Goal: Task Accomplishment & Management: Complete application form

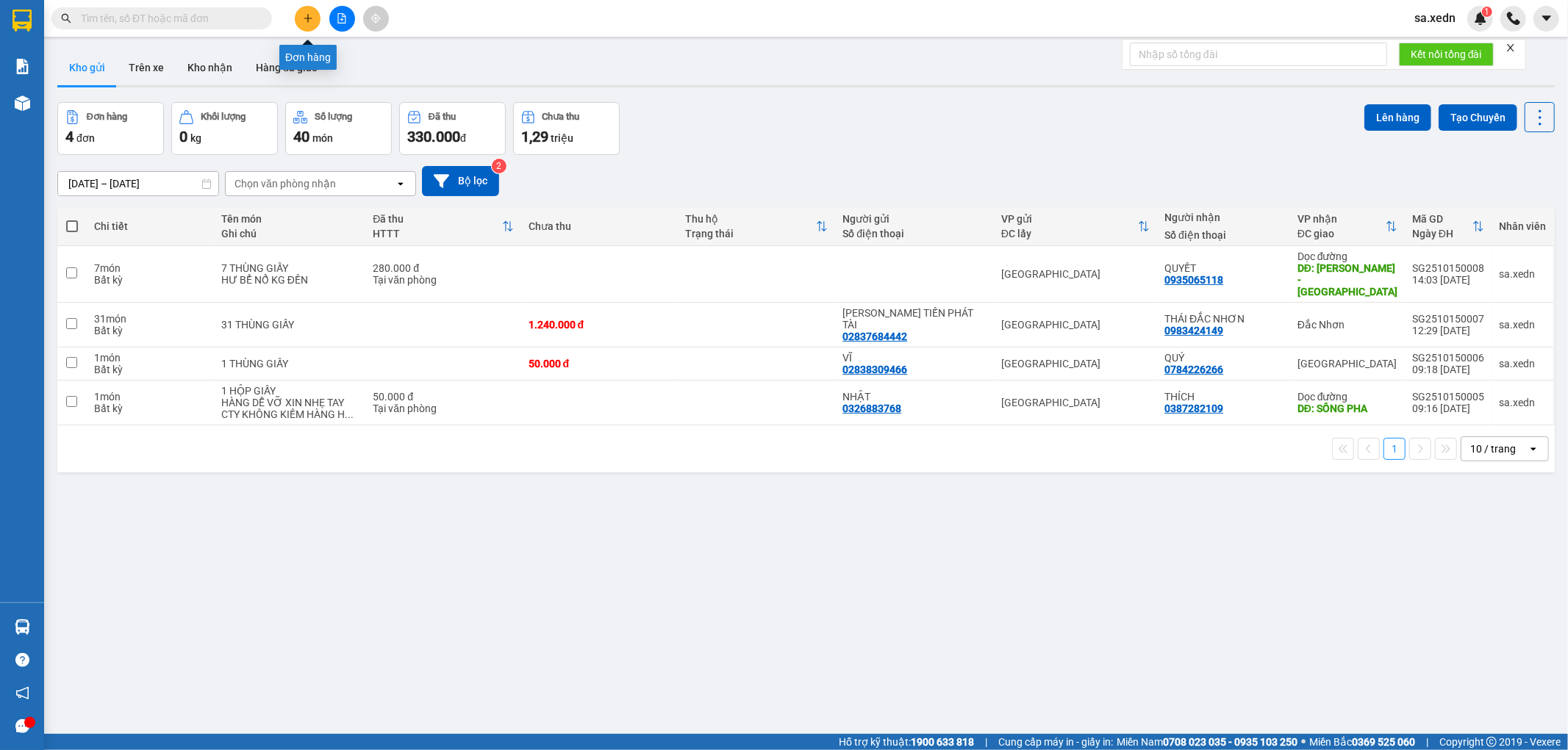
click at [311, 19] on icon "plus" at bounding box center [308, 18] width 11 height 11
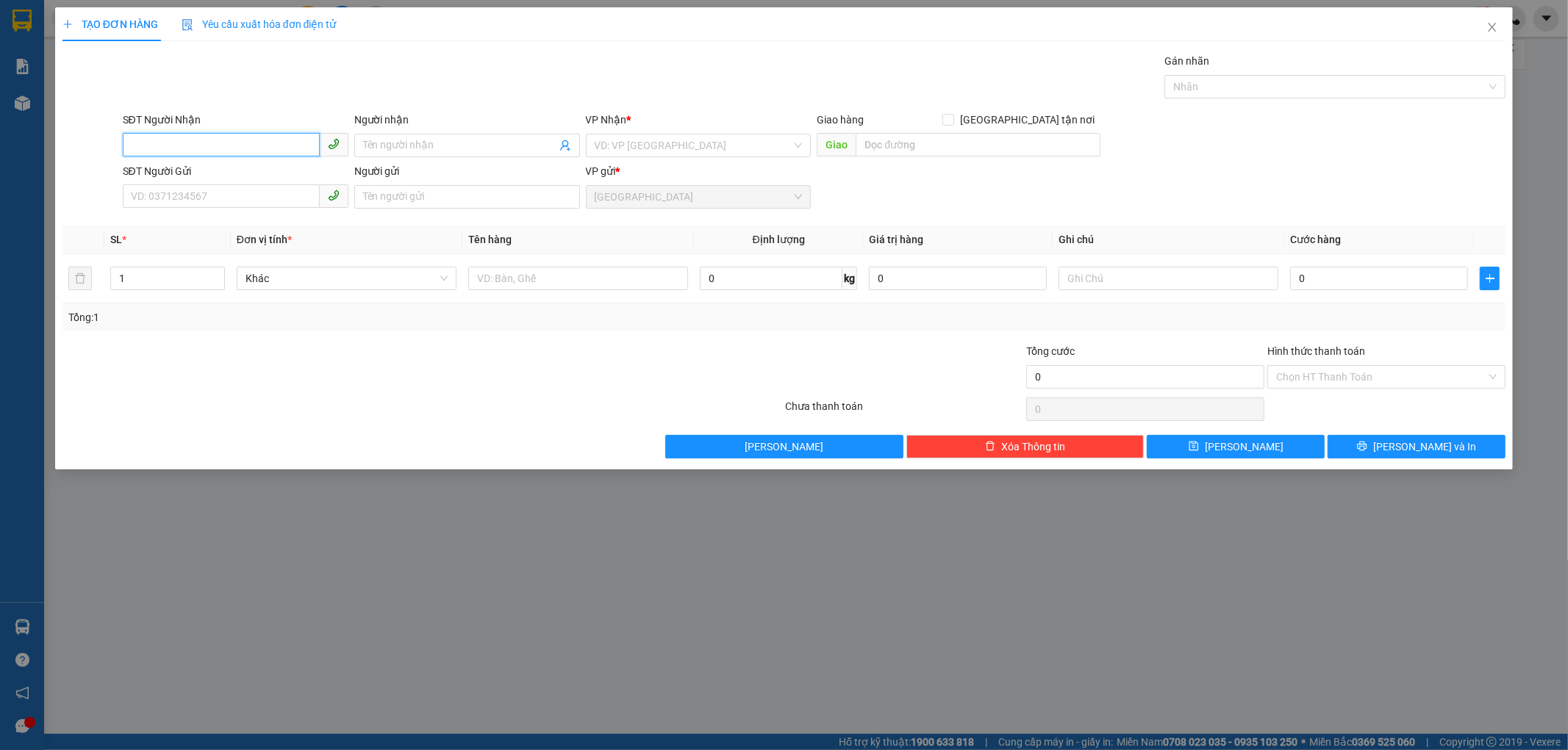
click at [246, 137] on input "SĐT Người Nhận" at bounding box center [221, 145] width 197 height 23
click at [202, 173] on div "0364023338 - [PERSON_NAME]" at bounding box center [235, 175] width 208 height 17
type input "0364023338"
type input "[PERSON_NAME]"
type input "CẦU SƠN BÌNH - [GEOGRAPHIC_DATA]"
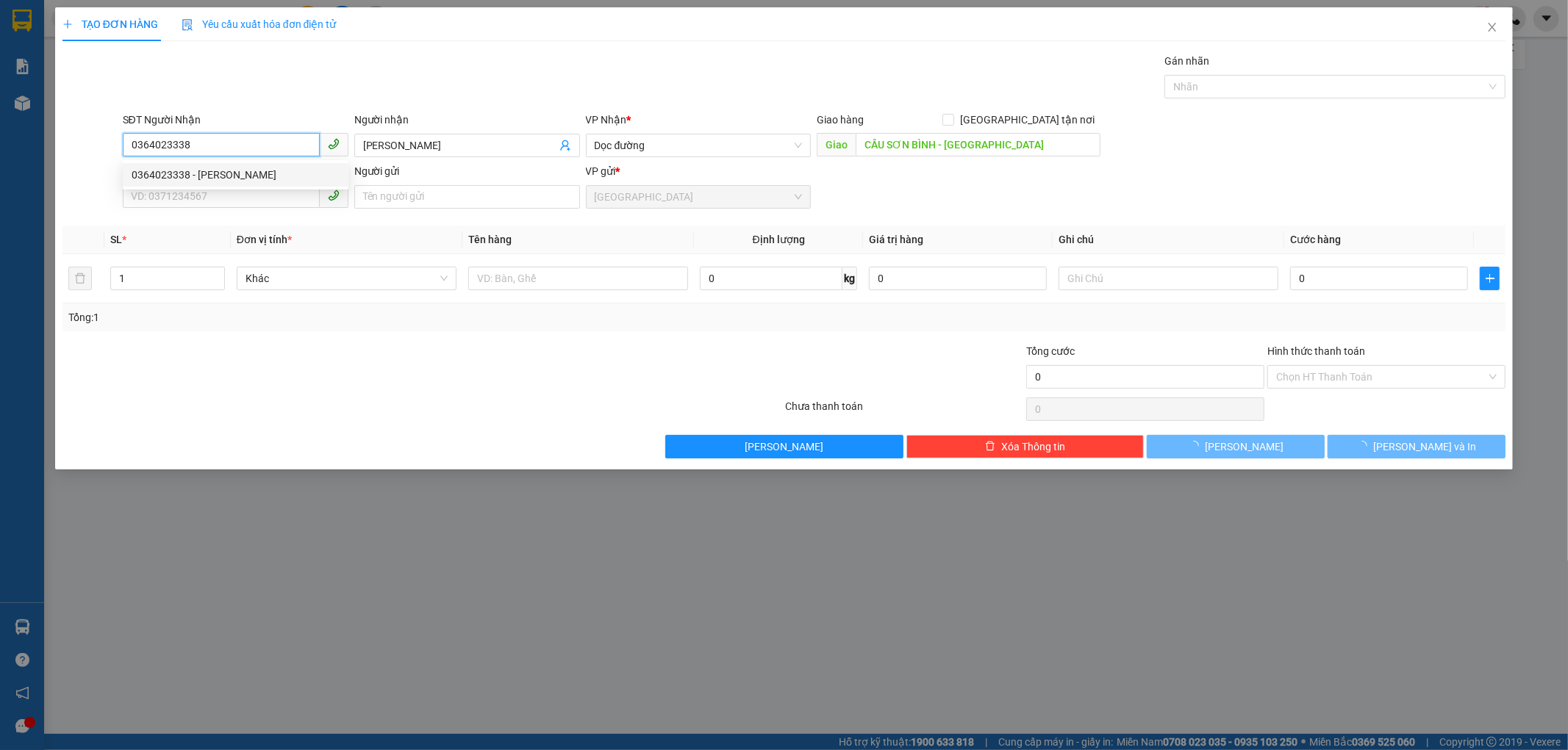
type input "200.000"
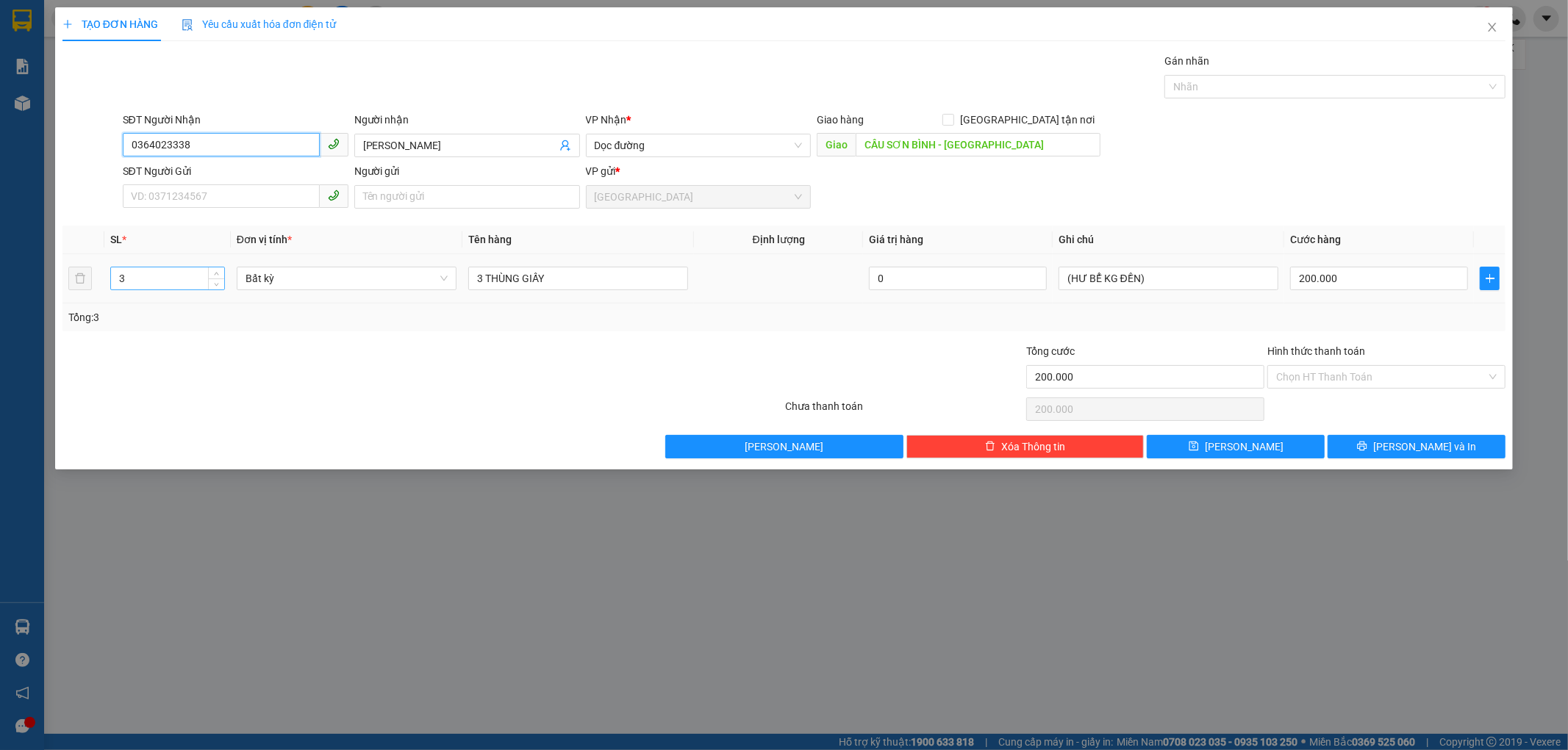
type input "0364023338"
click at [134, 275] on input "3" at bounding box center [167, 278] width 113 height 22
type input "10"
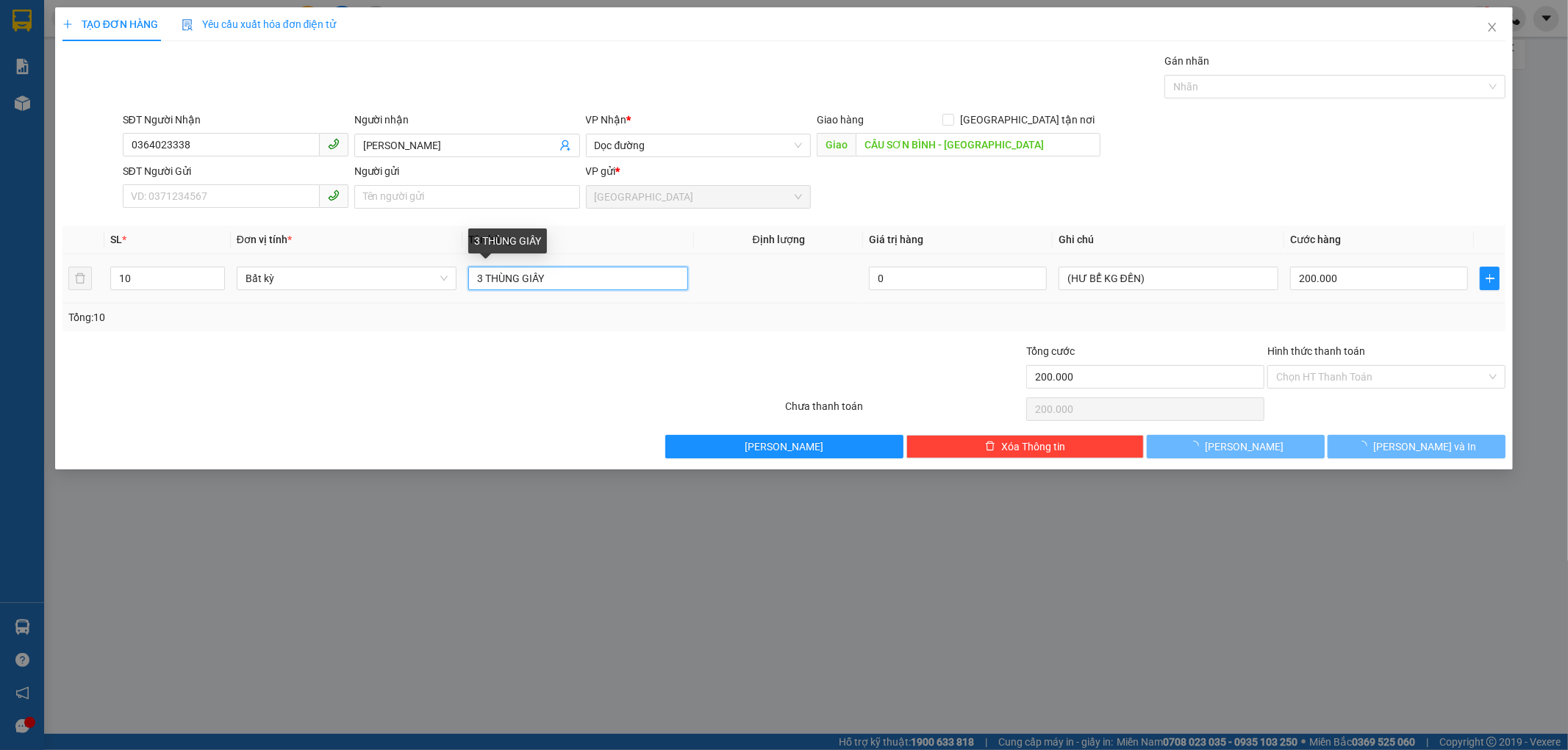
click at [482, 270] on input "3 THÙNG GIẤY" at bounding box center [578, 279] width 220 height 23
type input "0"
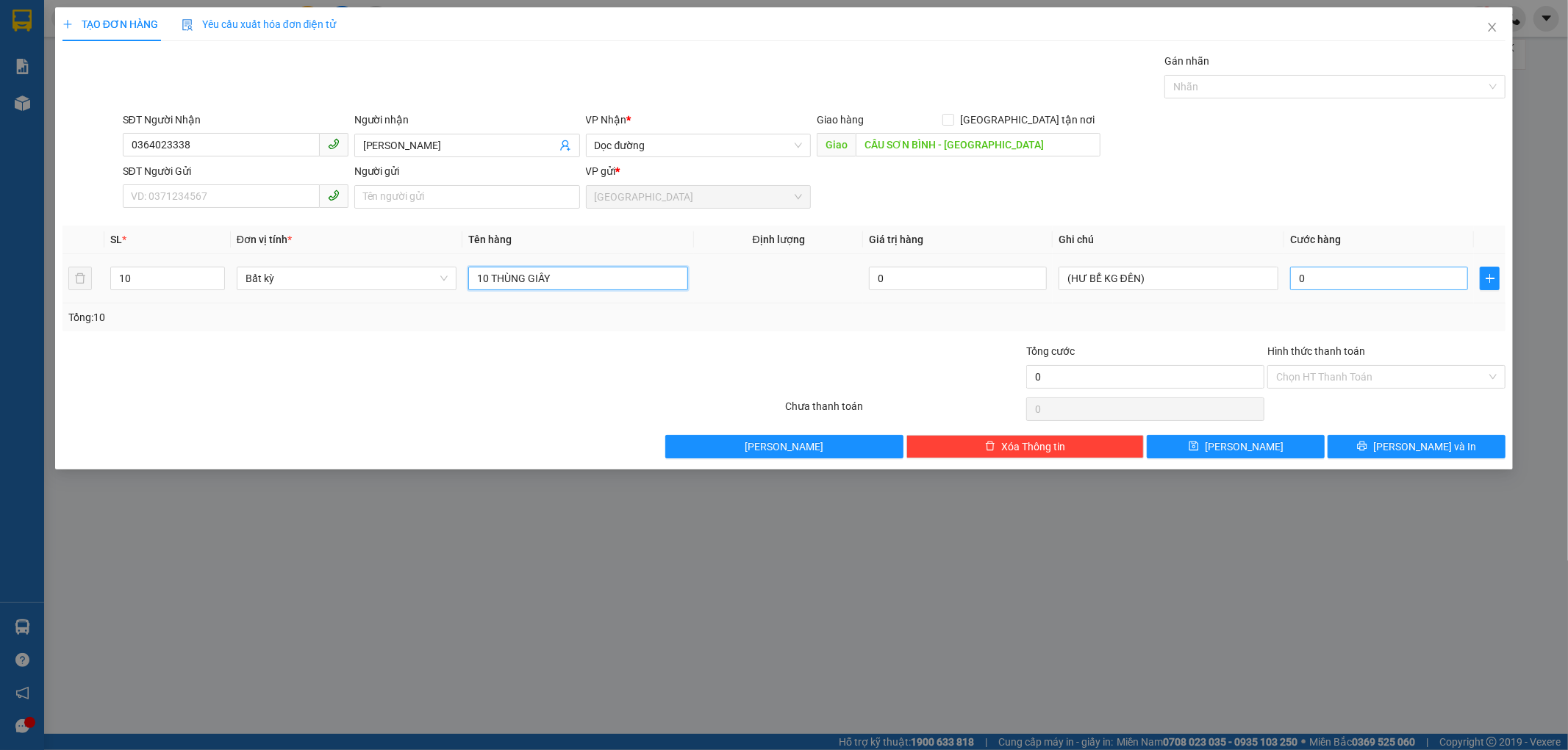
type input "10 THÙNG GIẤY"
click at [1304, 280] on input "0" at bounding box center [1378, 279] width 178 height 23
type input "5"
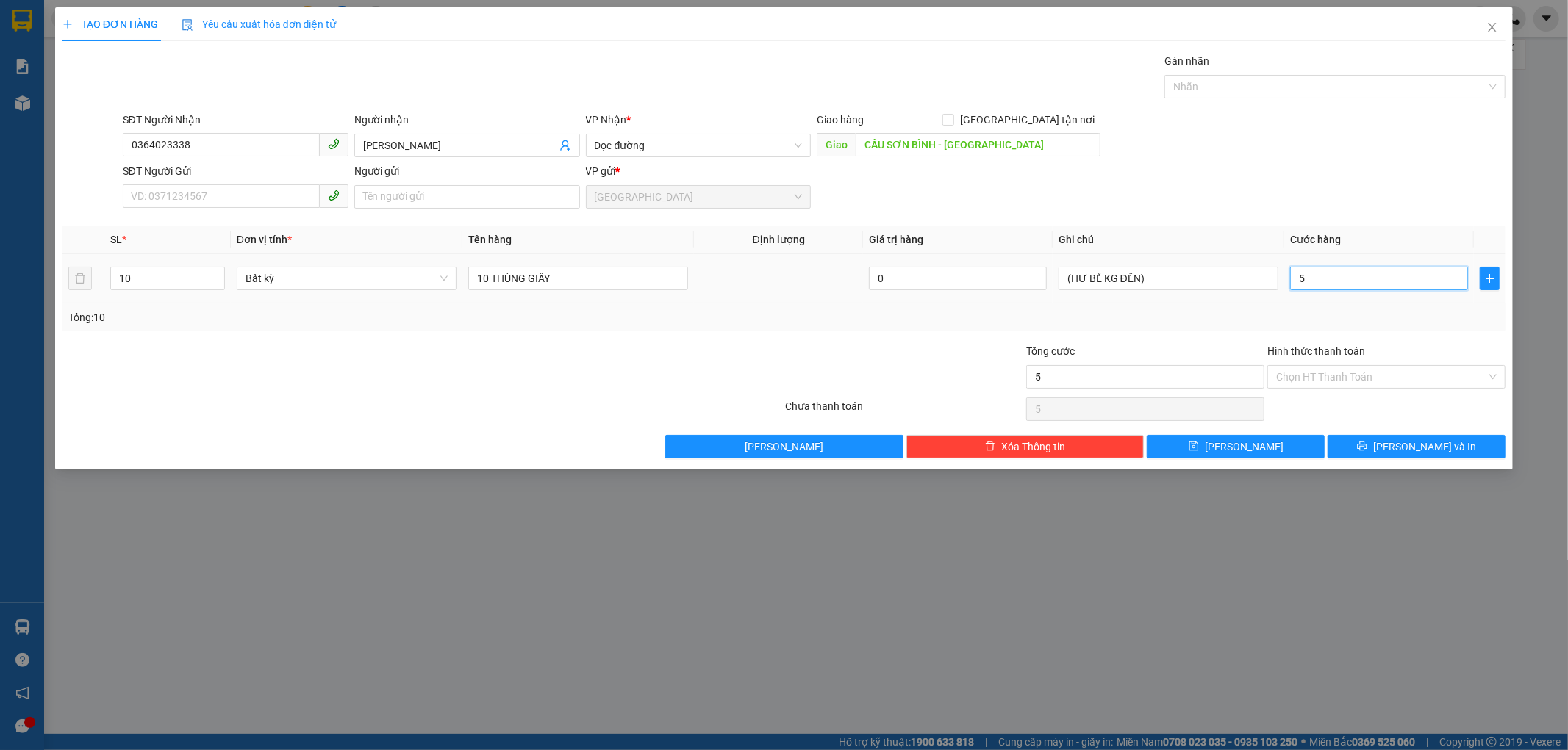
type input "55"
type input "550"
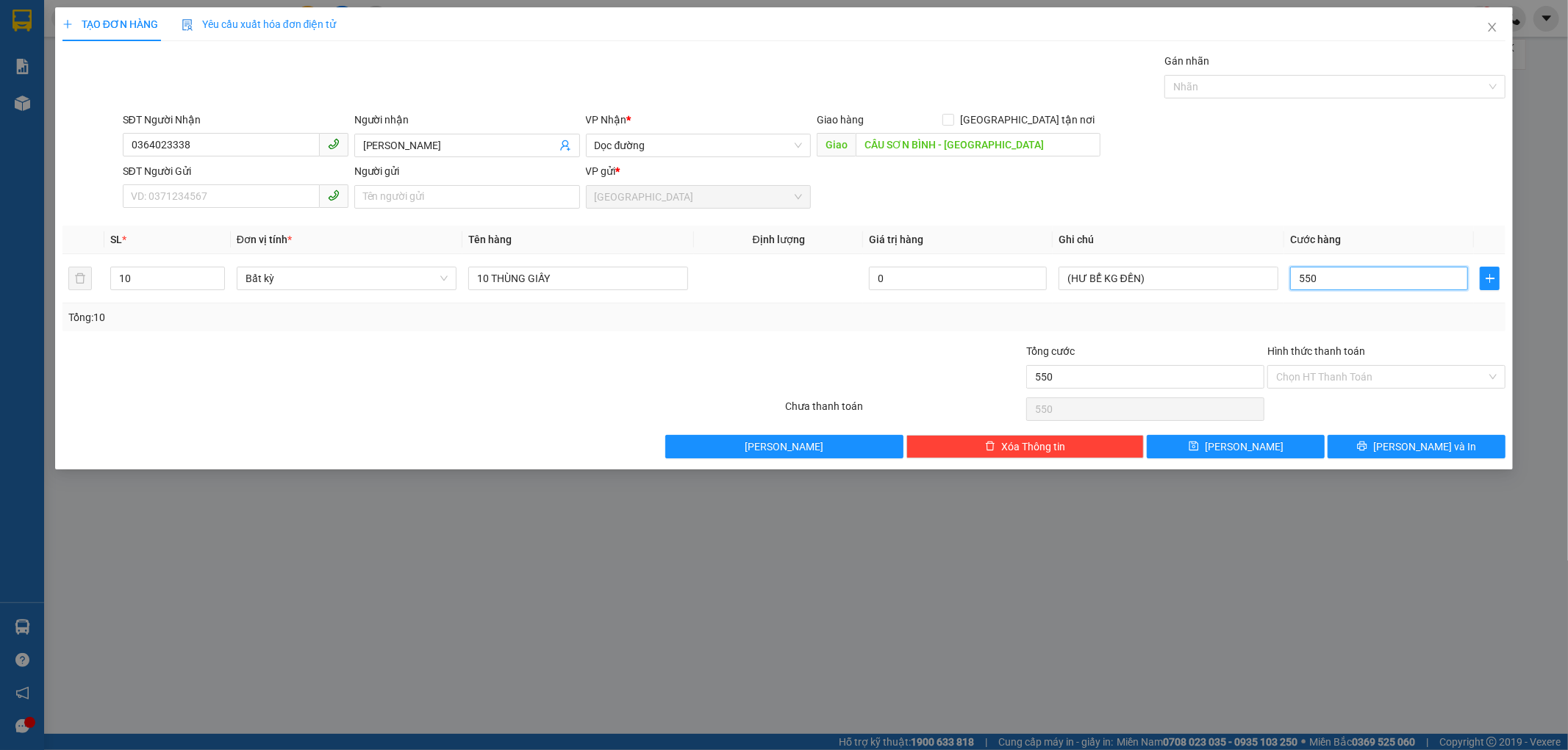
type input "550"
type input "550.000"
click at [1380, 460] on div "TẠO ĐƠN HÀNG Yêu cầu xuất hóa đơn điện tử Transit Pickup Surcharge Ids Transit …" at bounding box center [784, 239] width 1458 height 462
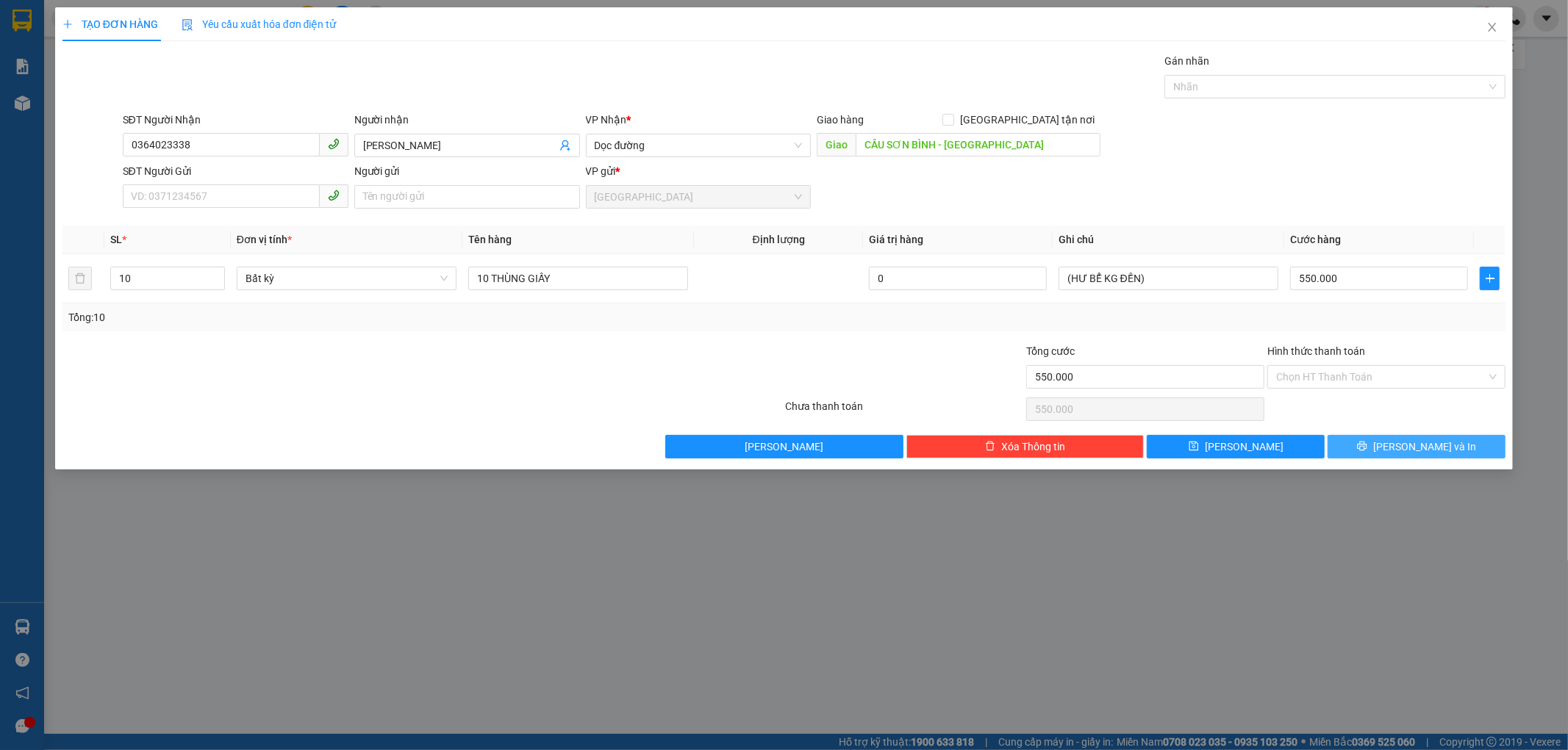
click at [1363, 438] on button "[PERSON_NAME] và In" at bounding box center [1416, 447] width 178 height 23
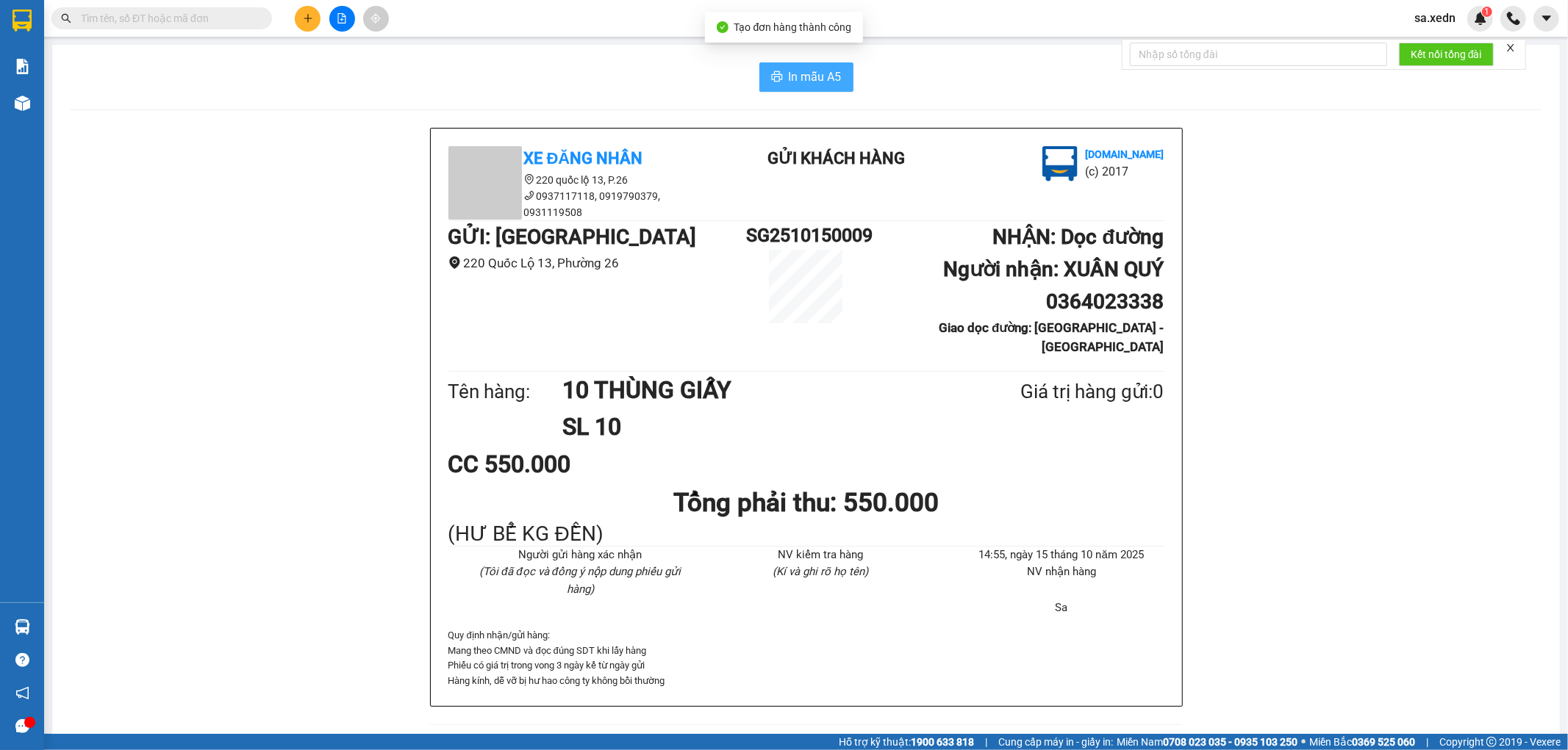
click at [795, 74] on span "In mẫu A5" at bounding box center [815, 77] width 52 height 18
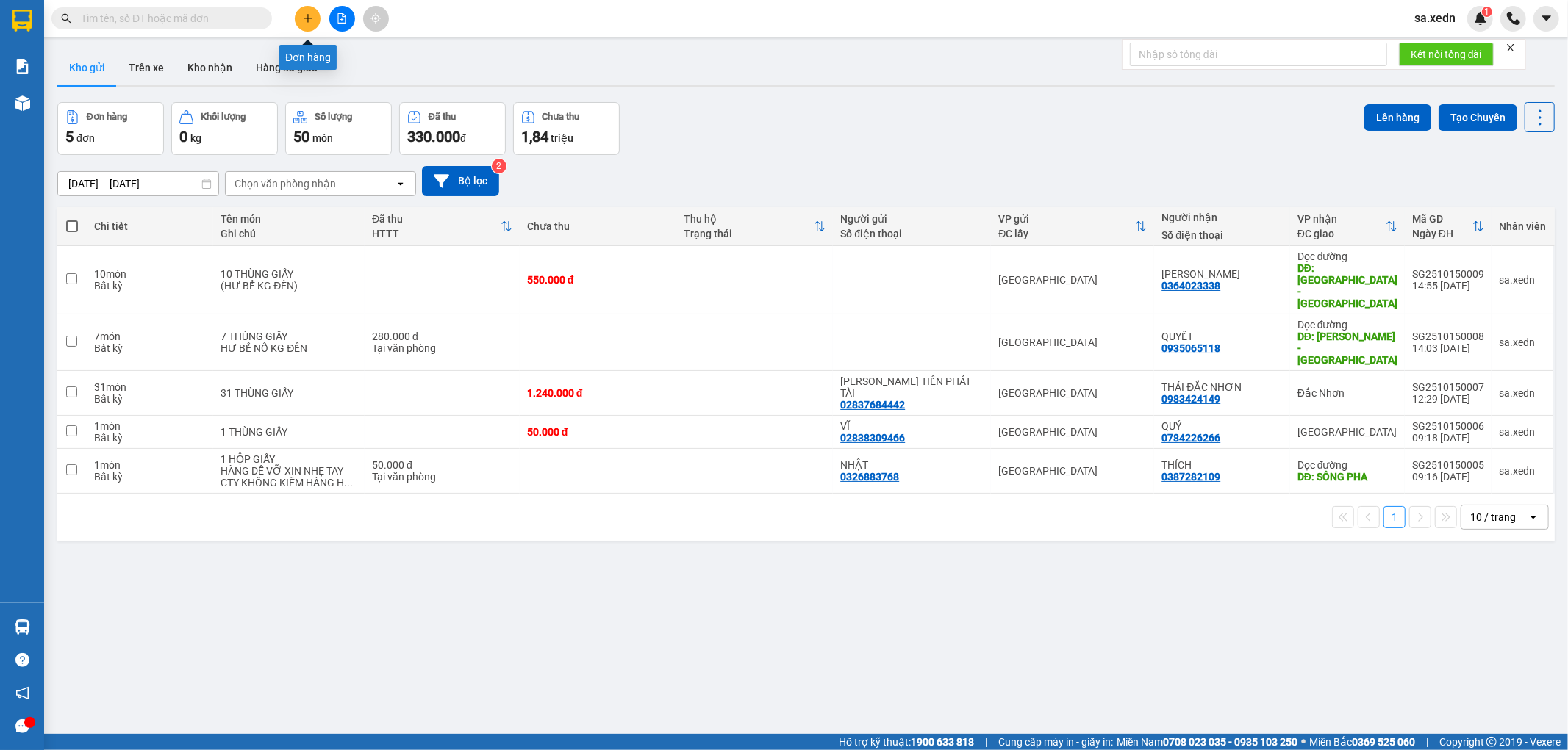
click at [301, 17] on button at bounding box center [307, 18] width 25 height 25
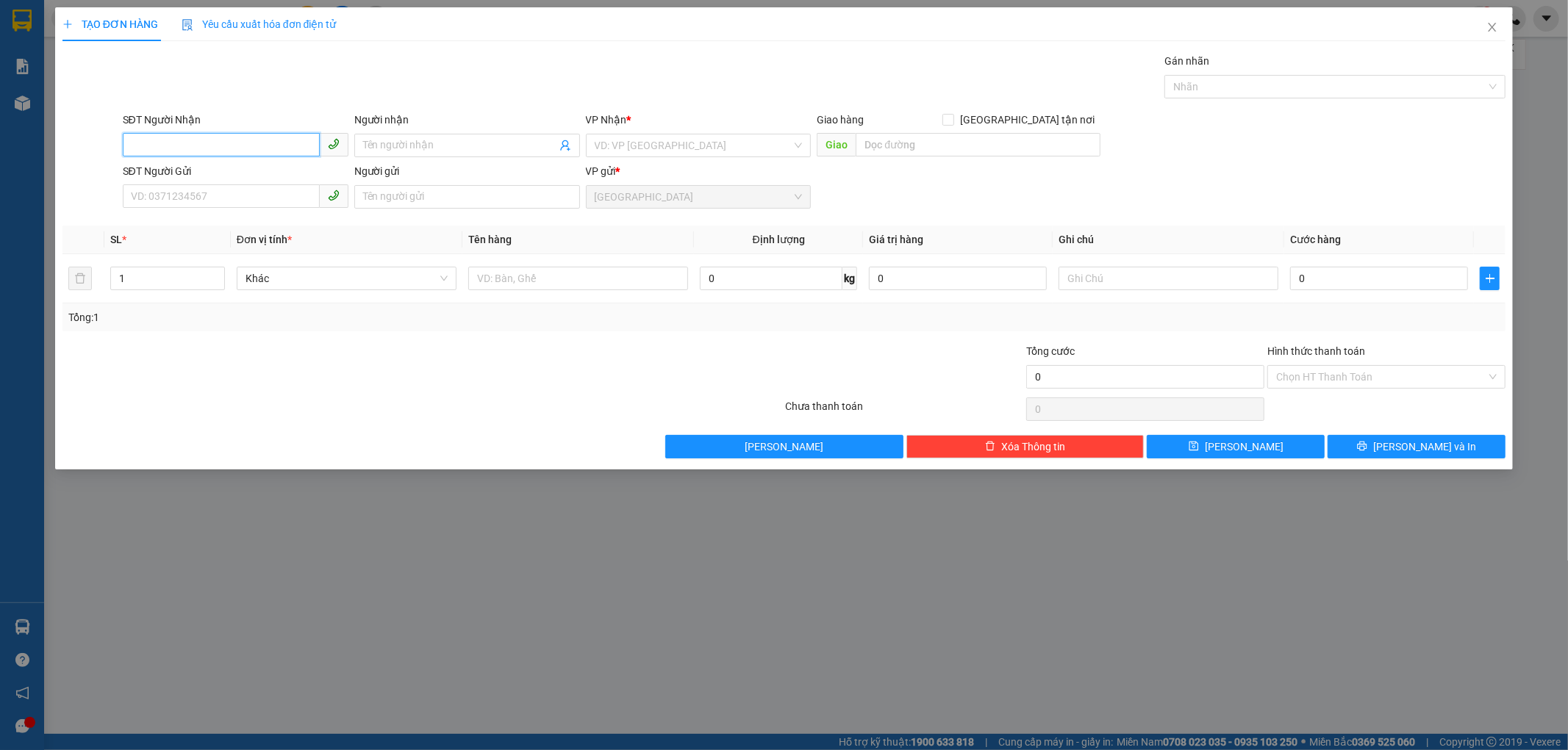
click at [246, 145] on input "SĐT Người Nhận" at bounding box center [221, 145] width 197 height 23
click at [218, 174] on div "0933207056 - THẬT" at bounding box center [235, 175] width 208 height 17
type input "0933207056"
type input "THẬT"
type input "40.000"
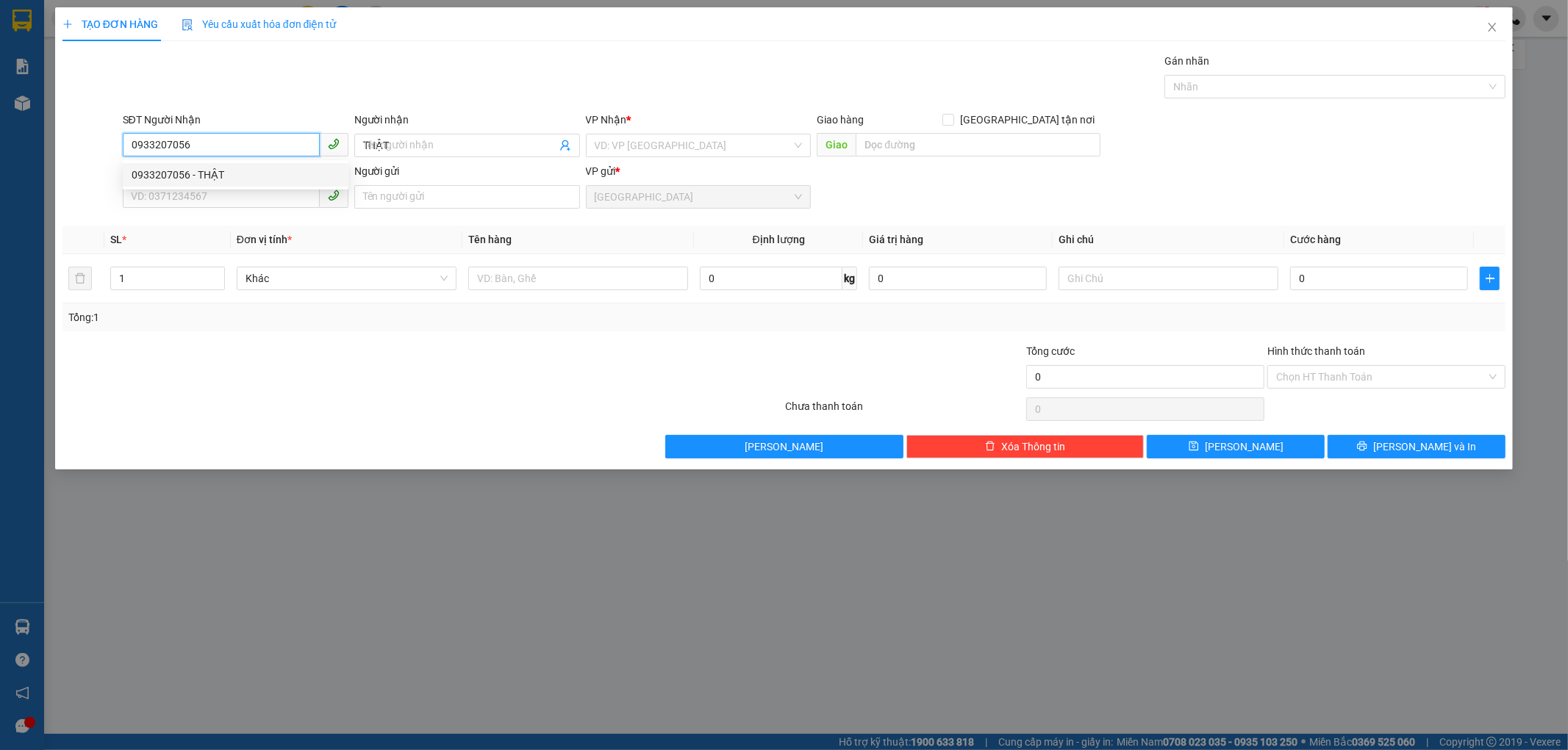
type input "40.000"
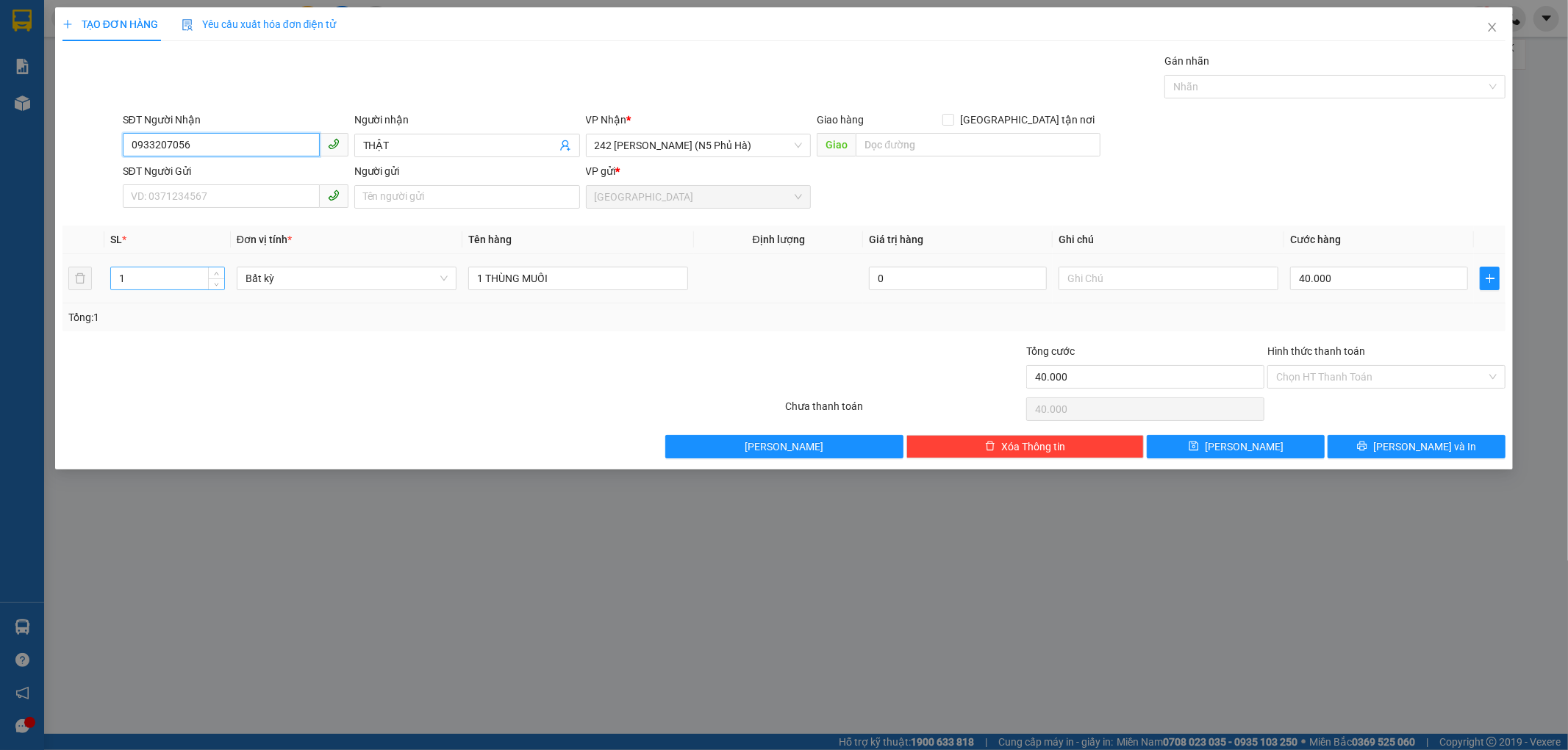
type input "0933207056"
click at [171, 283] on input "1" at bounding box center [167, 278] width 113 height 22
type input "3"
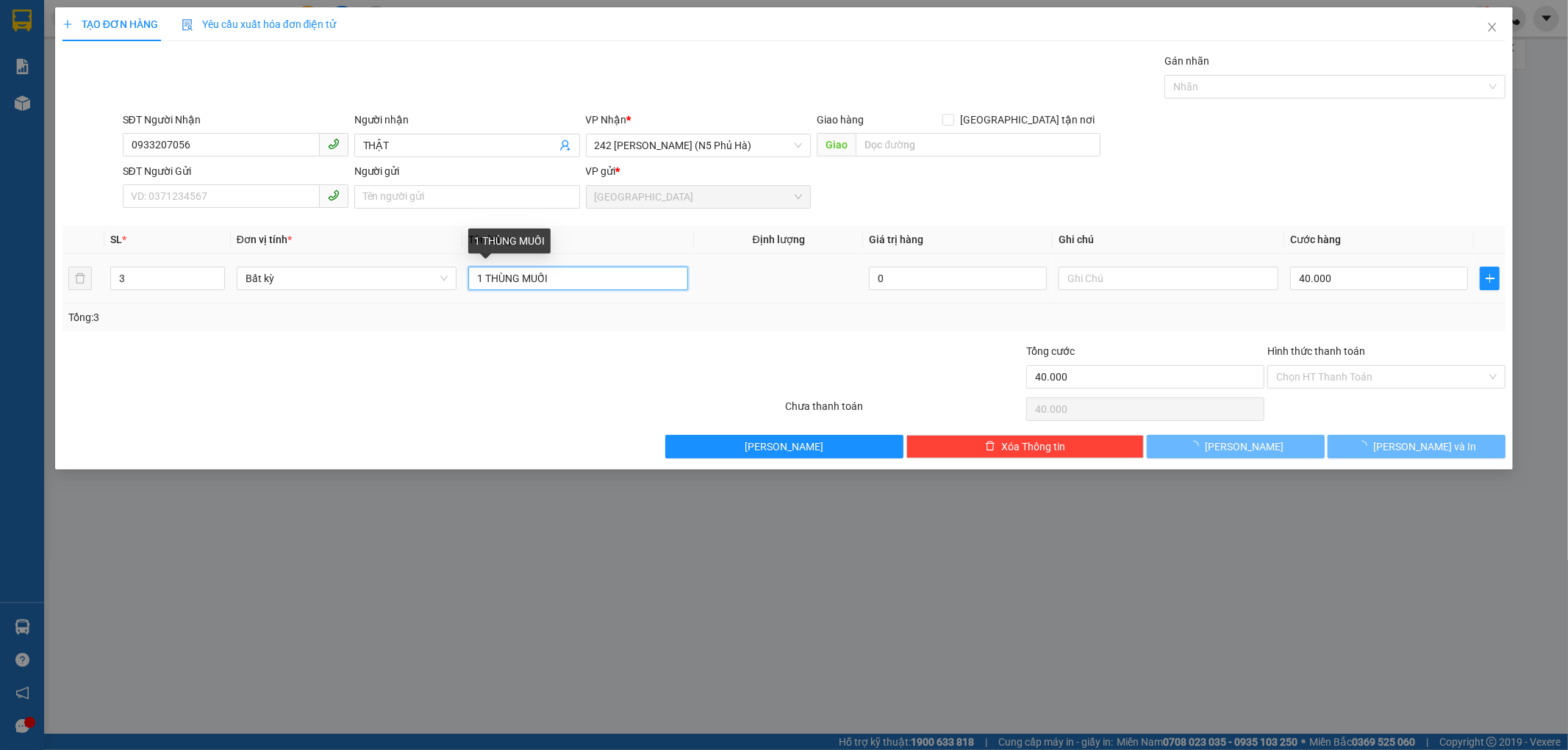
click at [481, 276] on input "1 THÙNG MUỐI" at bounding box center [578, 279] width 220 height 23
type input "0"
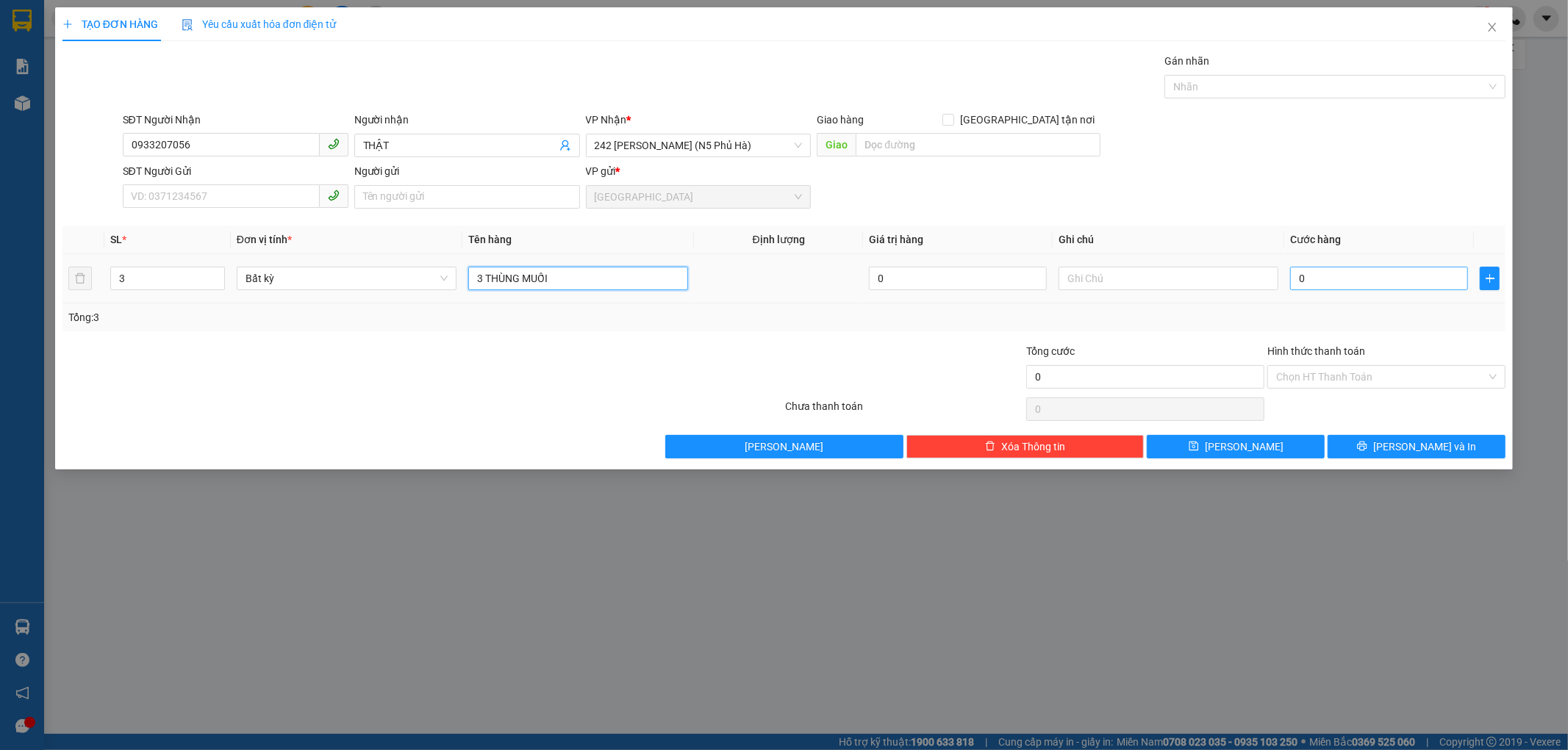
type input "3 THÙNG MUỐI"
click at [1311, 273] on input "0" at bounding box center [1378, 279] width 178 height 23
type input "1"
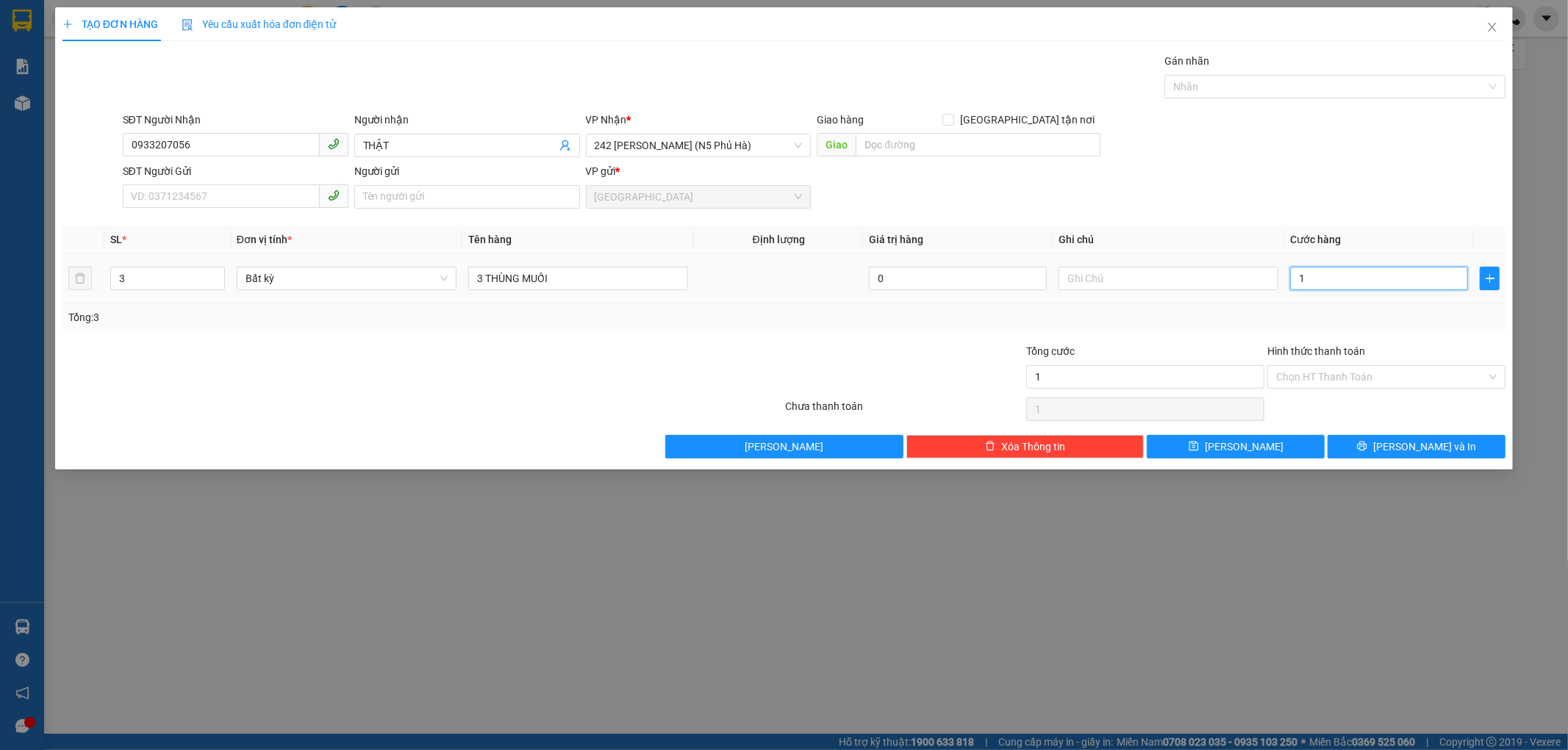
type input "12"
type input "120"
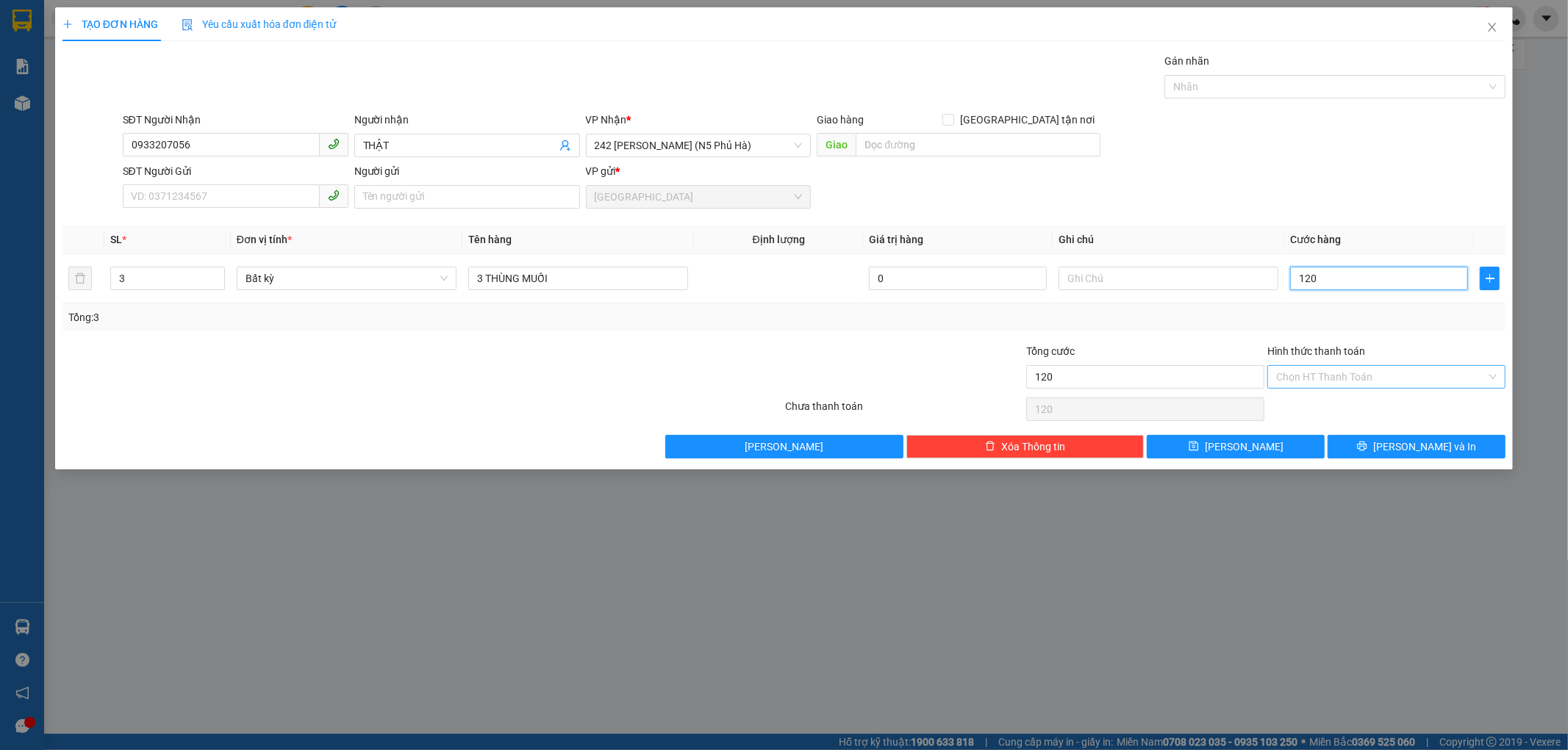
type input "120"
type input "120.000"
click at [1327, 375] on input "Hình thức thanh toán" at bounding box center [1381, 377] width 210 height 22
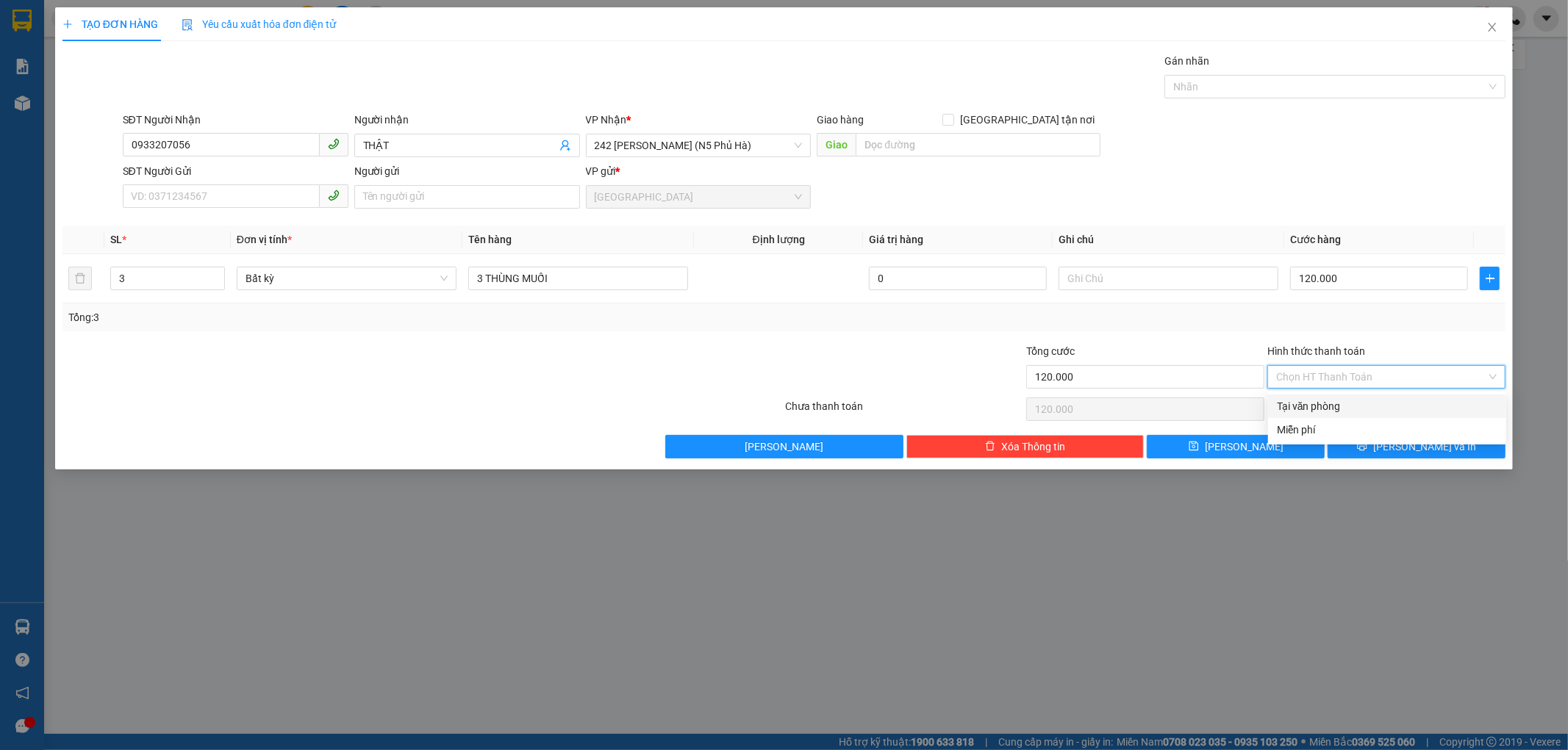
click at [1327, 398] on div "Tại văn phòng" at bounding box center [1387, 406] width 221 height 17
type input "0"
click at [1340, 451] on button "[PERSON_NAME] và In" at bounding box center [1416, 447] width 178 height 23
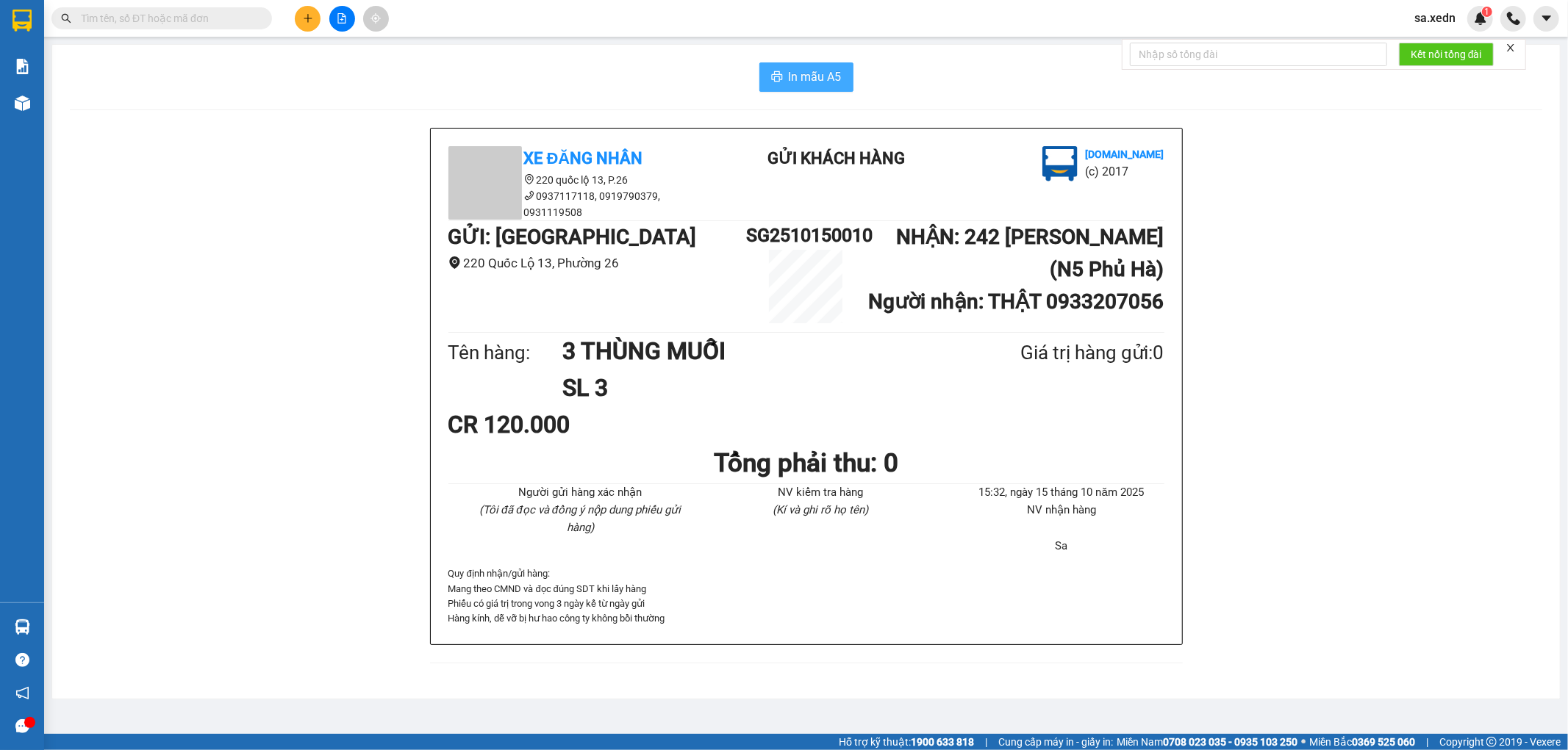
click at [831, 83] on span "In mẫu A5" at bounding box center [815, 77] width 52 height 18
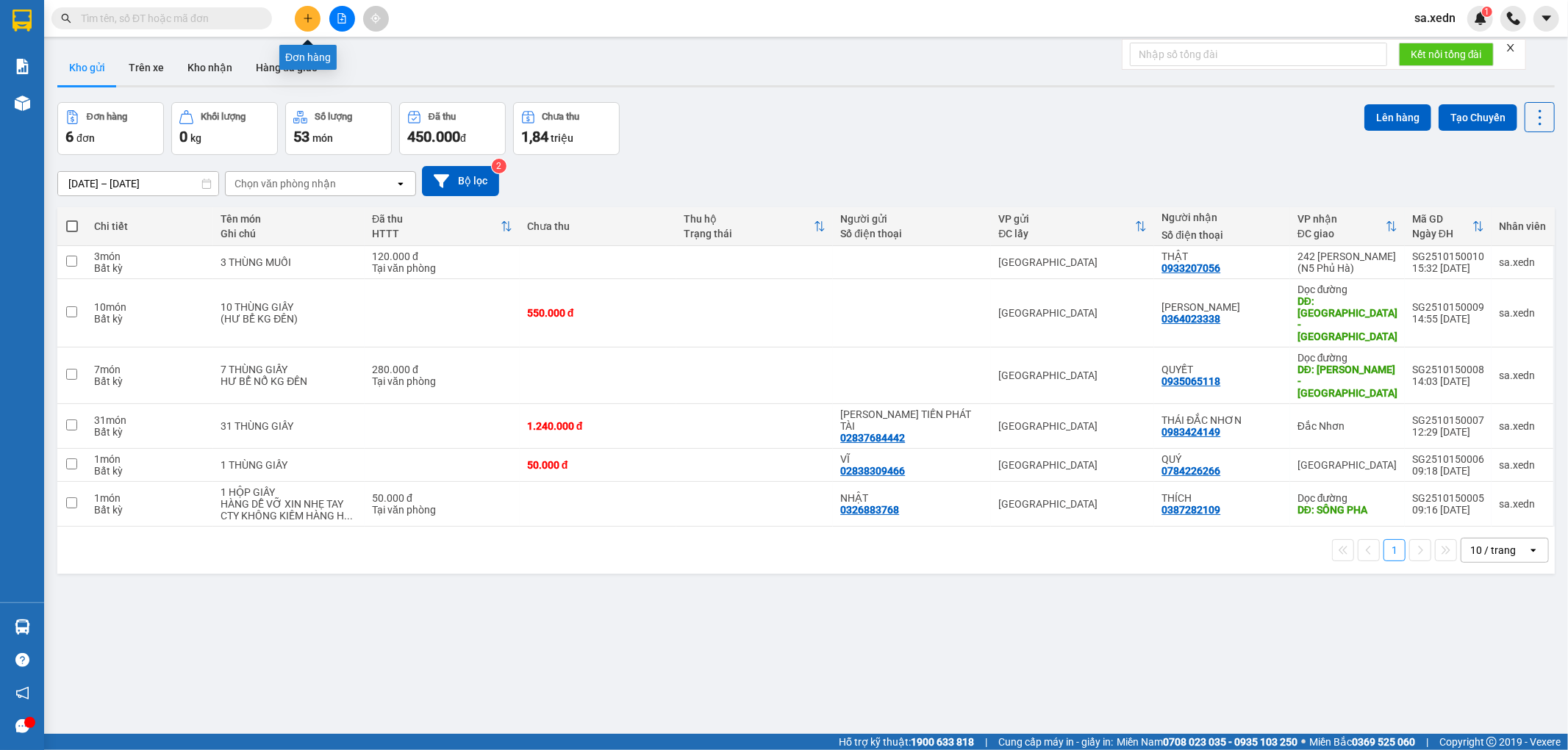
click at [306, 20] on icon "plus" at bounding box center [308, 18] width 11 height 11
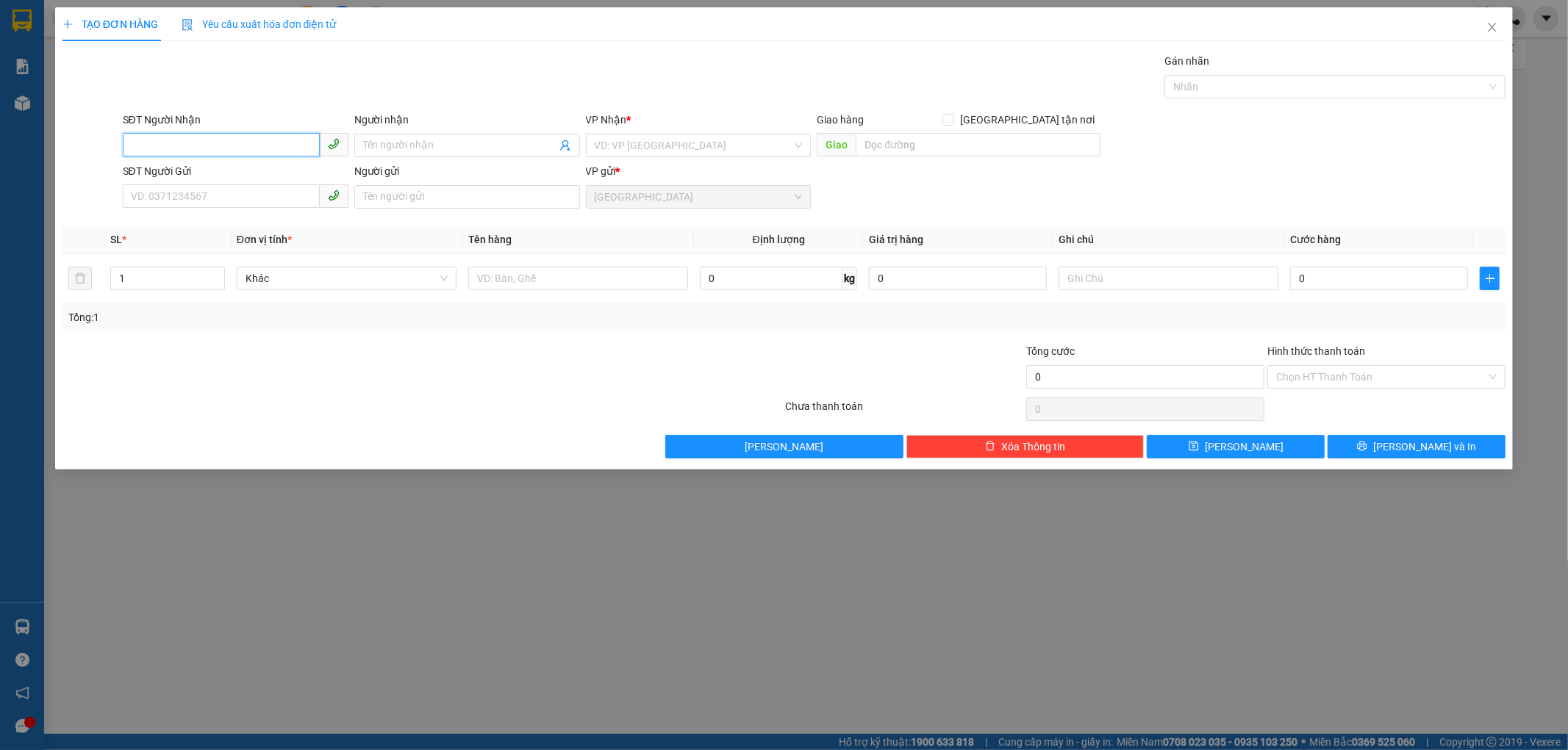
click at [219, 143] on input "SĐT Người Nhận" at bounding box center [221, 145] width 197 height 23
click at [206, 171] on div "0983424149 - THÁI ĐẮC NHƠN" at bounding box center [235, 175] width 208 height 17
type input "0983424149"
type input "THÁI ĐẮC NHƠN"
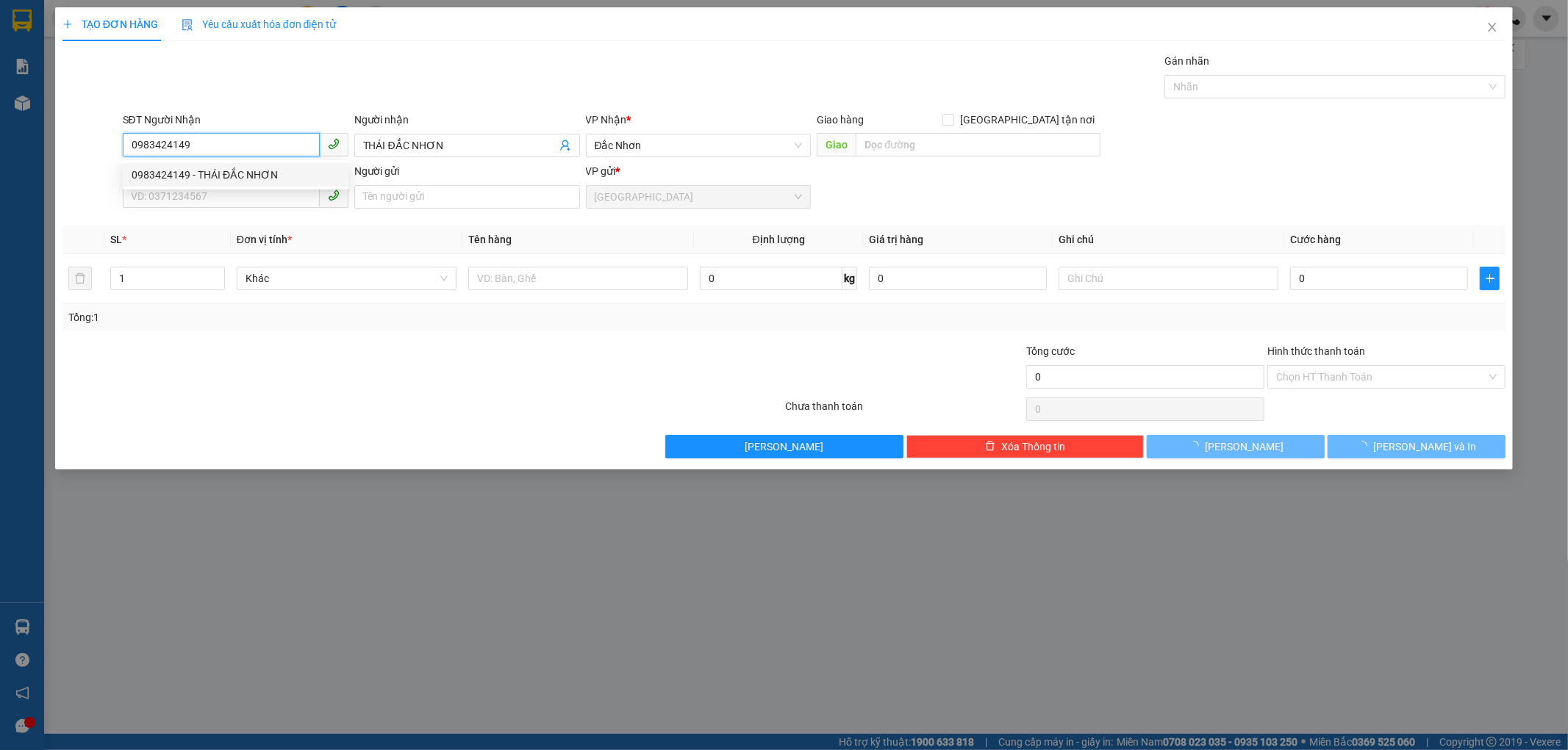
type input "1.240.000"
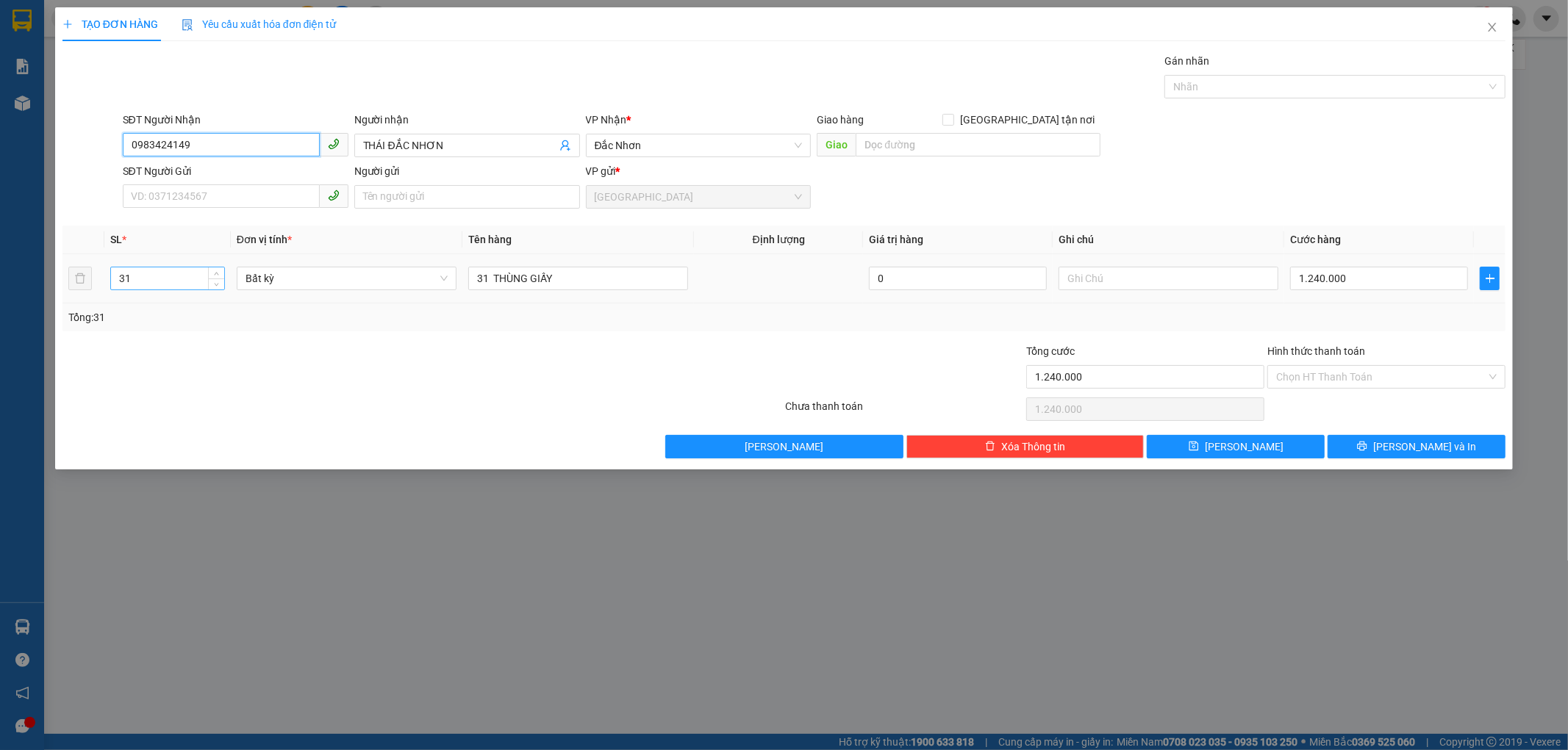
type input "0983424149"
click at [127, 273] on input "31" at bounding box center [167, 278] width 113 height 22
type input "3"
type input "8"
click at [567, 285] on input "31 THÙNG GIẤY" at bounding box center [578, 279] width 220 height 23
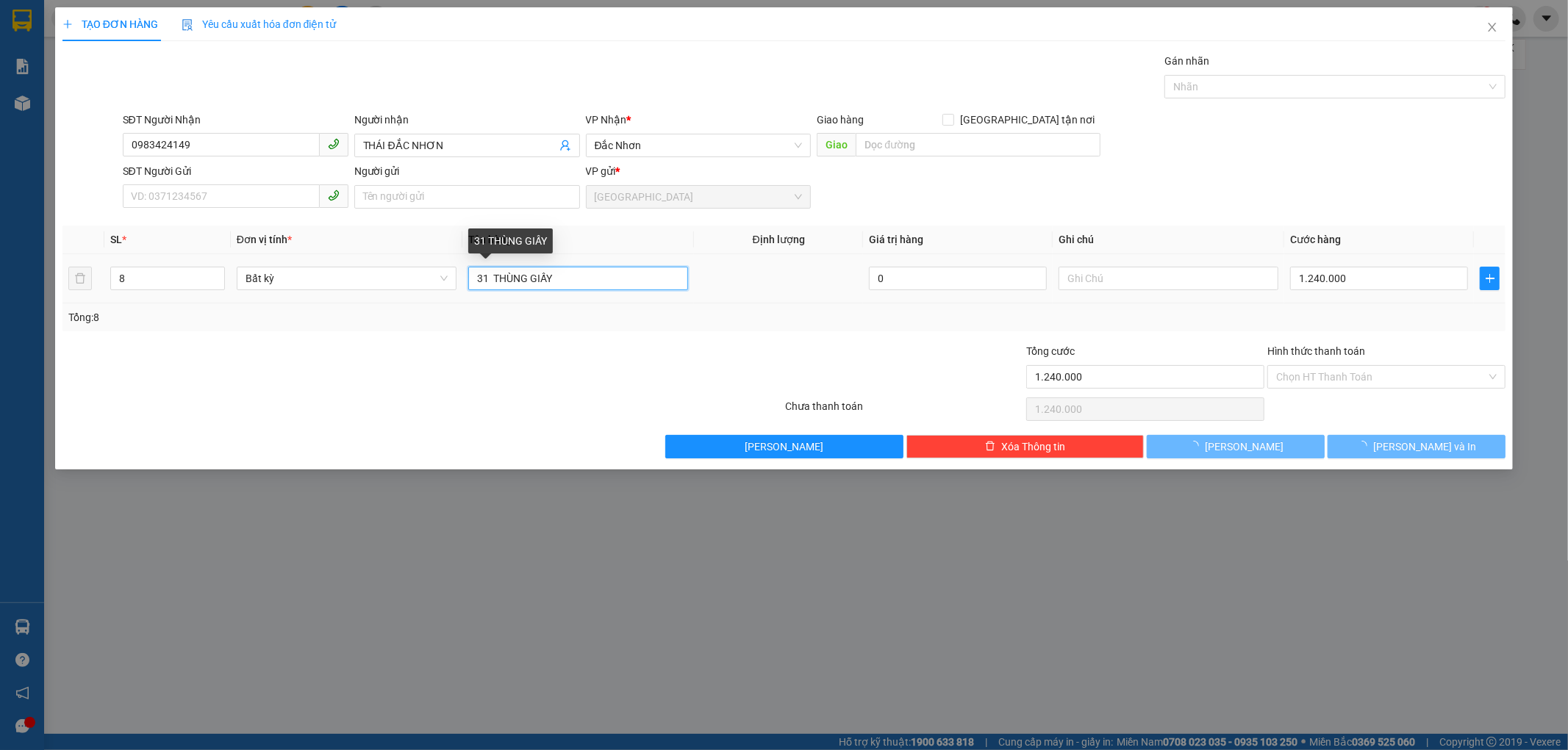
type input "0"
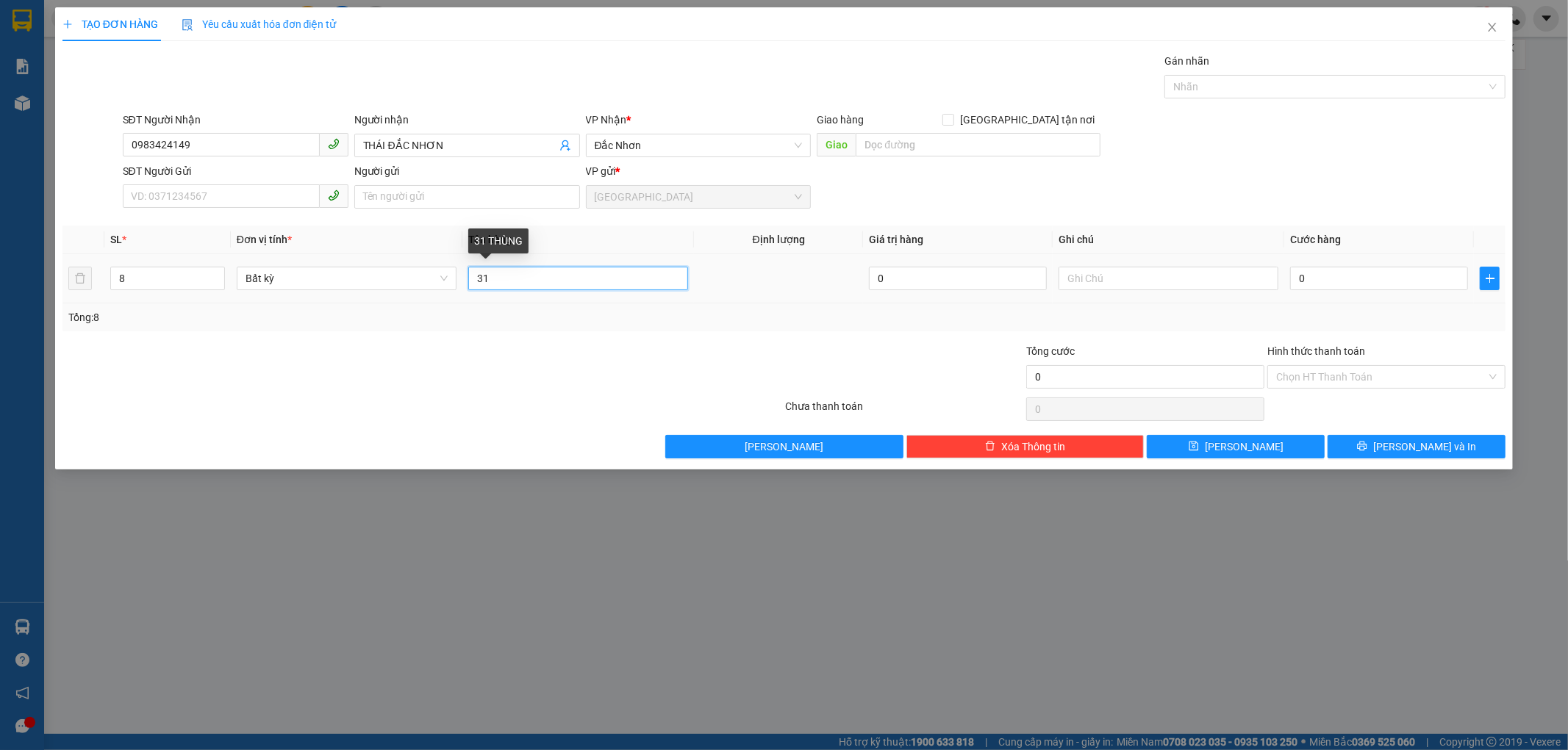
type input "3"
type input "8 BAO MÀU VÀNG"
click at [1310, 283] on input "0" at bounding box center [1378, 279] width 178 height 23
type input "3"
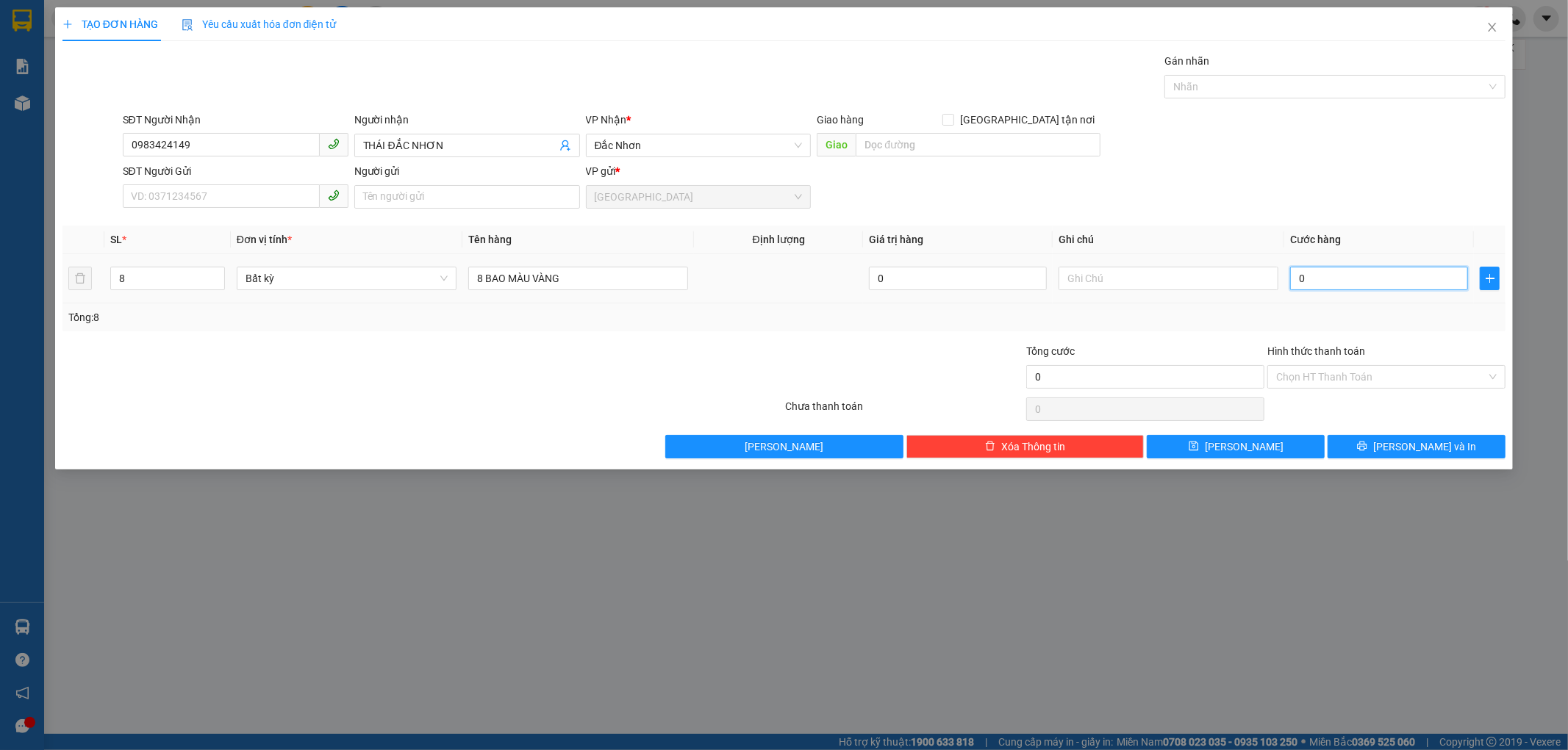
type input "3"
type input "32"
type input "320"
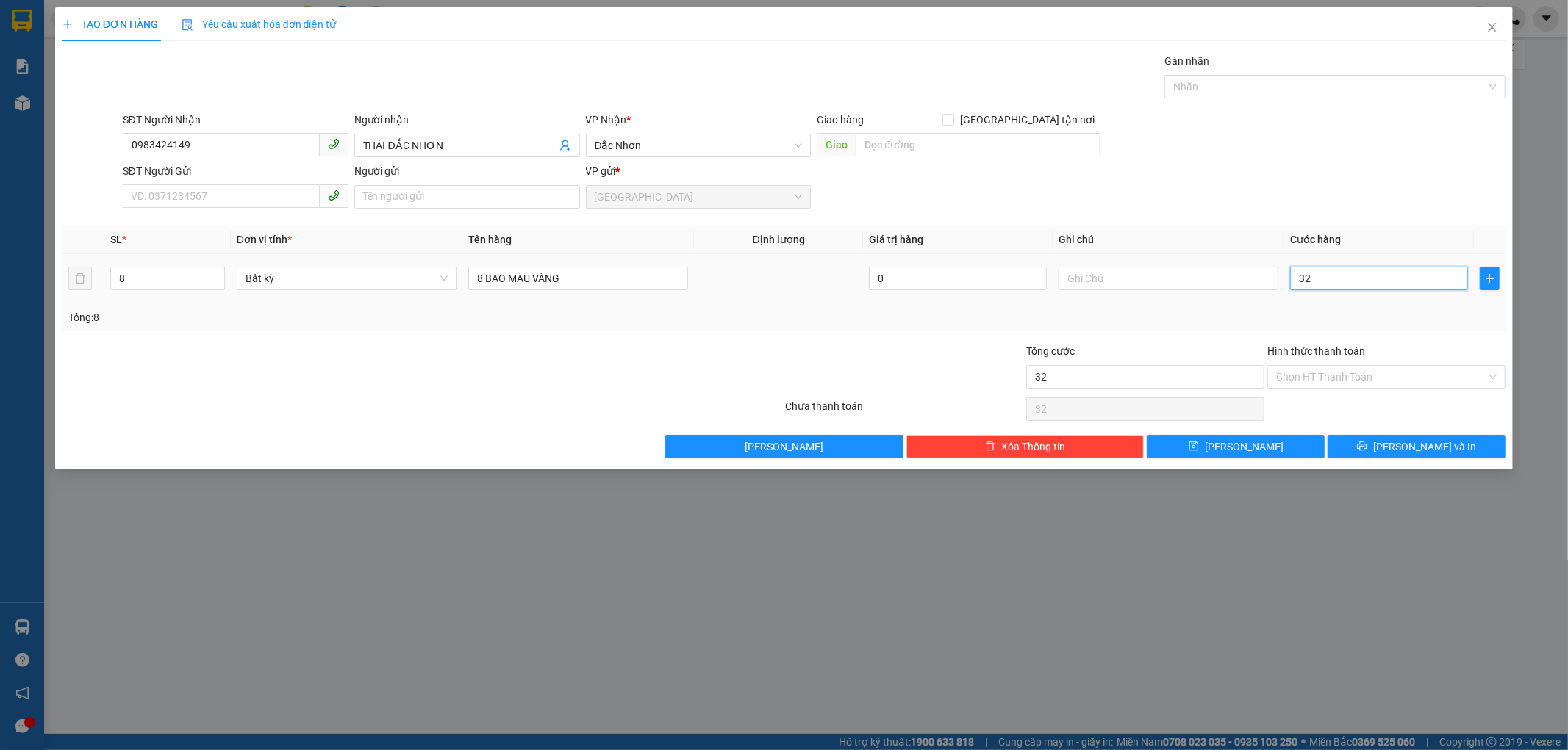
type input "320"
type input "320.000"
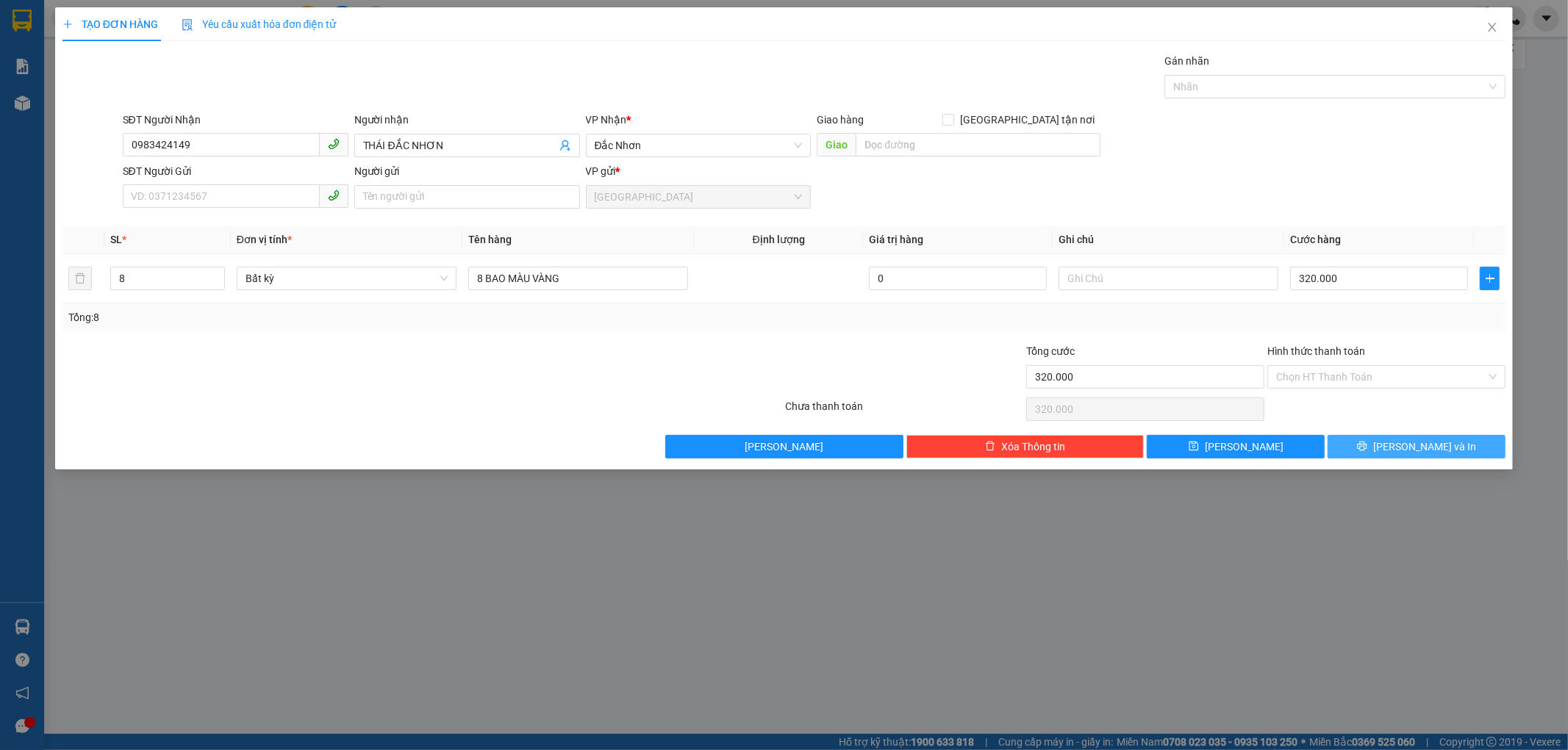
click at [1378, 445] on button "[PERSON_NAME] và In" at bounding box center [1416, 447] width 178 height 23
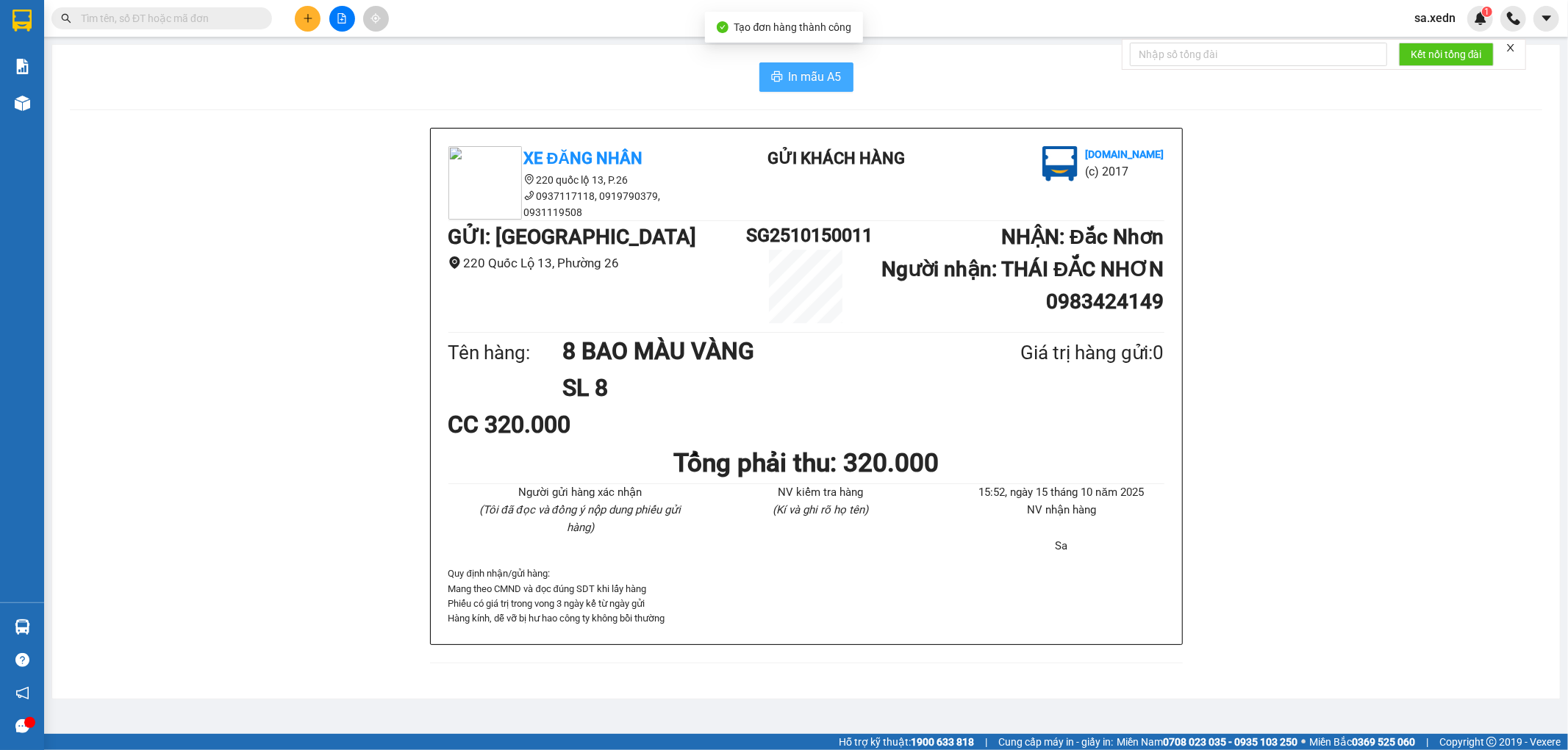
click at [809, 89] on button "In mẫu A5" at bounding box center [806, 77] width 94 height 29
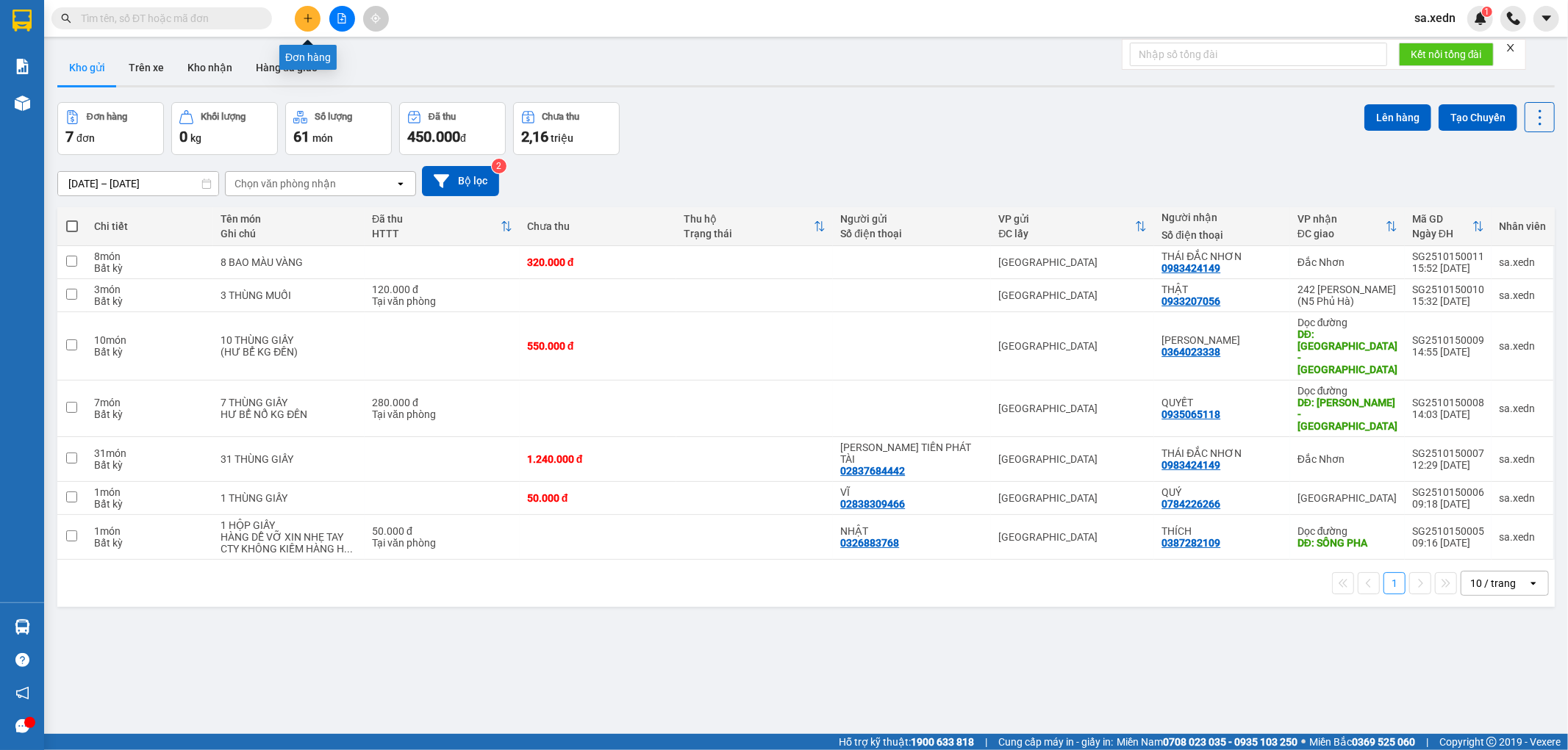
click at [299, 17] on button at bounding box center [307, 18] width 25 height 25
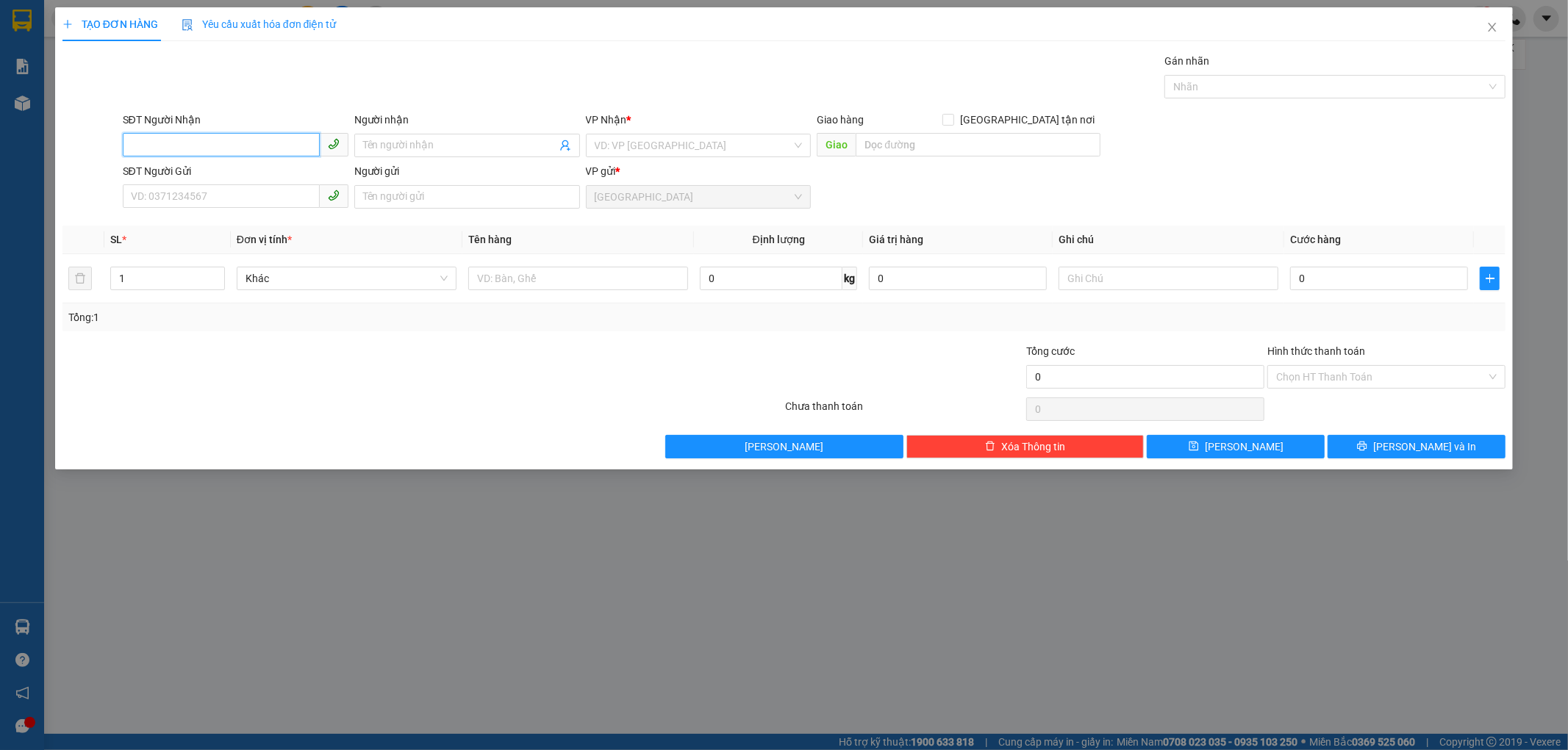
click at [176, 145] on input "SĐT Người Nhận" at bounding box center [221, 145] width 197 height 23
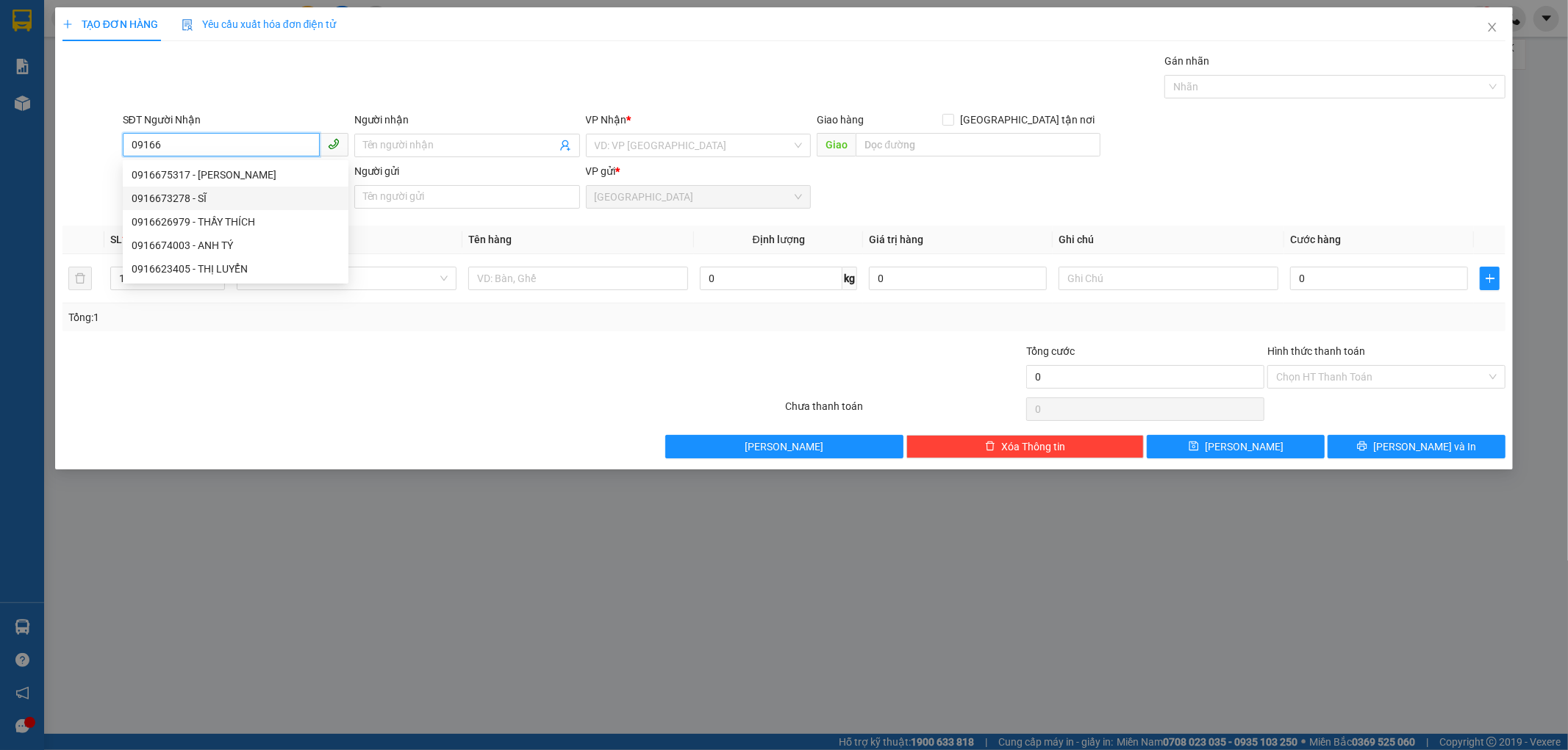
click at [169, 195] on div "0916673278 - SĨ" at bounding box center [235, 198] width 208 height 17
type input "0916673278"
type input "SĨ"
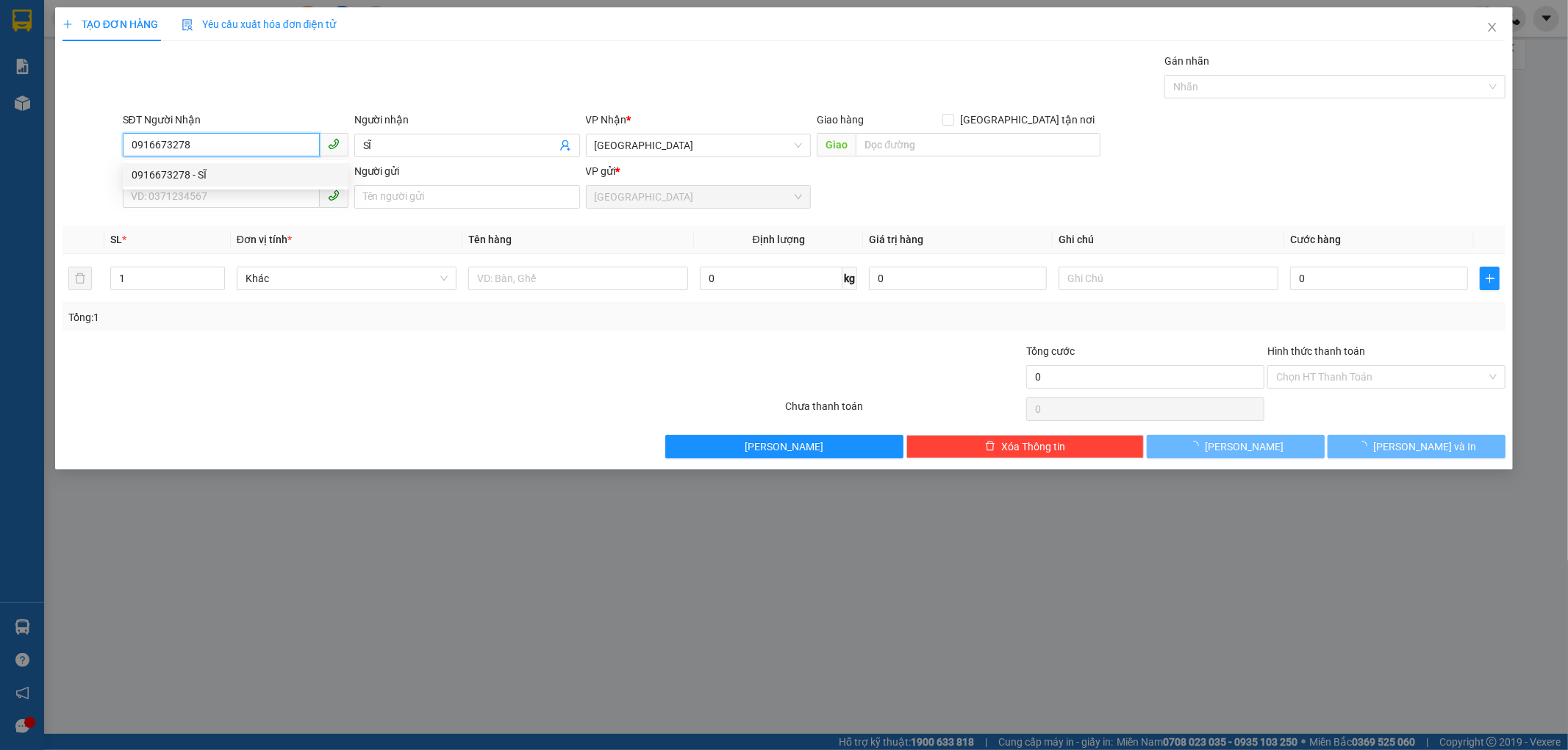
type input "30.000"
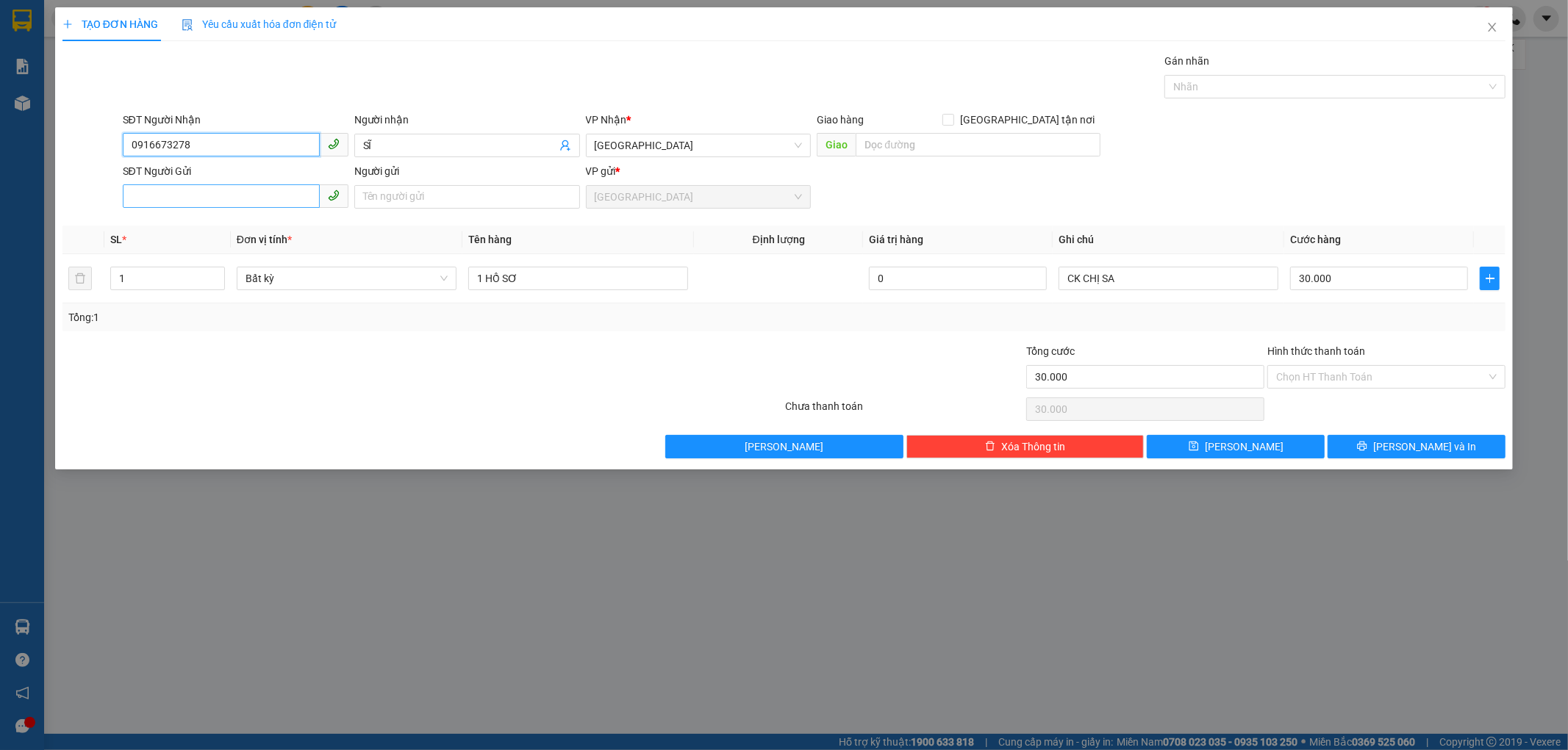
type input "0916673278"
click at [241, 202] on input "SĐT Người Gửi" at bounding box center [221, 196] width 197 height 23
click at [219, 238] on div "0815104174 - ÂN" at bounding box center [235, 250] width 226 height 23
type input "0815104174"
type input "ÂN"
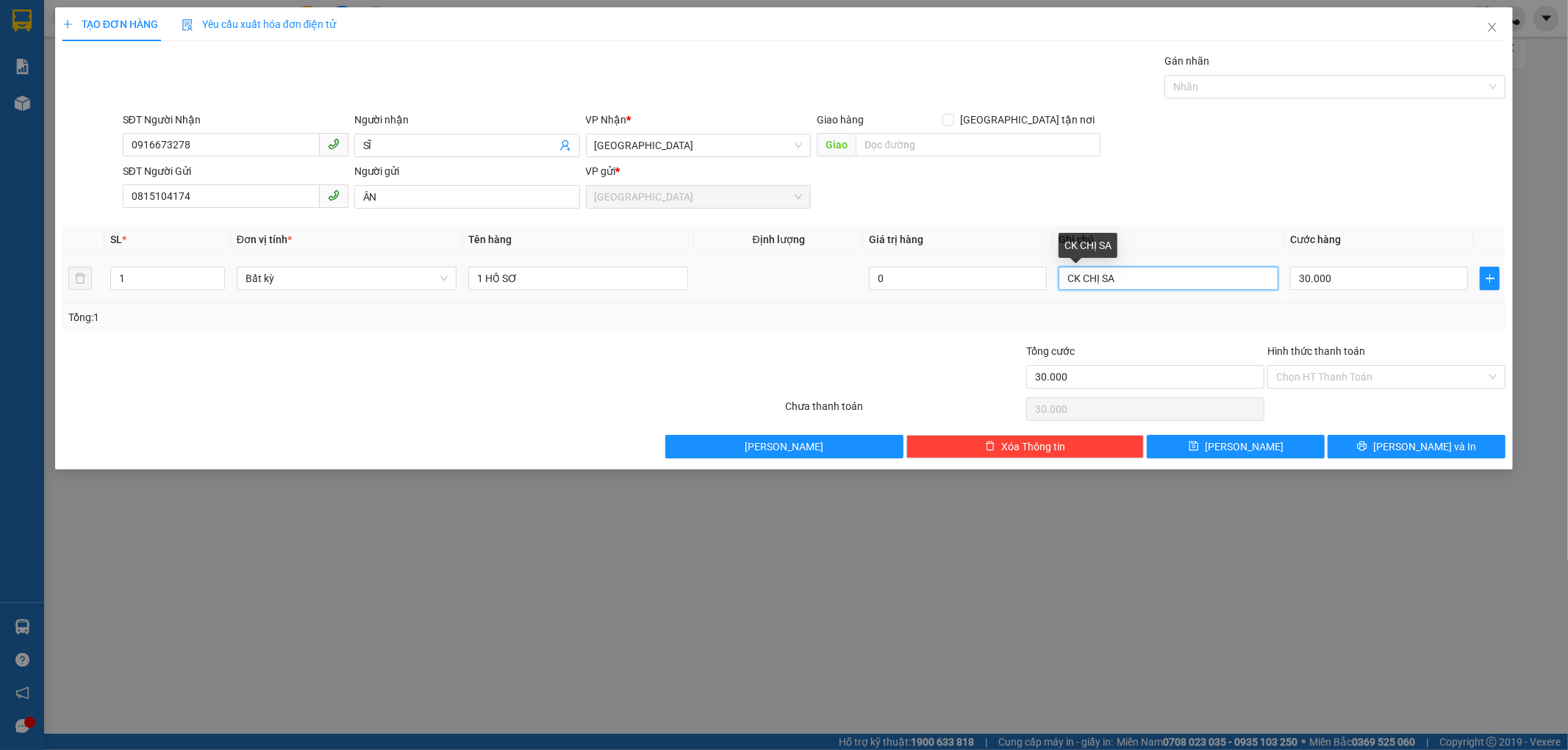
click at [1139, 277] on input "CK CHỊ SA" at bounding box center [1168, 279] width 220 height 23
type input "C"
click at [201, 193] on input "0815104174" at bounding box center [221, 196] width 197 height 23
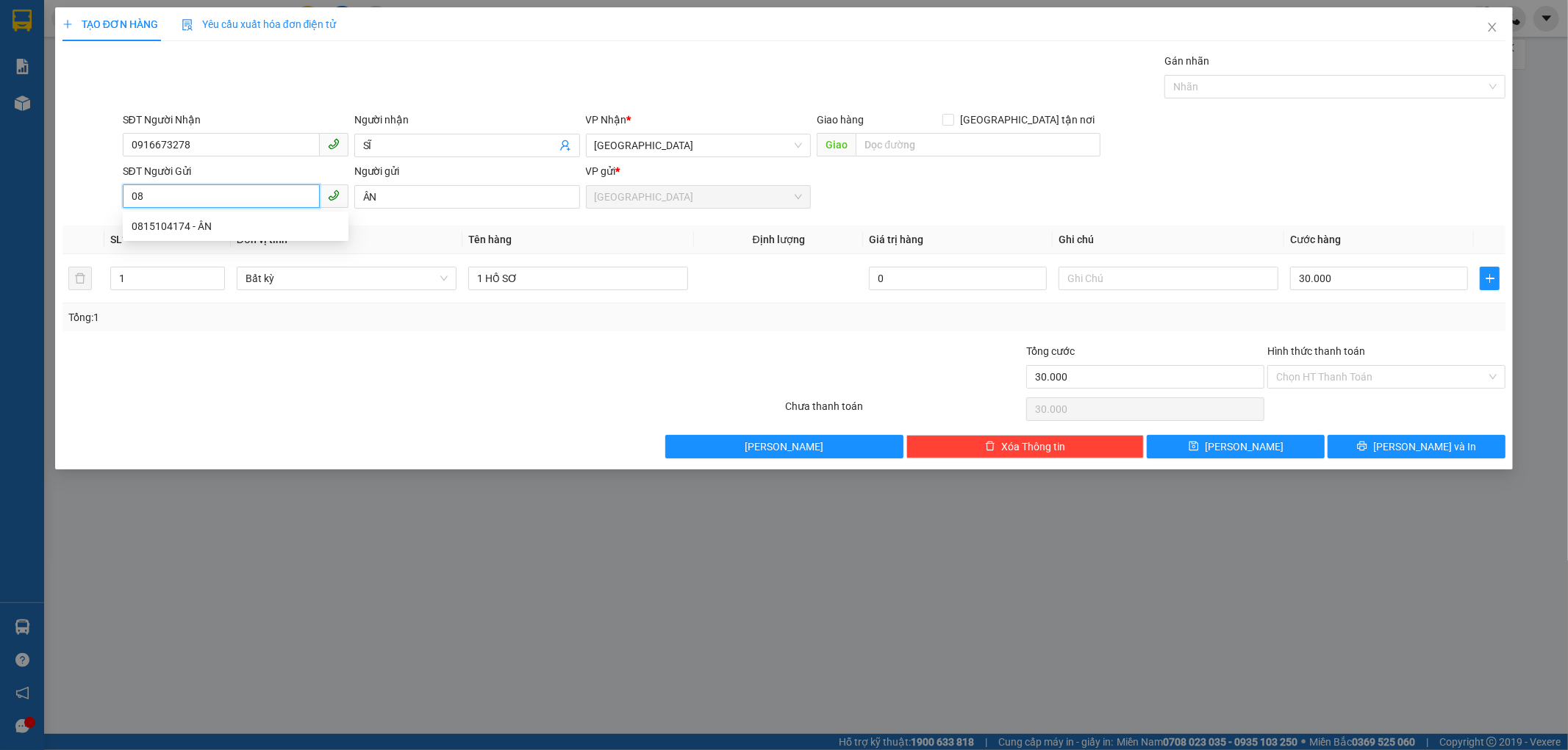
type input "0"
type input "0918430178"
click at [229, 221] on div "0918430178 - ÂN" at bounding box center [235, 226] width 208 height 17
type input "ÂN"
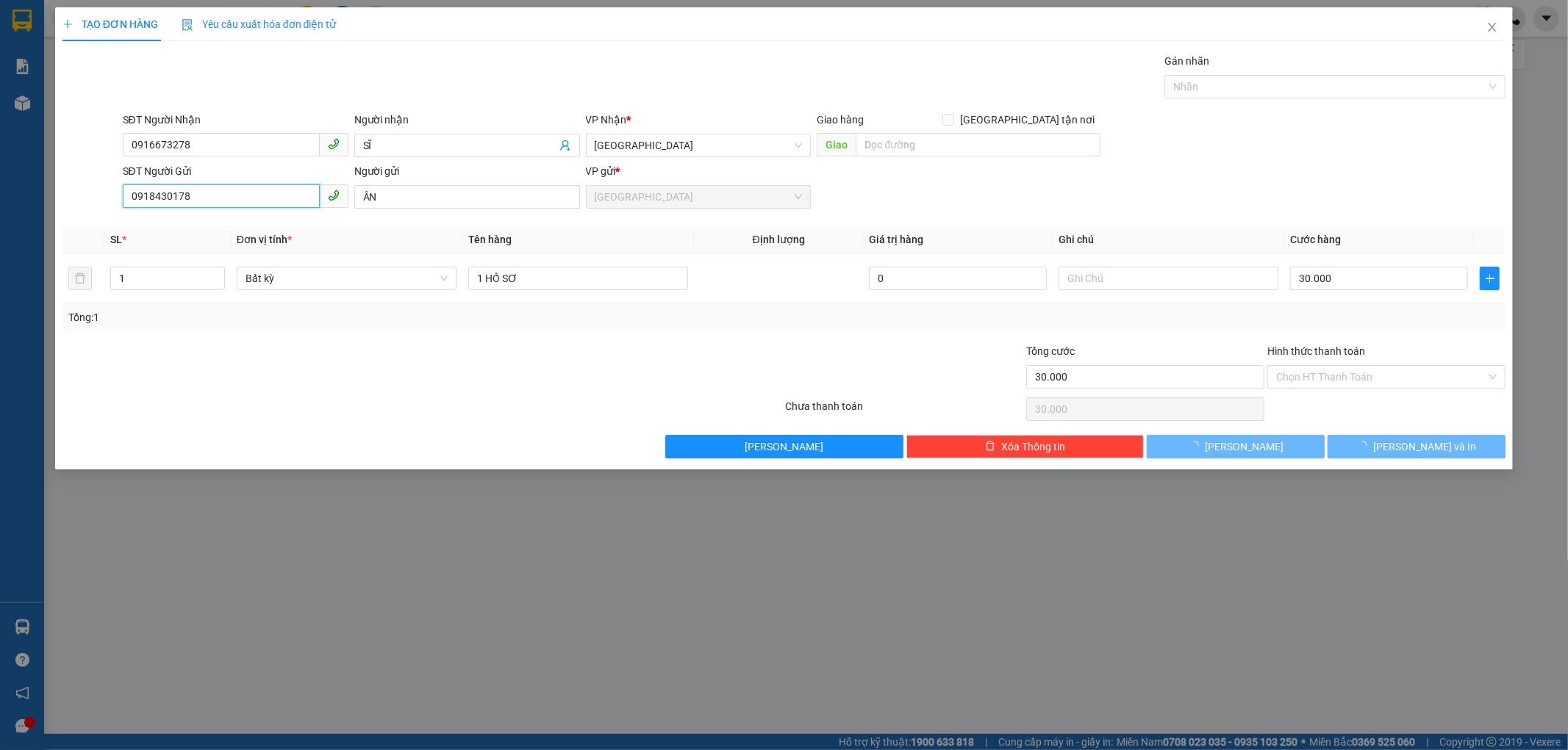
type input "70.000"
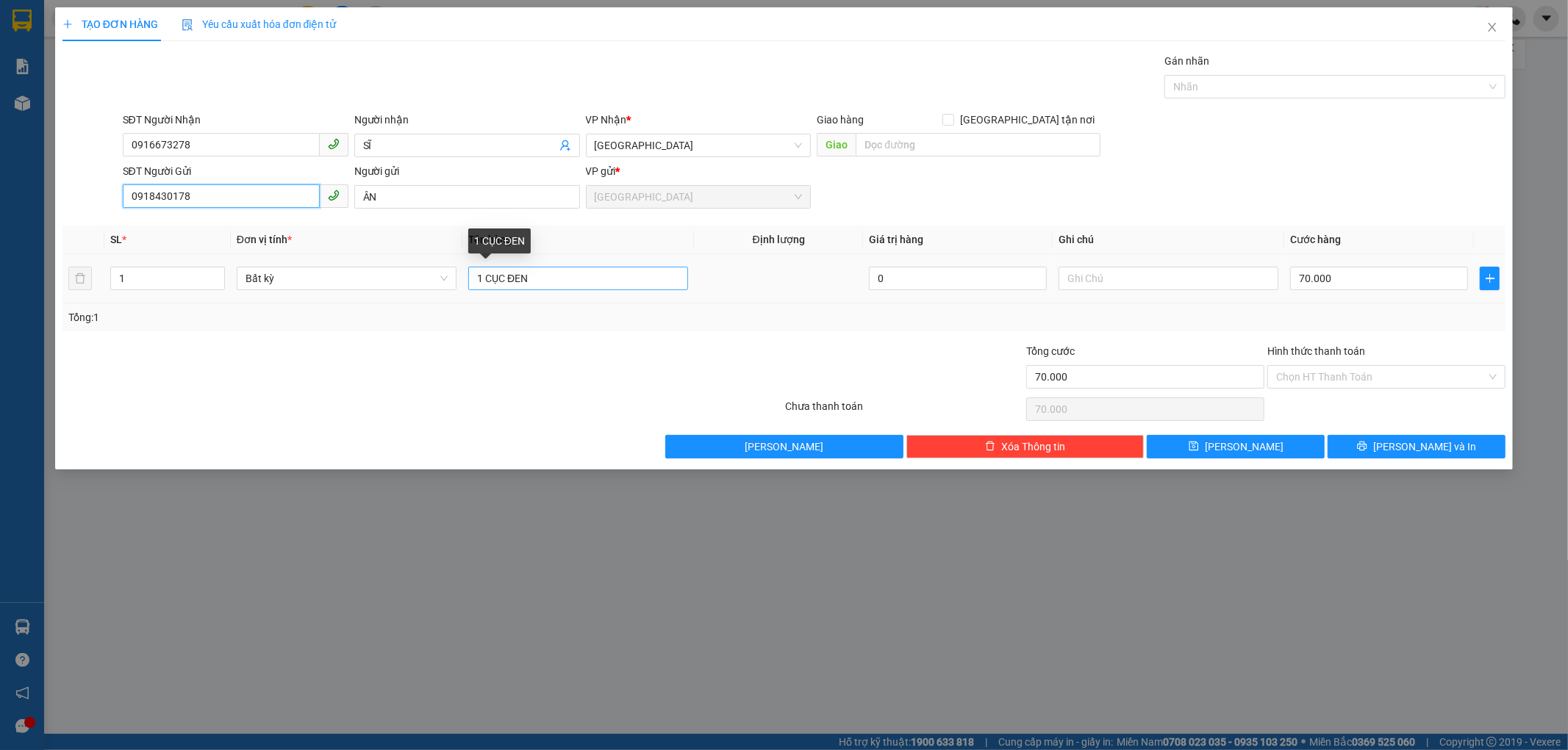
type input "0918430178"
click at [532, 283] on input "1 CỤC ĐEN" at bounding box center [578, 279] width 220 height 23
click at [481, 280] on input "1HỒ SƠ" at bounding box center [578, 279] width 220 height 23
type input "1 HỒ SƠ"
click at [1348, 285] on input "70.000" at bounding box center [1378, 279] width 178 height 23
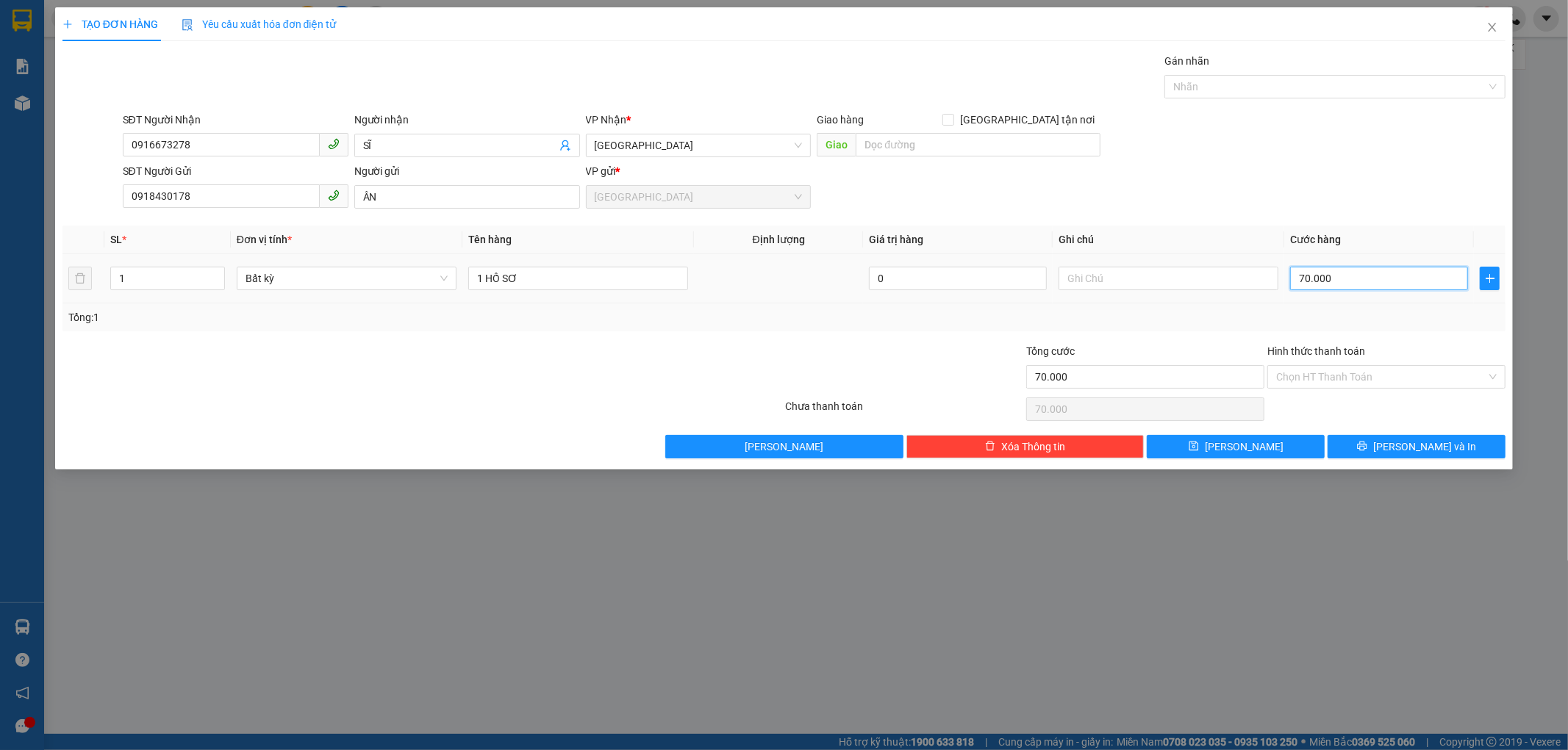
type input "0"
type input "03"
type input "3"
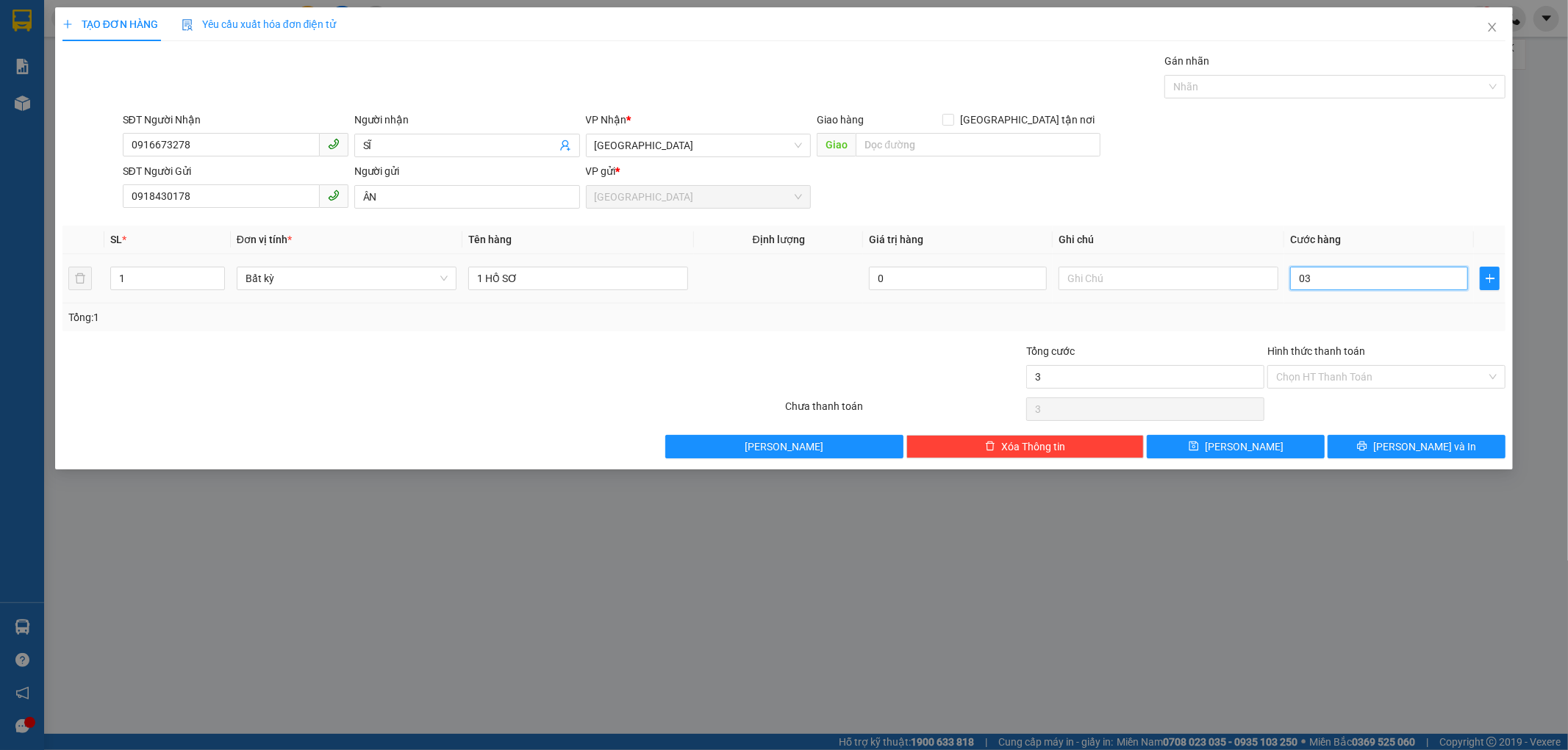
type input "030"
type input "30"
type input "030"
type input "30.000"
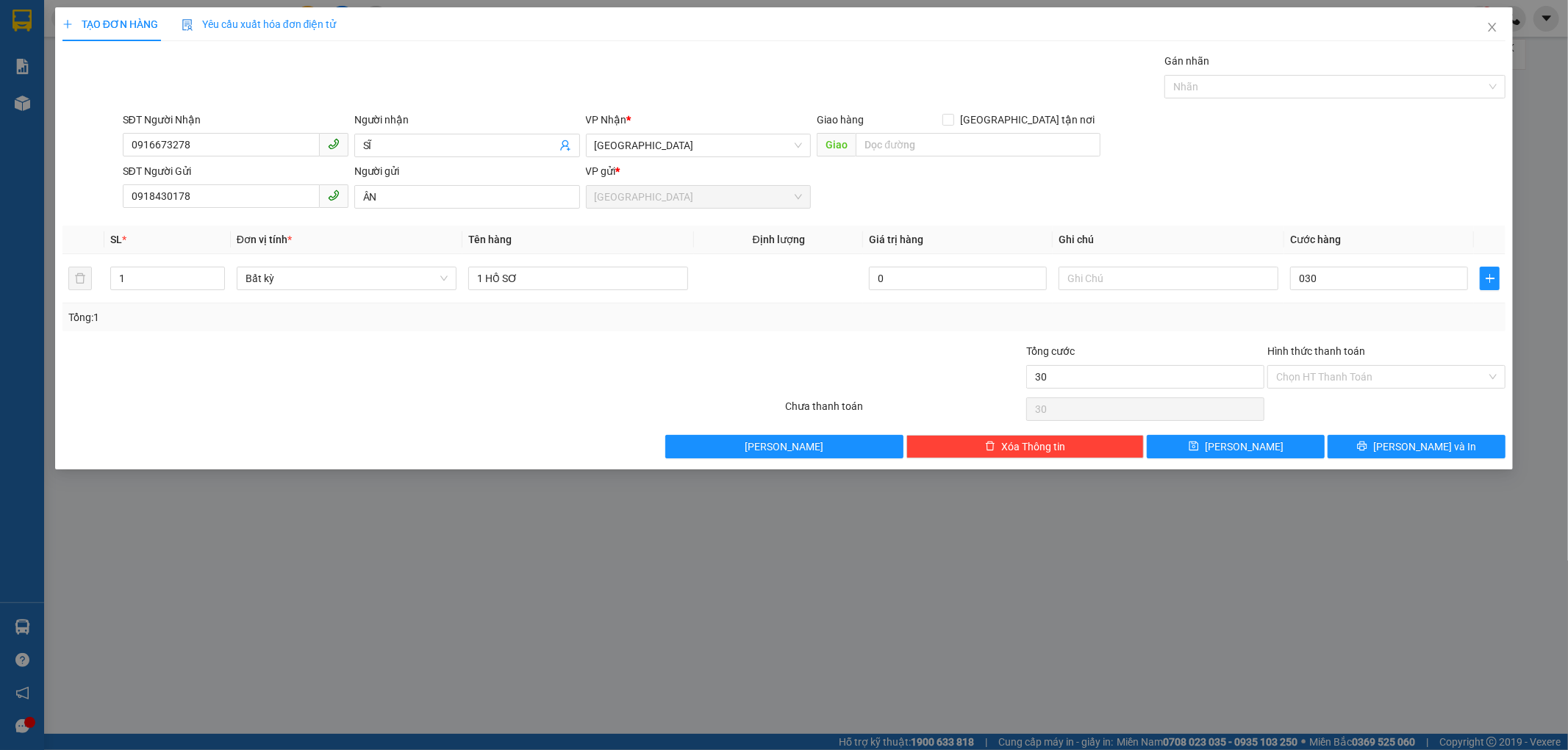
type input "30.000"
click at [1354, 322] on div "Tổng: 1" at bounding box center [784, 317] width 1432 height 17
click at [1347, 378] on input "Hình thức thanh toán" at bounding box center [1381, 377] width 210 height 22
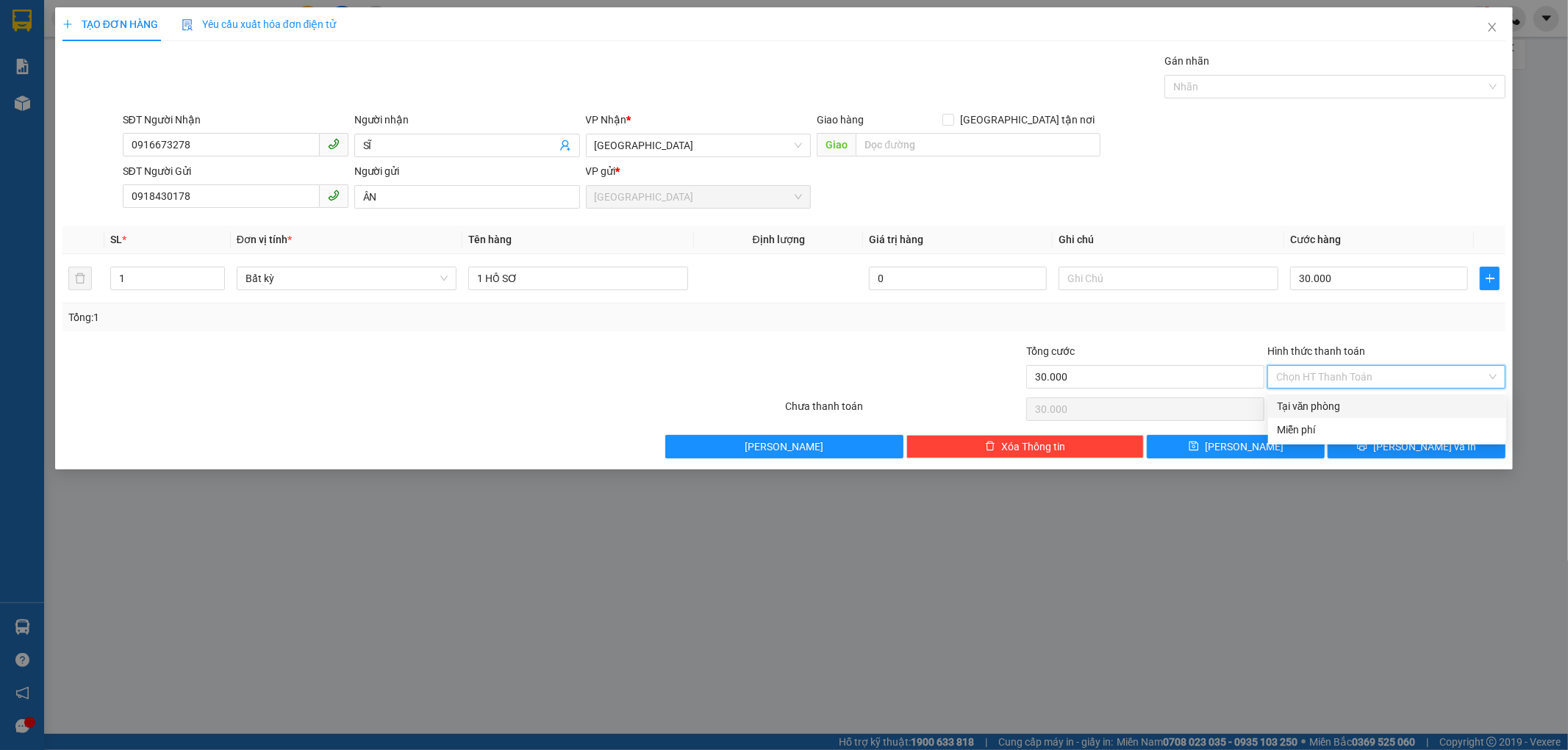
click at [1346, 406] on div "Tại văn phòng" at bounding box center [1387, 406] width 221 height 17
type input "0"
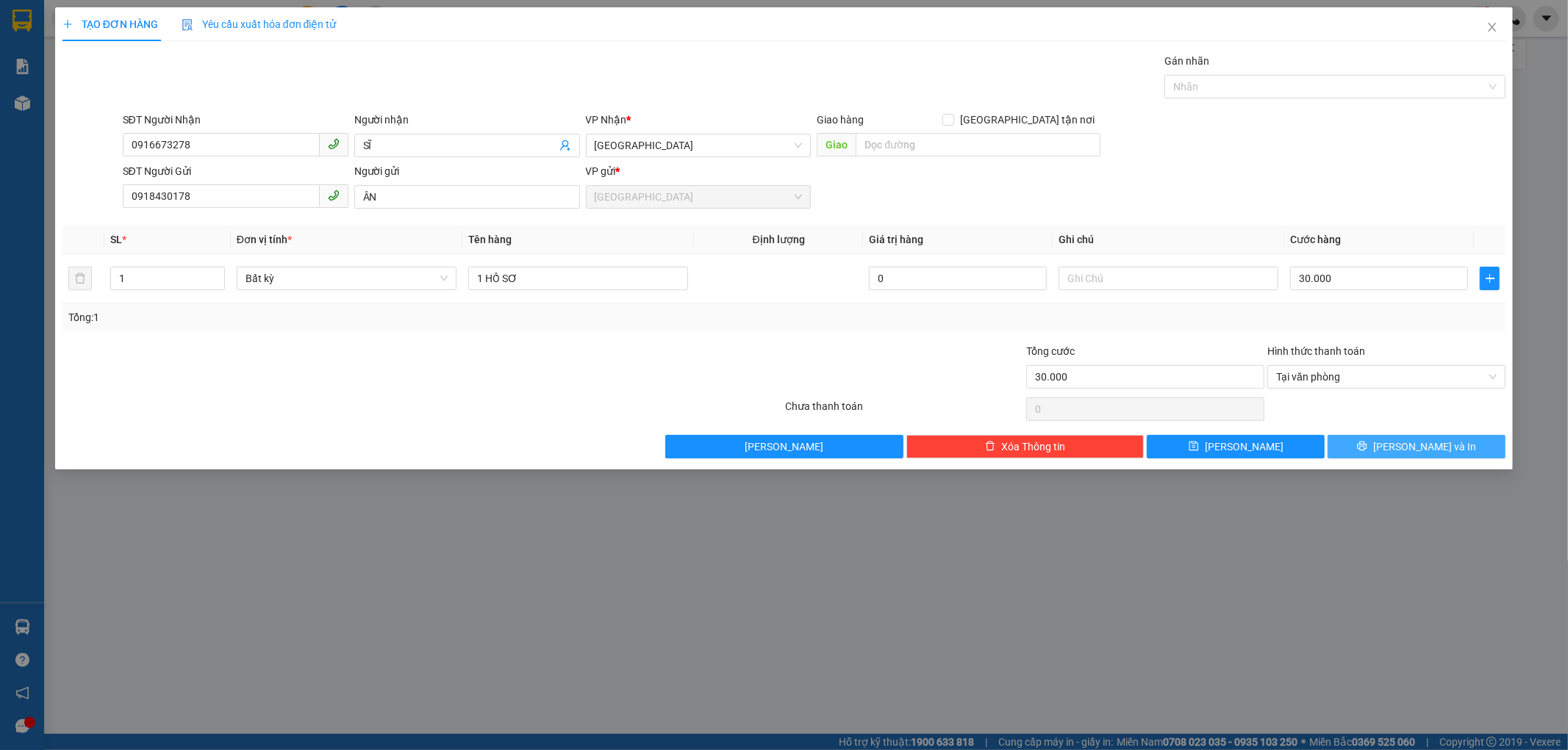
click at [1395, 454] on button "[PERSON_NAME] và In" at bounding box center [1416, 447] width 178 height 23
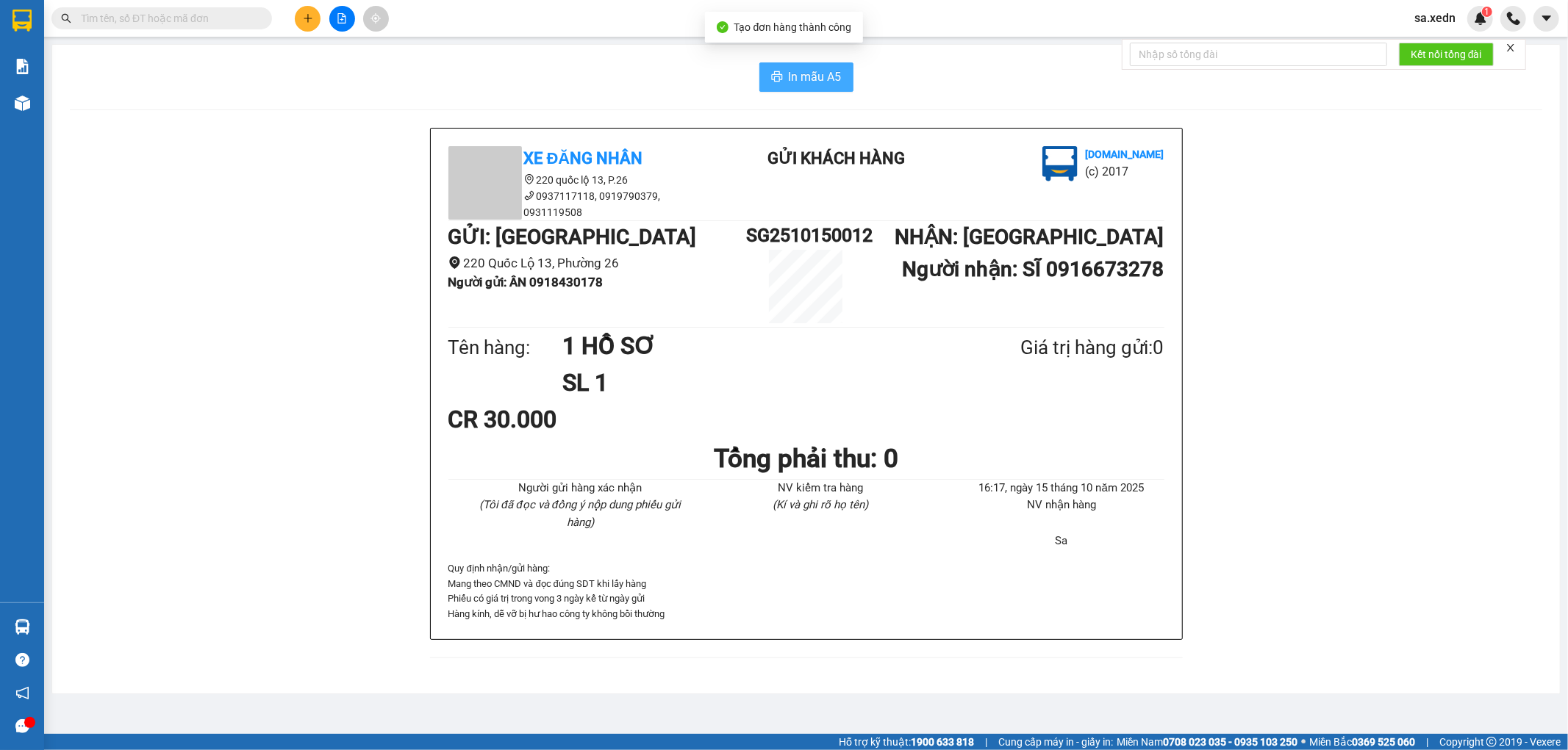
click at [810, 75] on span "In mẫu A5" at bounding box center [815, 77] width 52 height 18
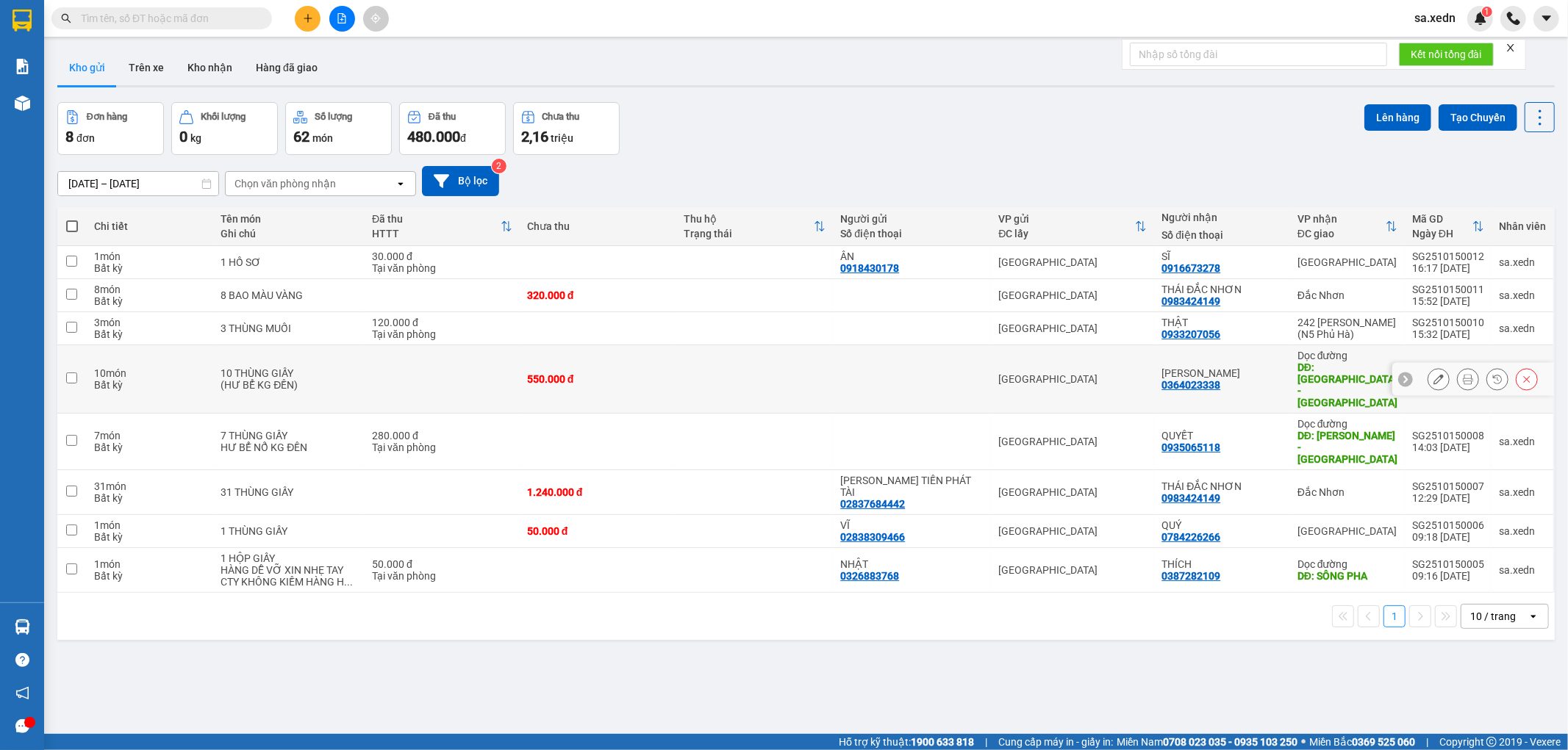
click at [1290, 361] on td "Dọc đường DĐ: [GEOGRAPHIC_DATA] - [GEOGRAPHIC_DATA]" at bounding box center [1347, 379] width 115 height 68
checkbox input "true"
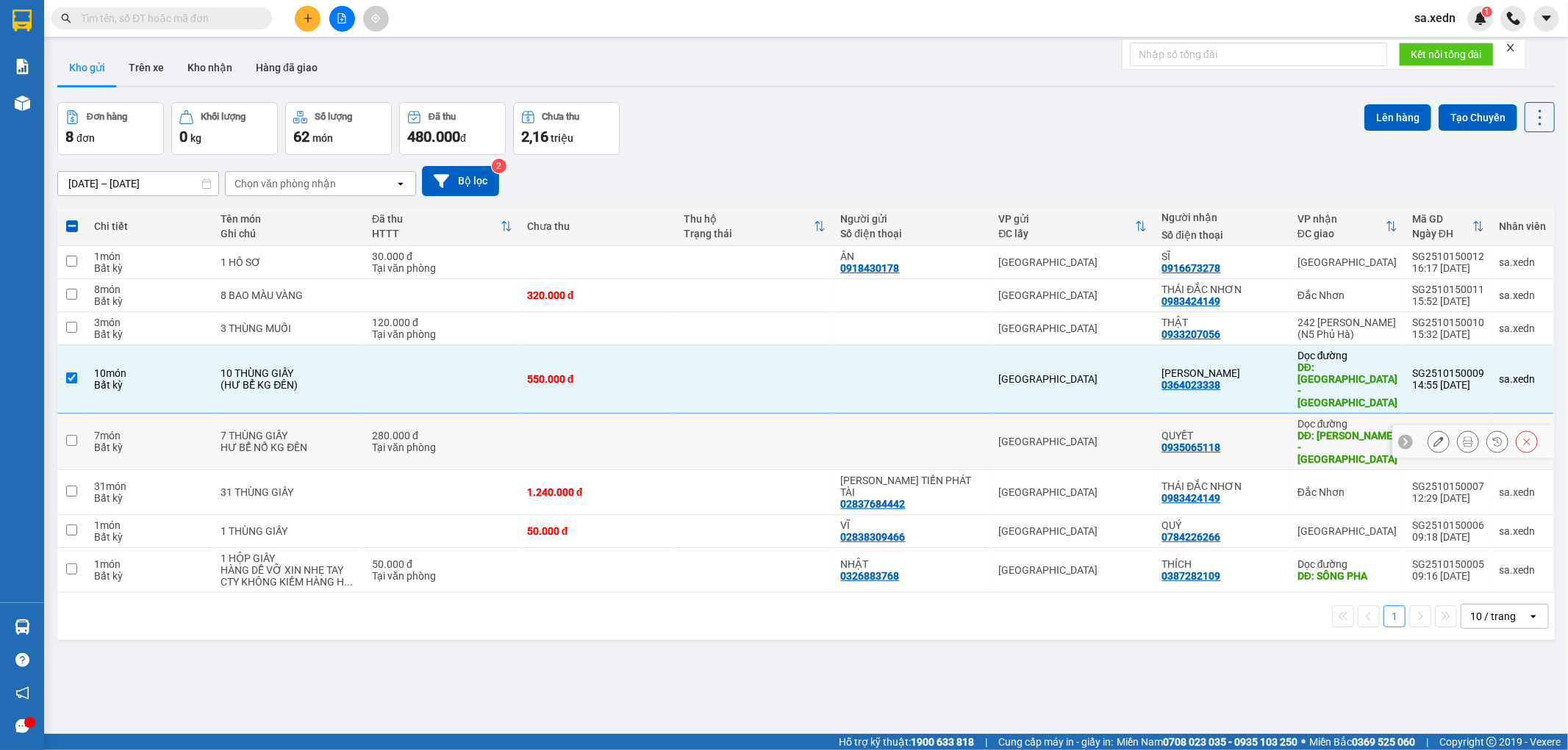
click at [1247, 429] on div "QUYẾT" at bounding box center [1222, 435] width 121 height 12
checkbox input "true"
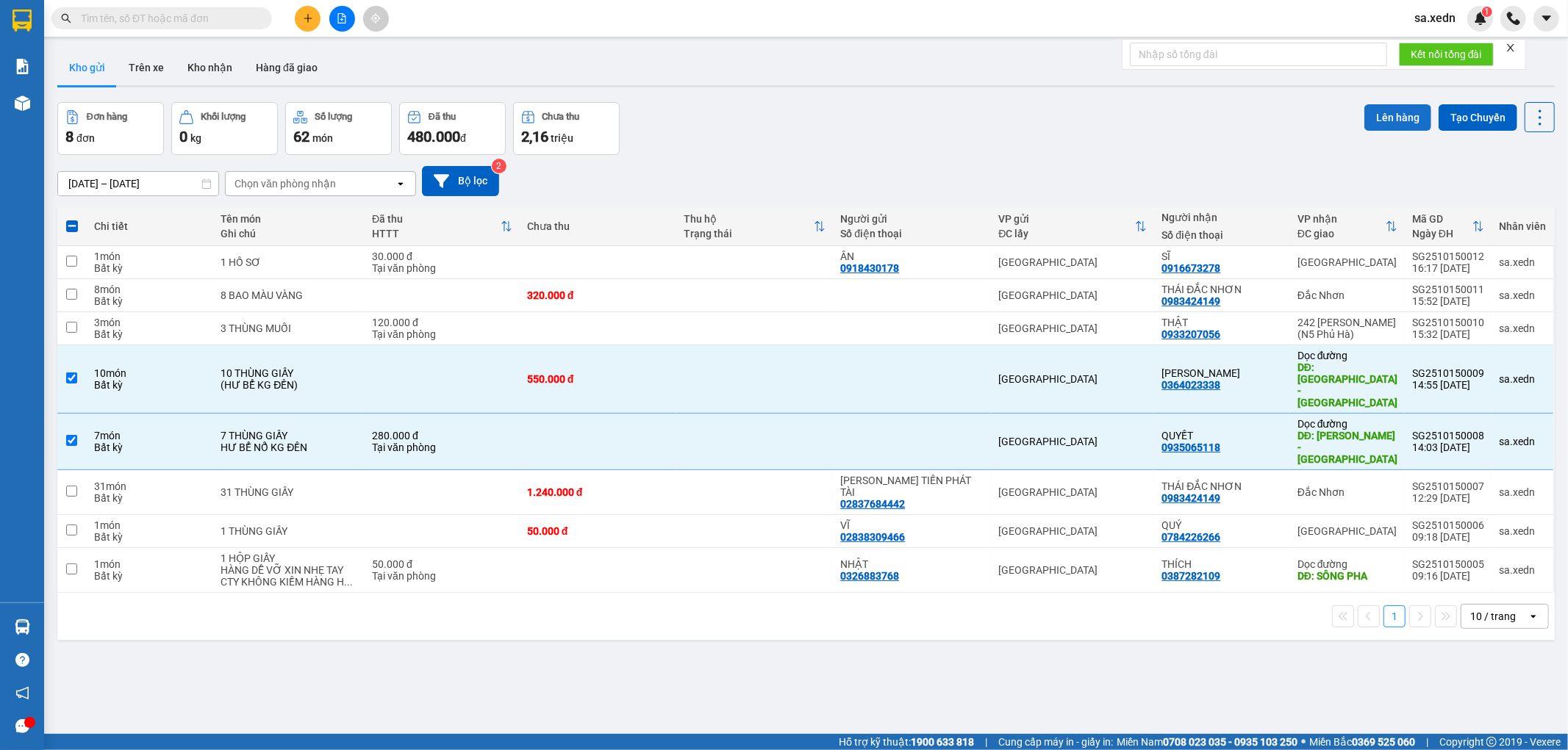
click at [1365, 119] on button "Lên hàng" at bounding box center [1398, 117] width 67 height 26
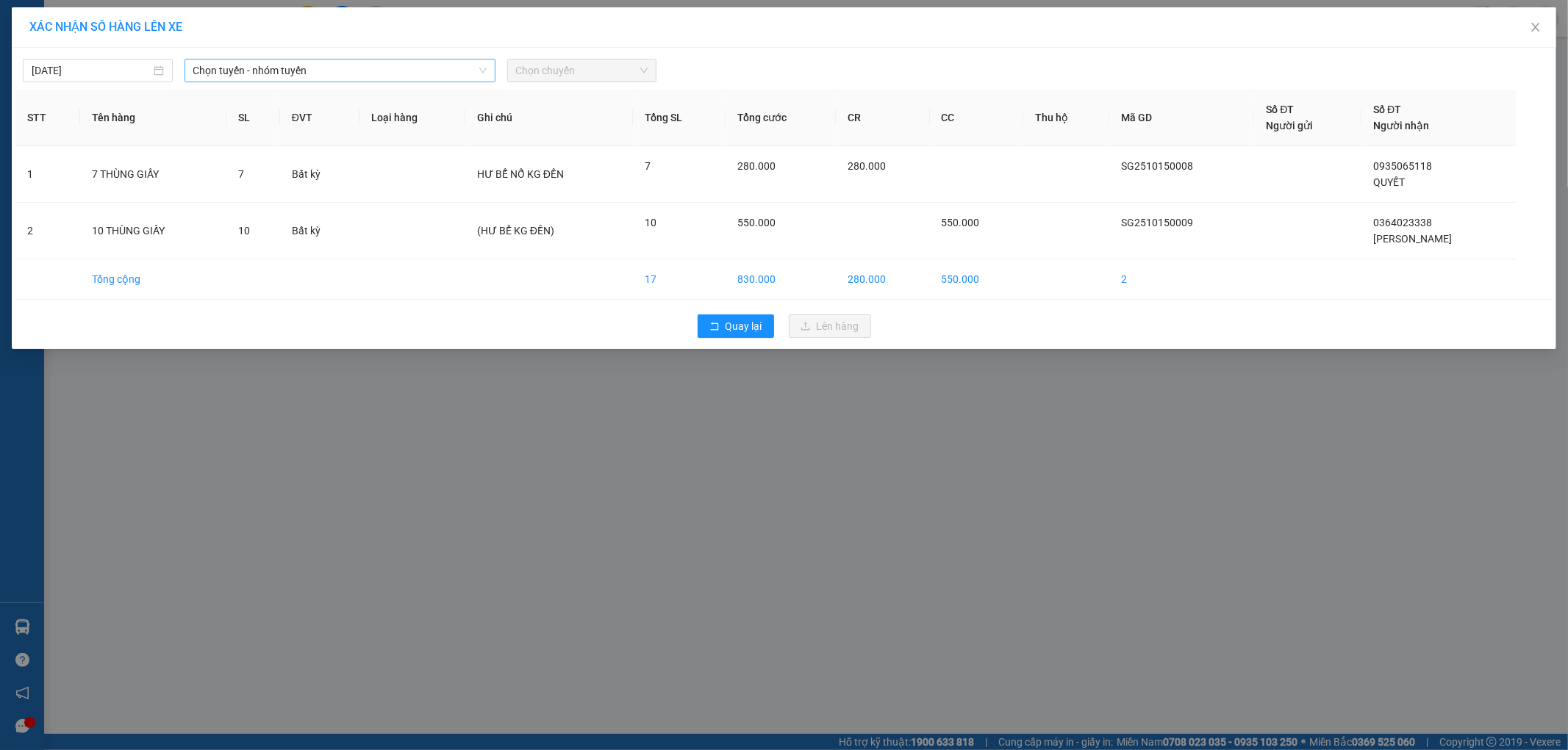
click at [430, 72] on span "Chọn tuyến - nhóm tuyến" at bounding box center [340, 70] width 294 height 22
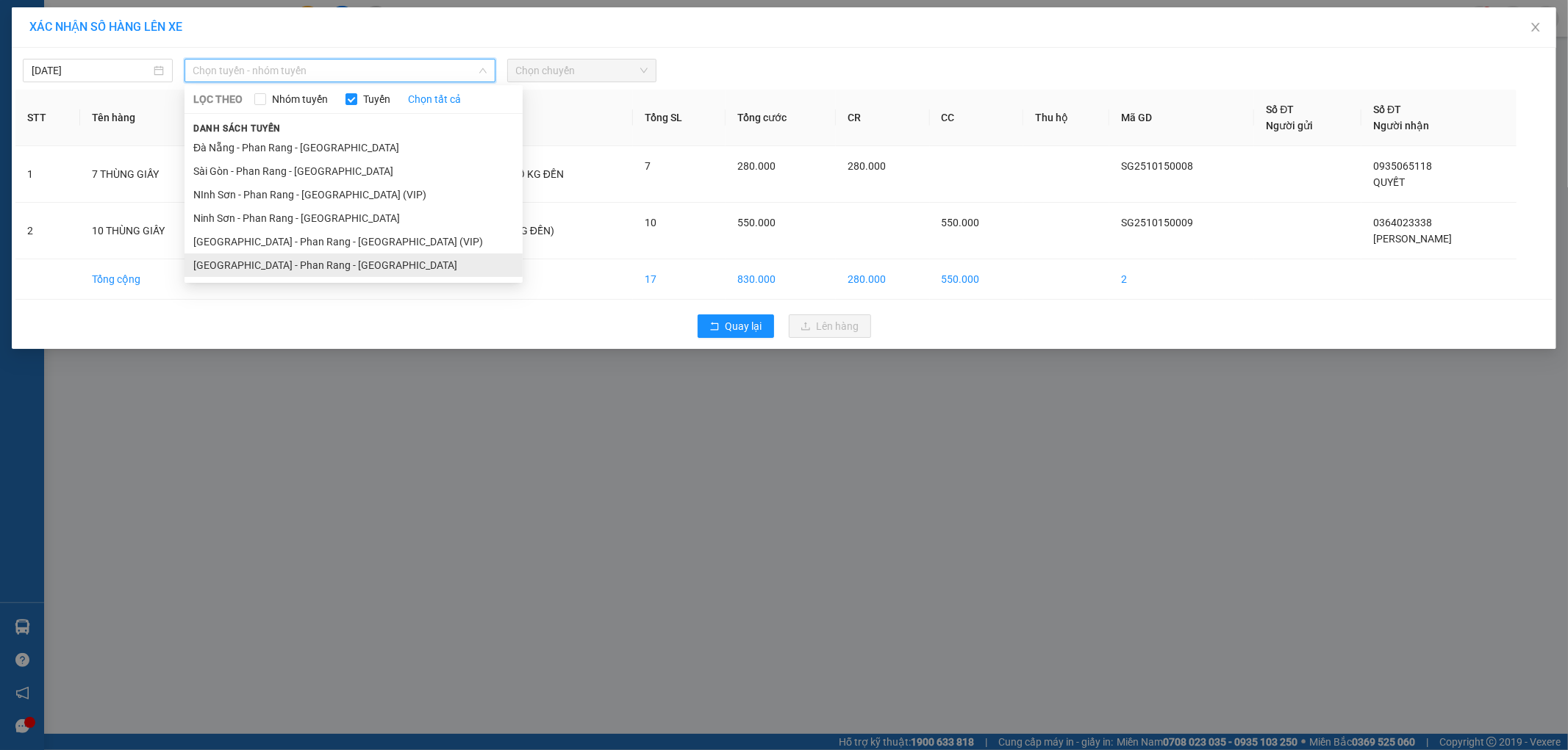
click at [331, 267] on li "[GEOGRAPHIC_DATA] - Phan Rang - [GEOGRAPHIC_DATA]" at bounding box center [354, 265] width 338 height 23
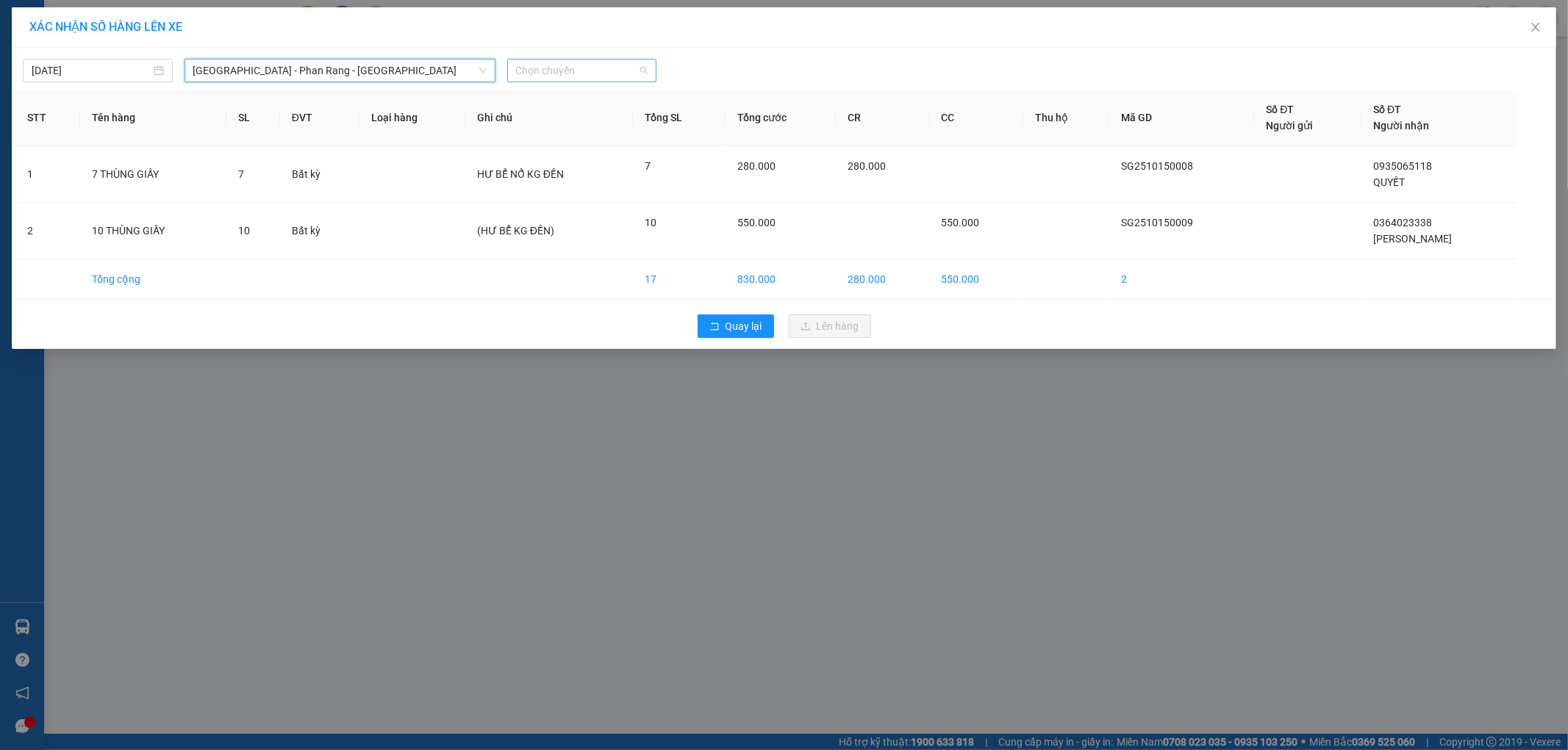
click at [553, 74] on span "Chọn chuyến" at bounding box center [582, 70] width 132 height 22
click at [571, 153] on div "20:00 - 50H-721.59" at bounding box center [574, 147] width 115 height 17
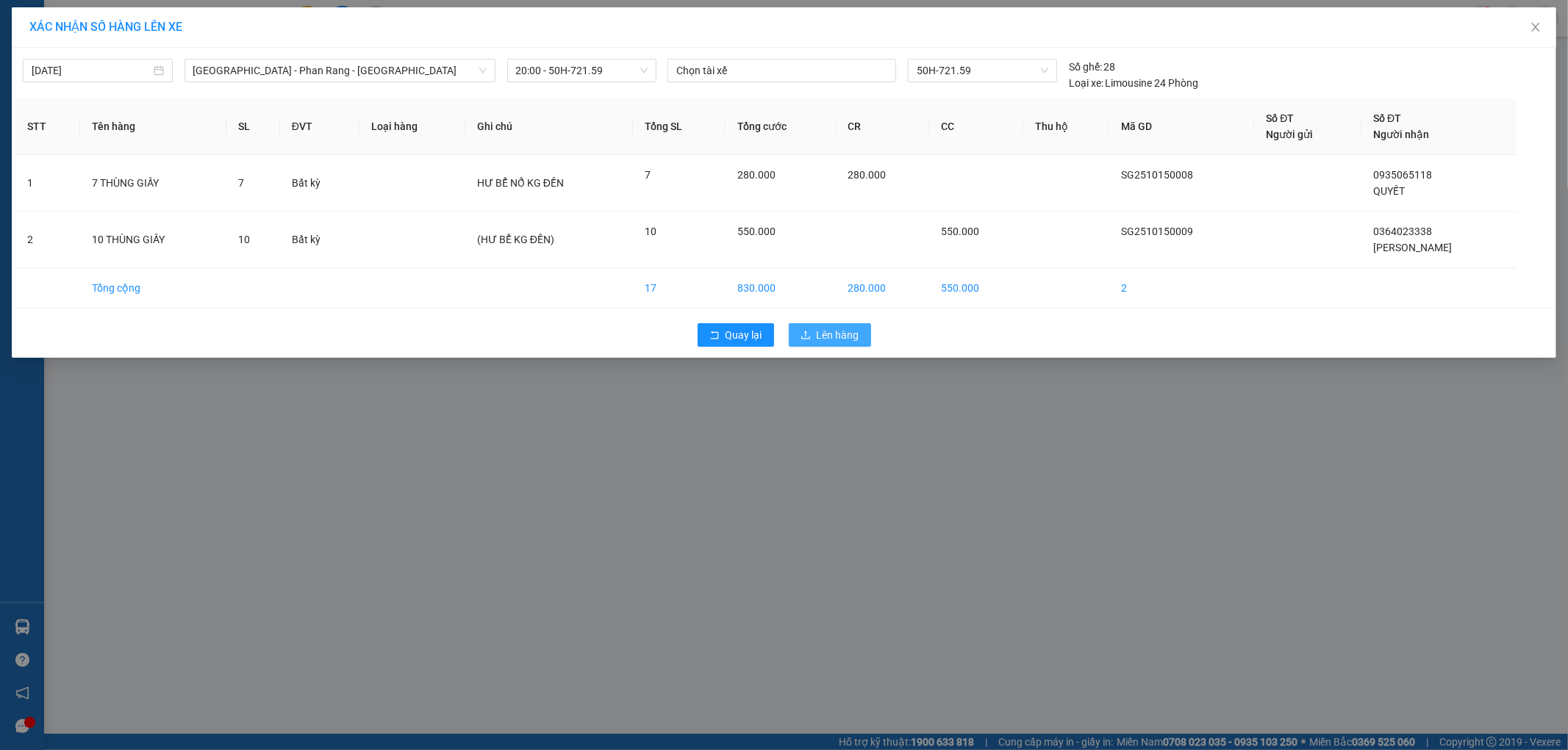
click at [809, 331] on icon "upload" at bounding box center [806, 335] width 11 height 11
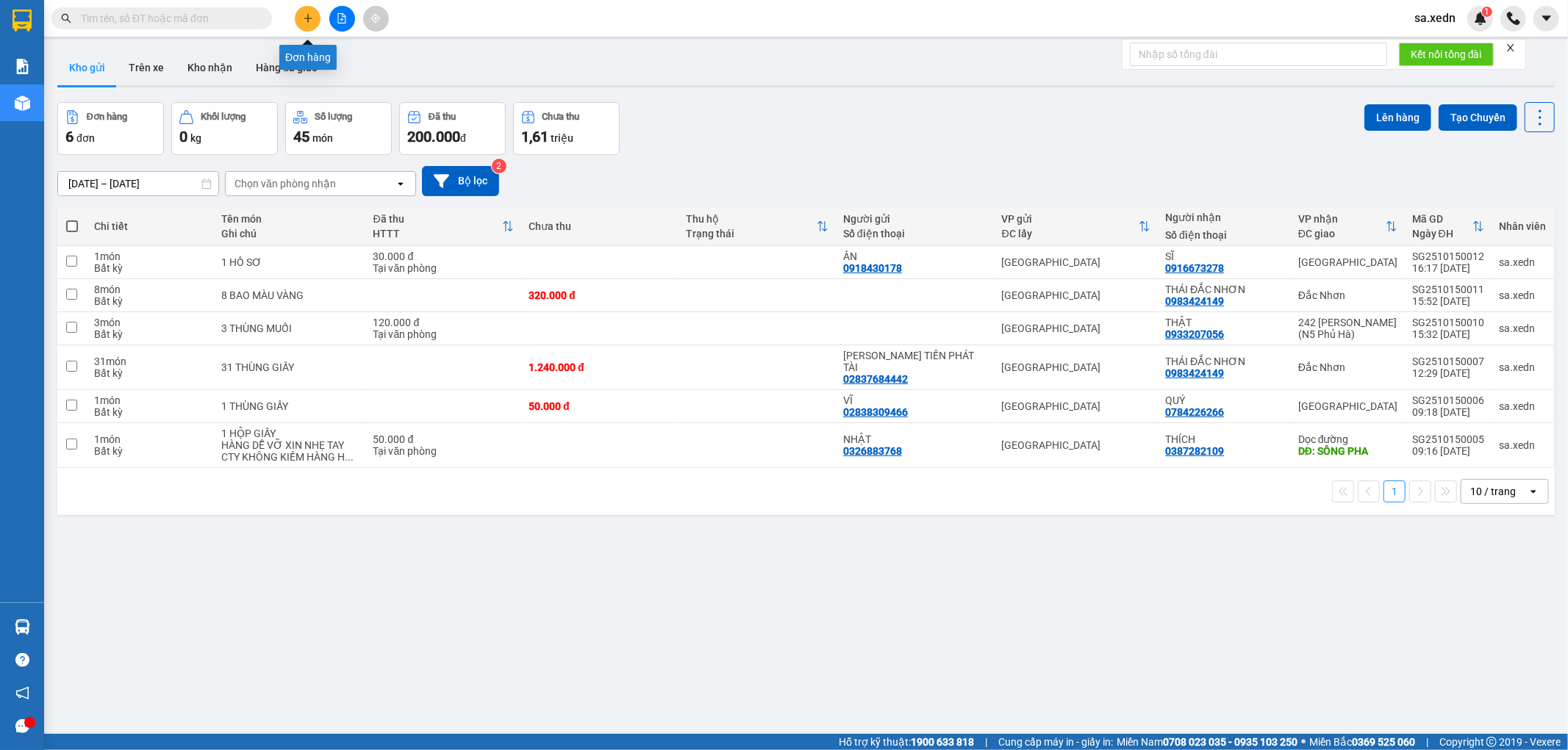
click at [303, 22] on icon "plus" at bounding box center [308, 18] width 11 height 11
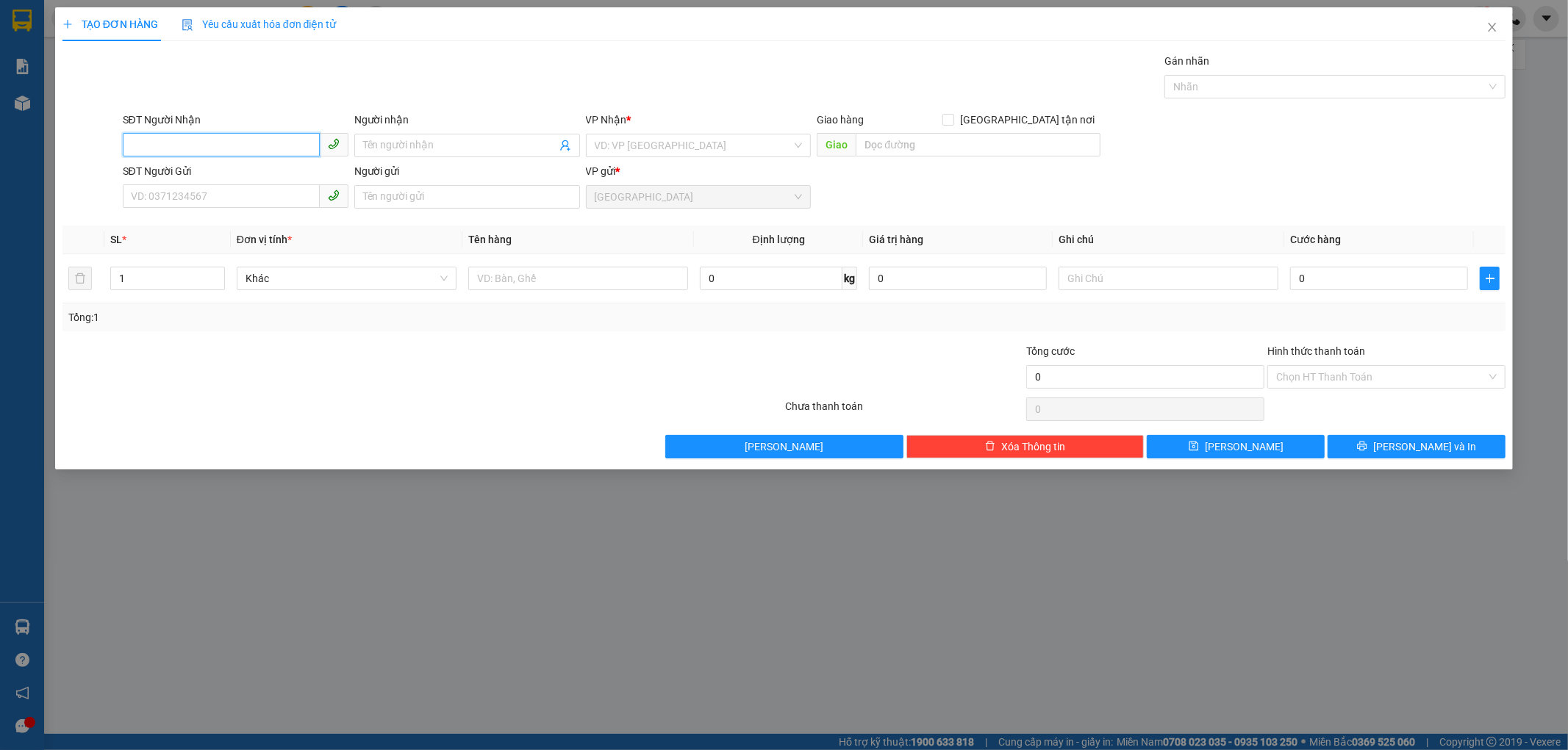
click at [148, 142] on input "SĐT Người Nhận" at bounding box center [221, 145] width 197 height 23
click at [187, 169] on div "0399441612 - PHÚC MOBI" at bounding box center [235, 175] width 208 height 17
type input "0399441612"
type input "PHÚC MOBI"
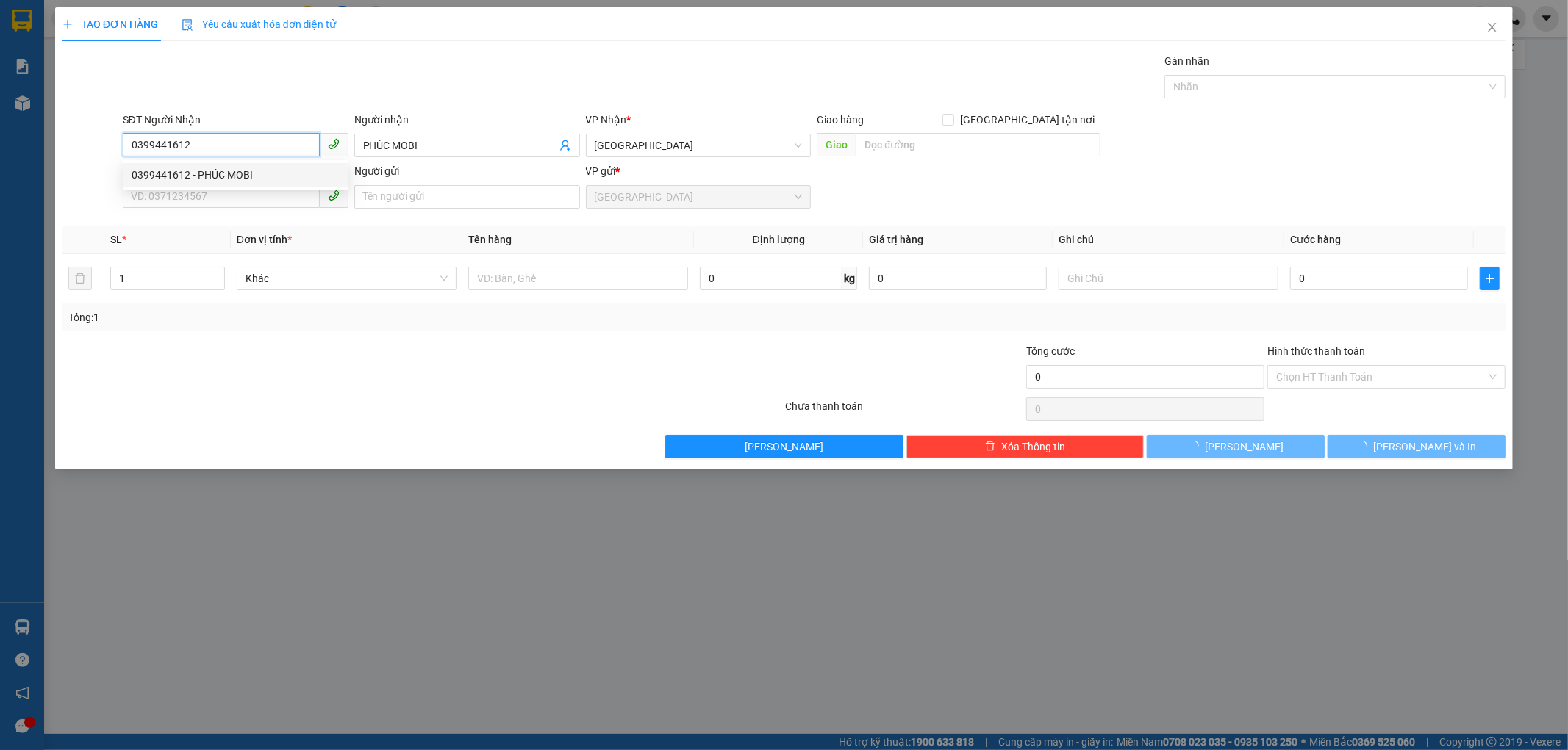
type input "30.000"
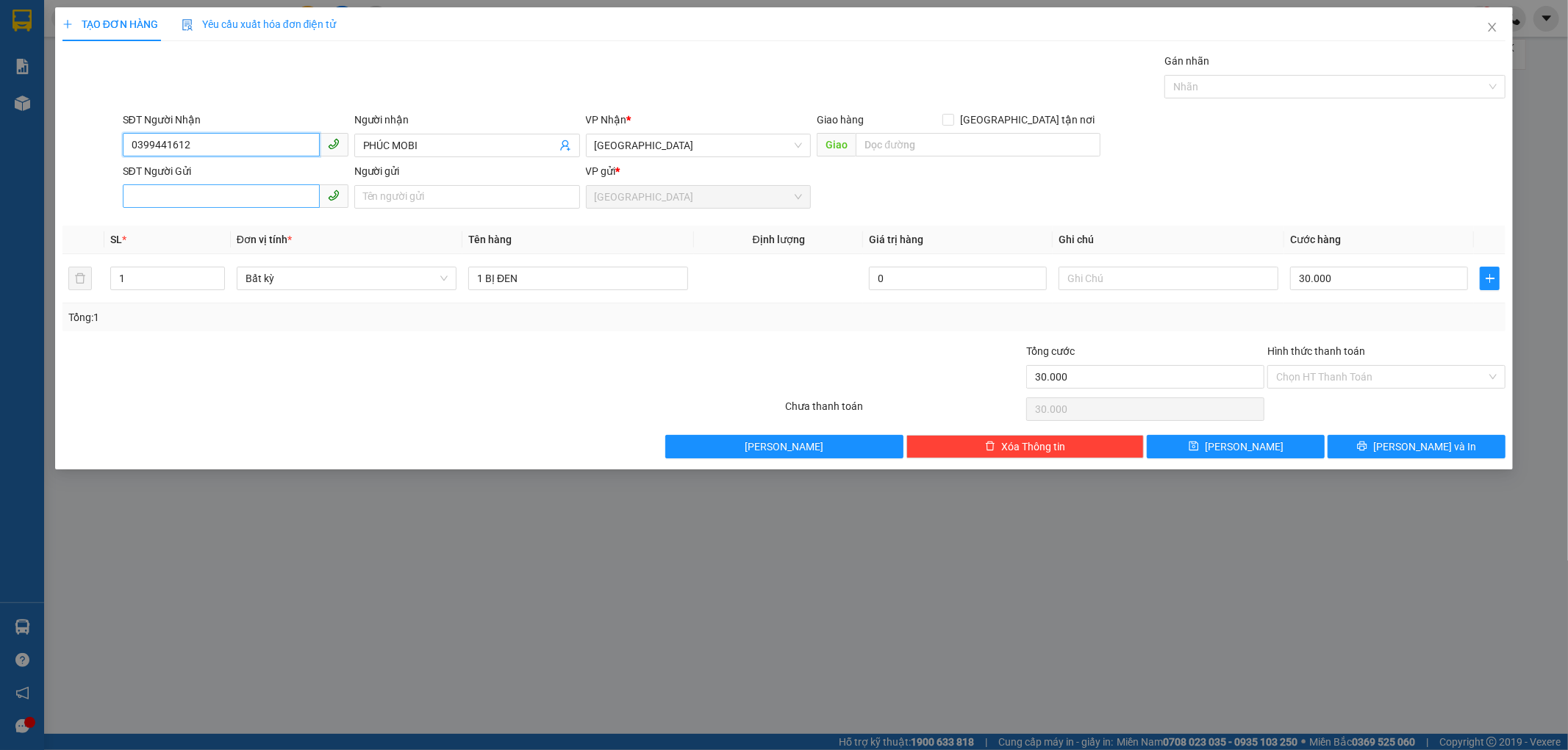
type input "0399441612"
click at [193, 201] on input "SĐT Người Gửi" at bounding box center [221, 196] width 197 height 23
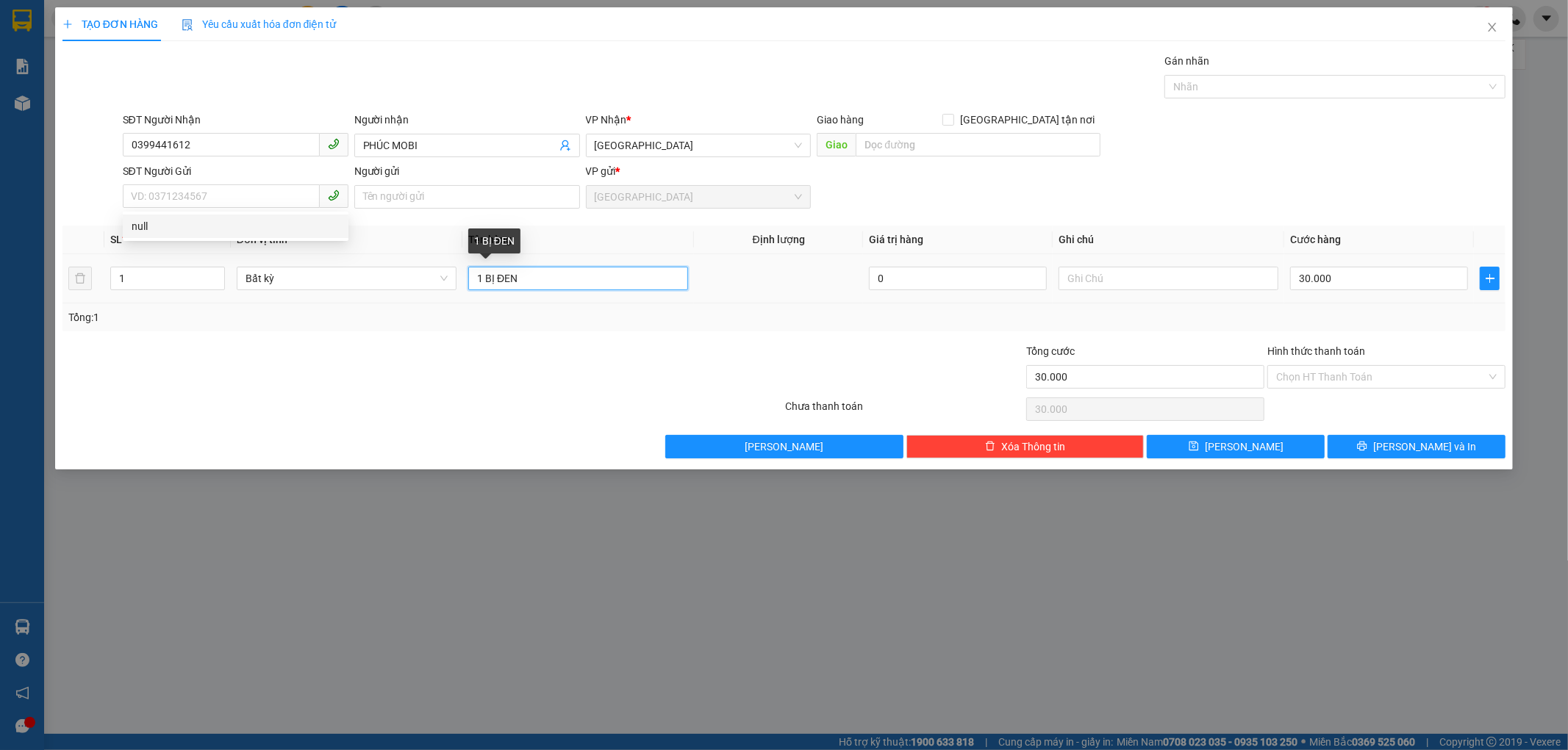
click at [516, 276] on input "1 BỊ ĐEN" at bounding box center [578, 279] width 220 height 23
type input "1 HỘP GIẤY"
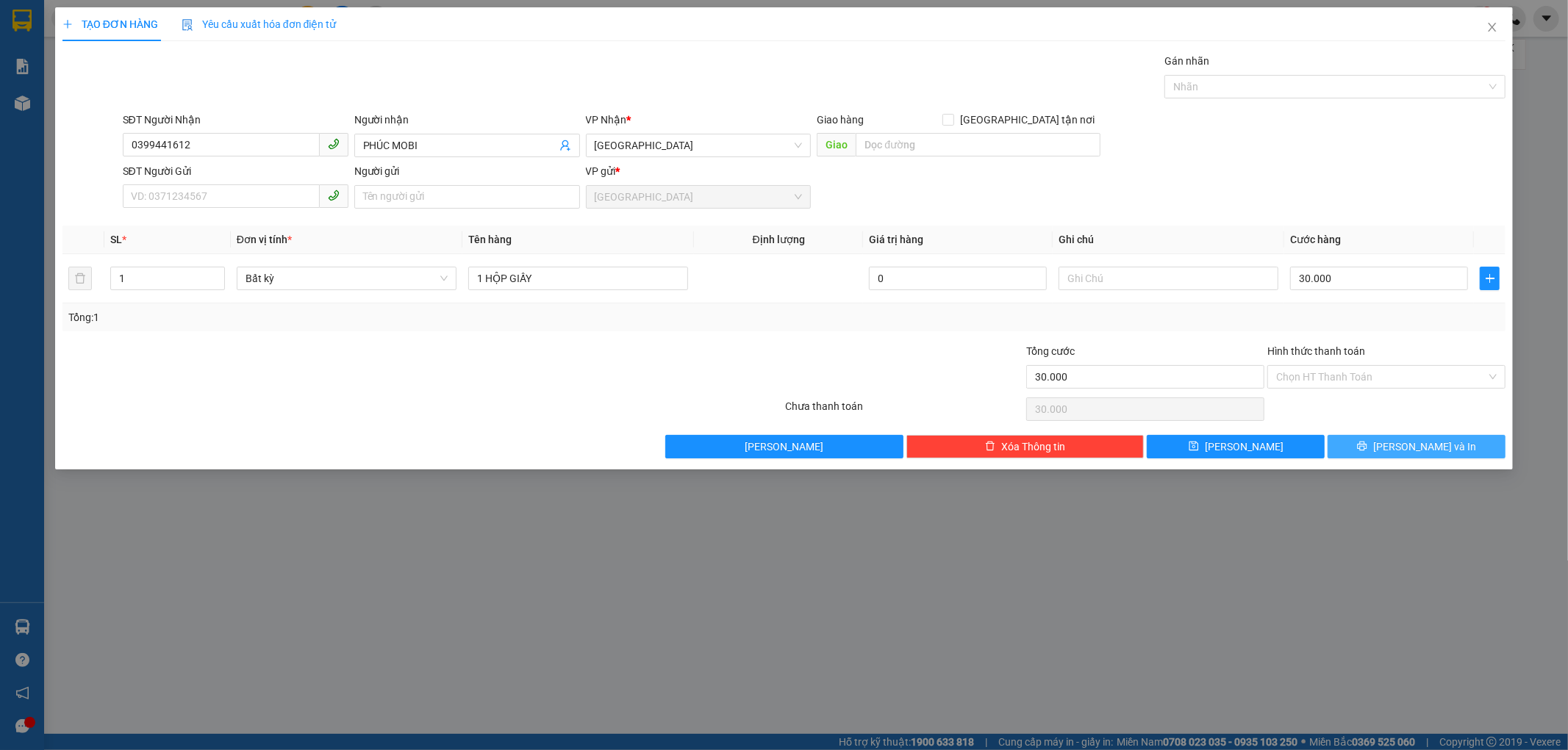
click at [1373, 438] on button "[PERSON_NAME] và In" at bounding box center [1416, 447] width 178 height 23
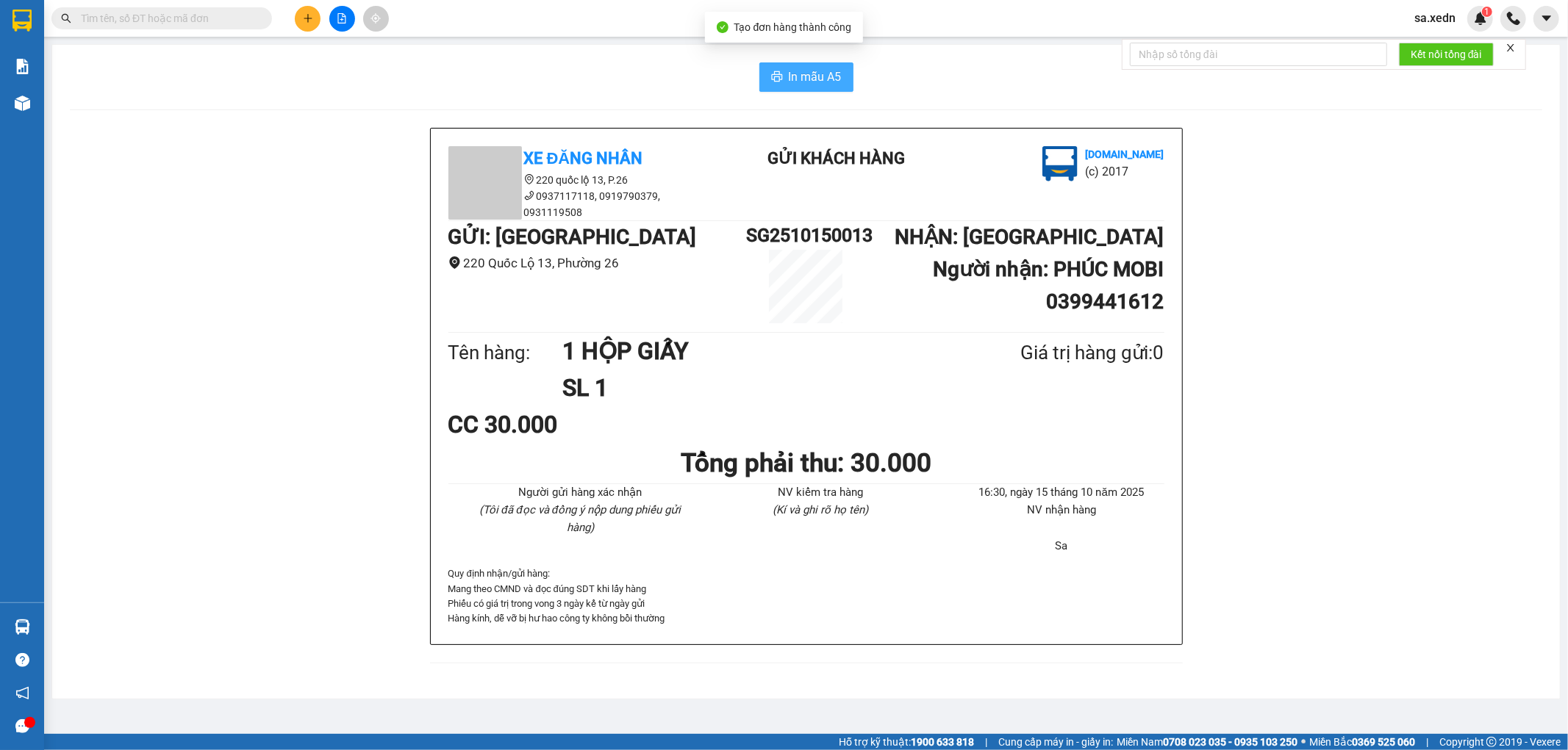
click at [805, 70] on span "In mẫu A5" at bounding box center [815, 77] width 52 height 18
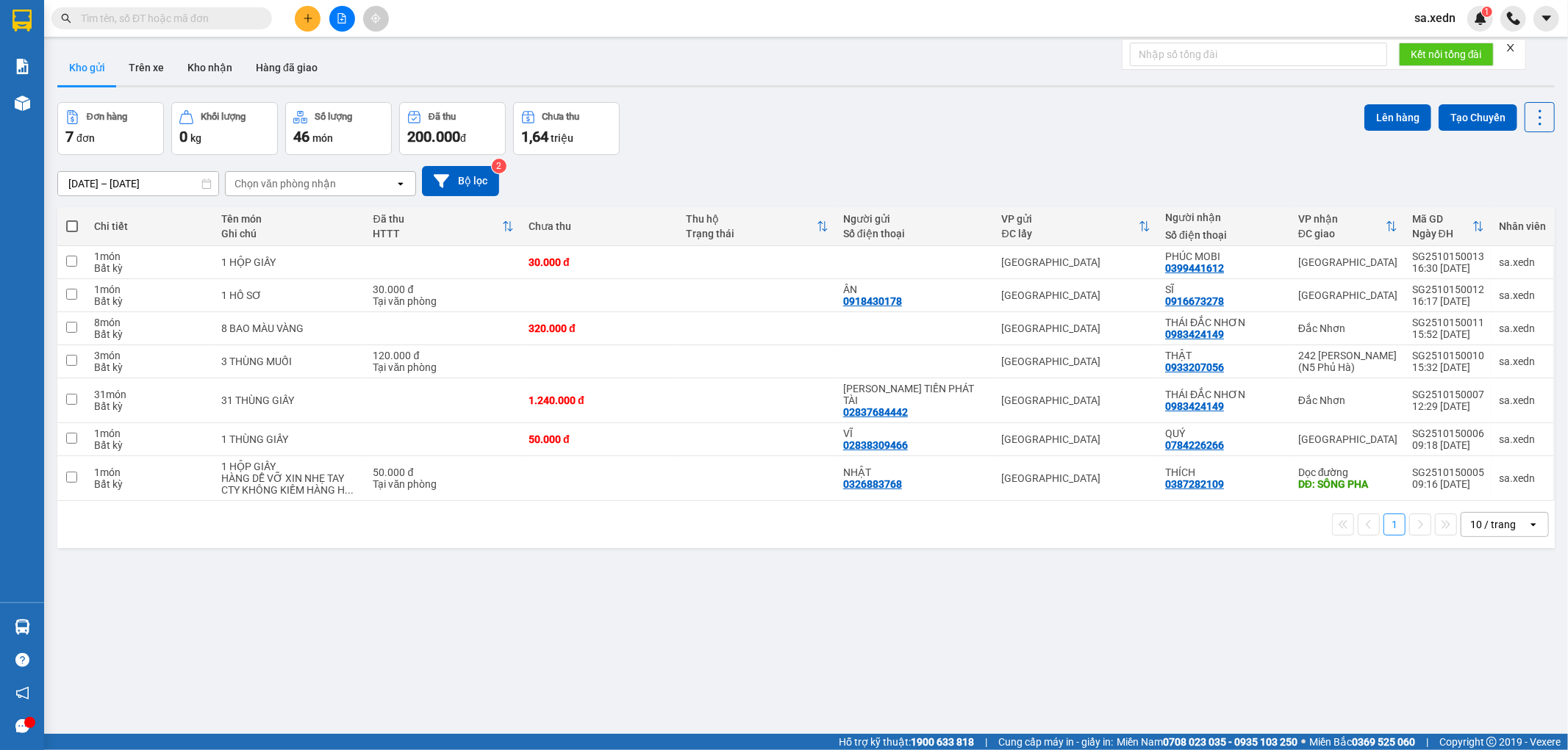
click at [68, 225] on span at bounding box center [72, 226] width 12 height 12
click at [72, 219] on input "checkbox" at bounding box center [72, 219] width 0 height 0
checkbox input "true"
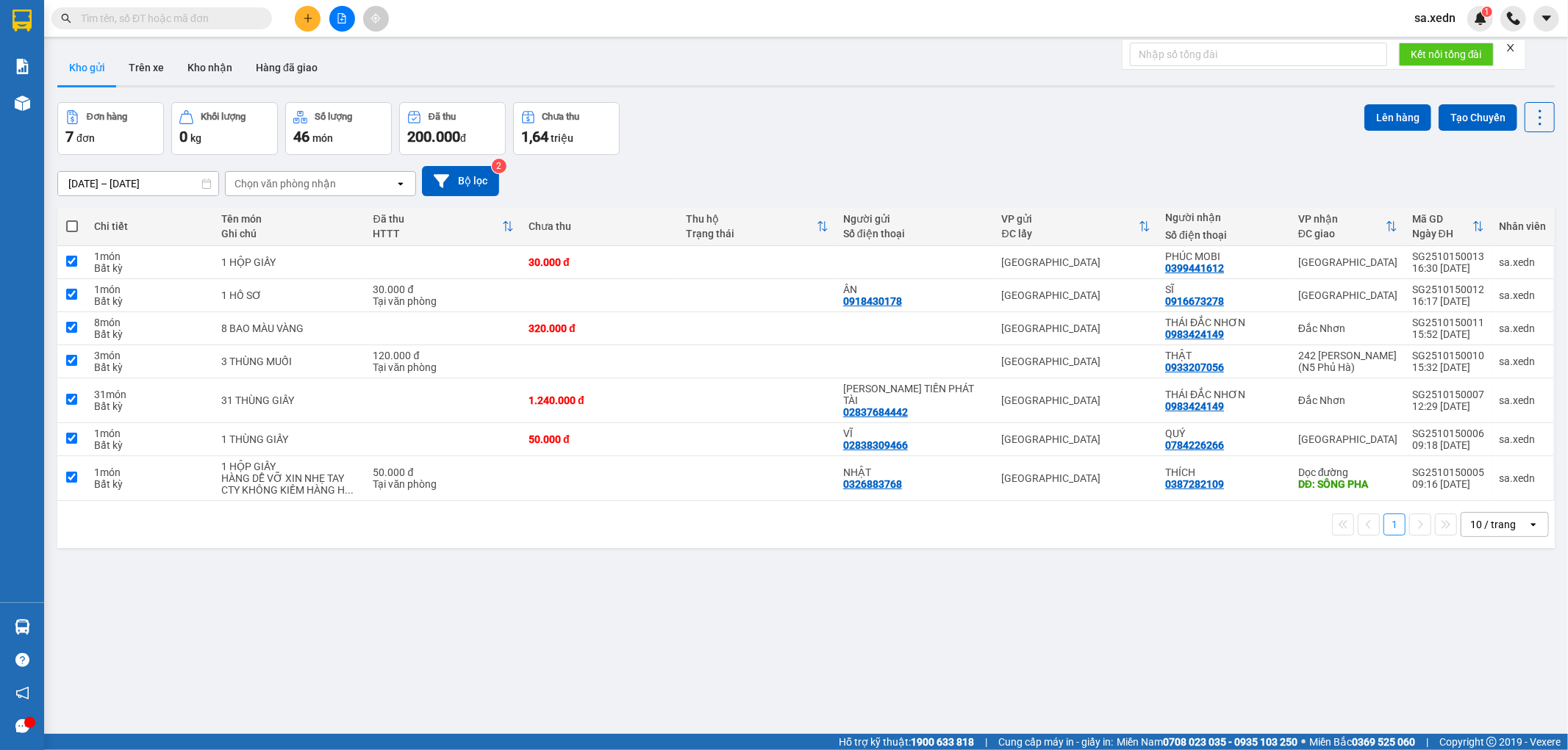
checkbox input "true"
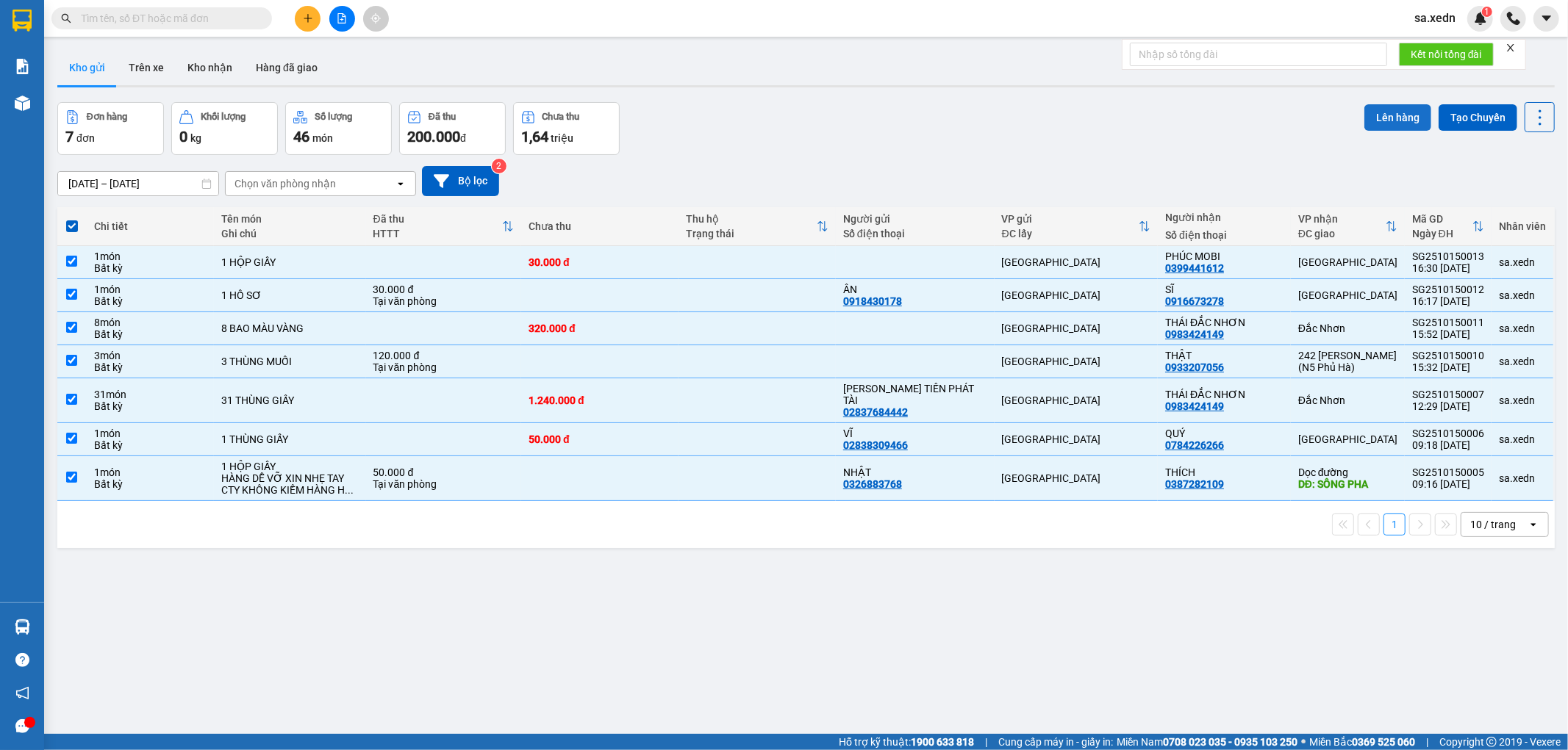
click at [1395, 115] on button "Lên hàng" at bounding box center [1398, 117] width 67 height 26
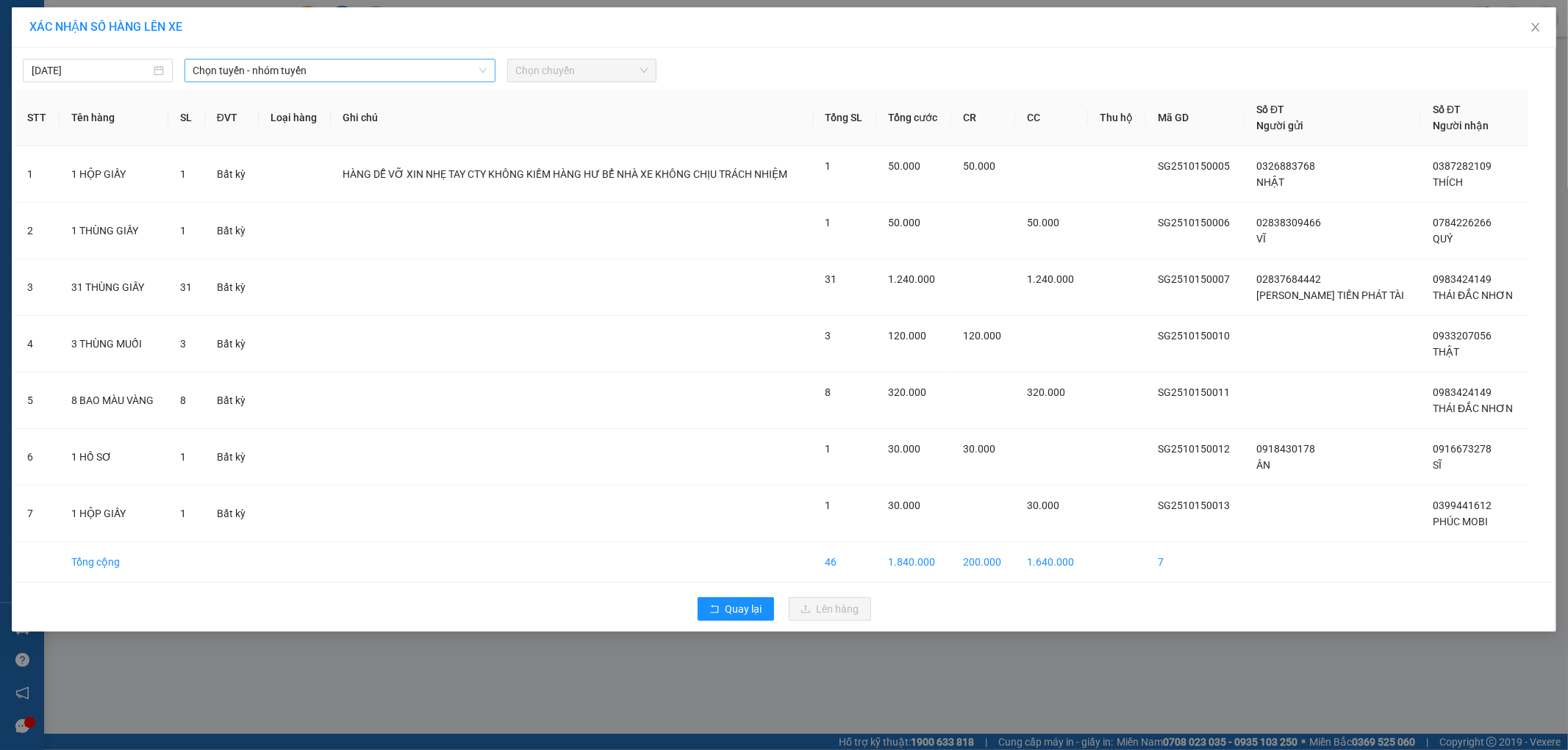
click at [375, 63] on span "Chọn tuyến - nhóm tuyến" at bounding box center [340, 70] width 294 height 22
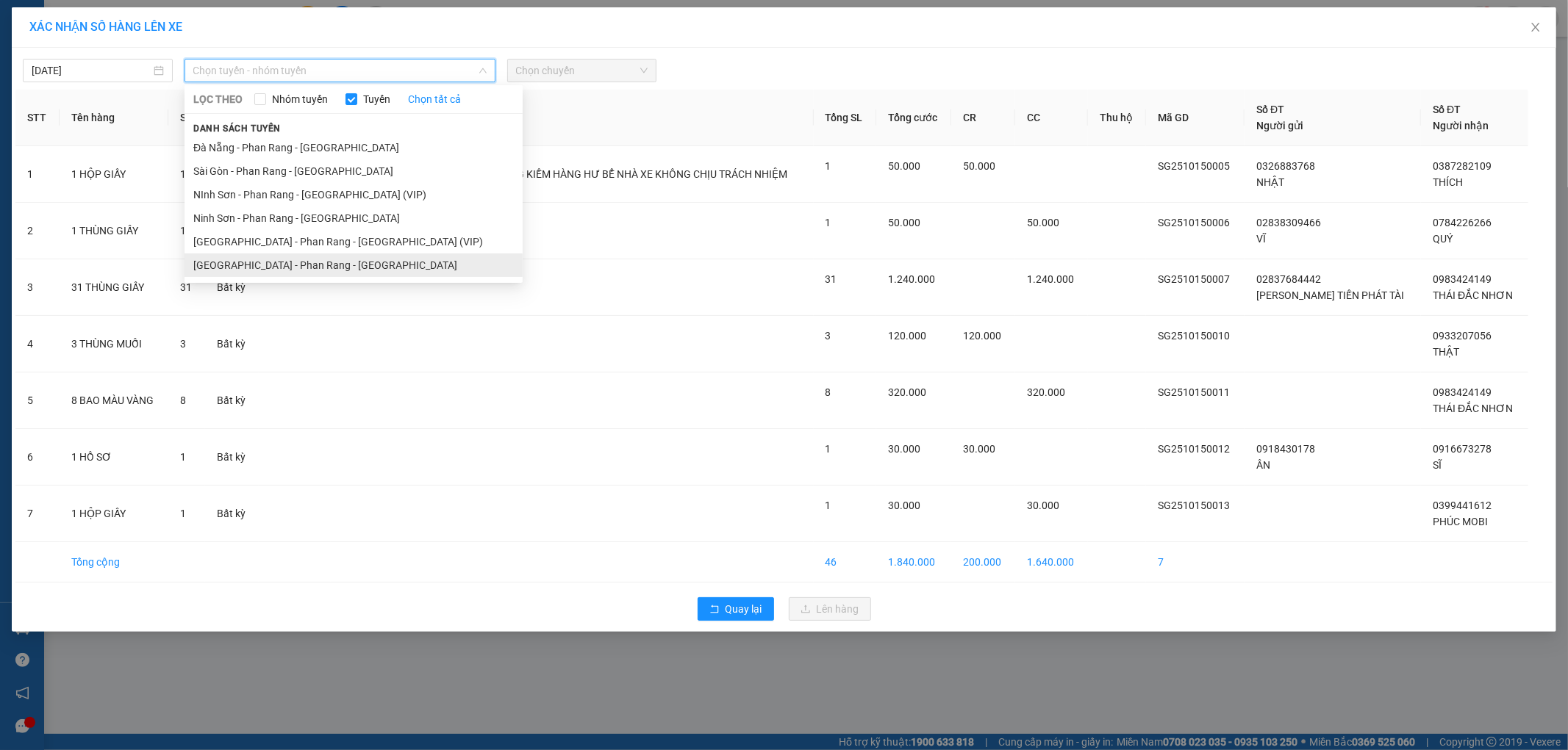
click at [327, 264] on li "[GEOGRAPHIC_DATA] - Phan Rang - [GEOGRAPHIC_DATA]" at bounding box center [354, 265] width 338 height 23
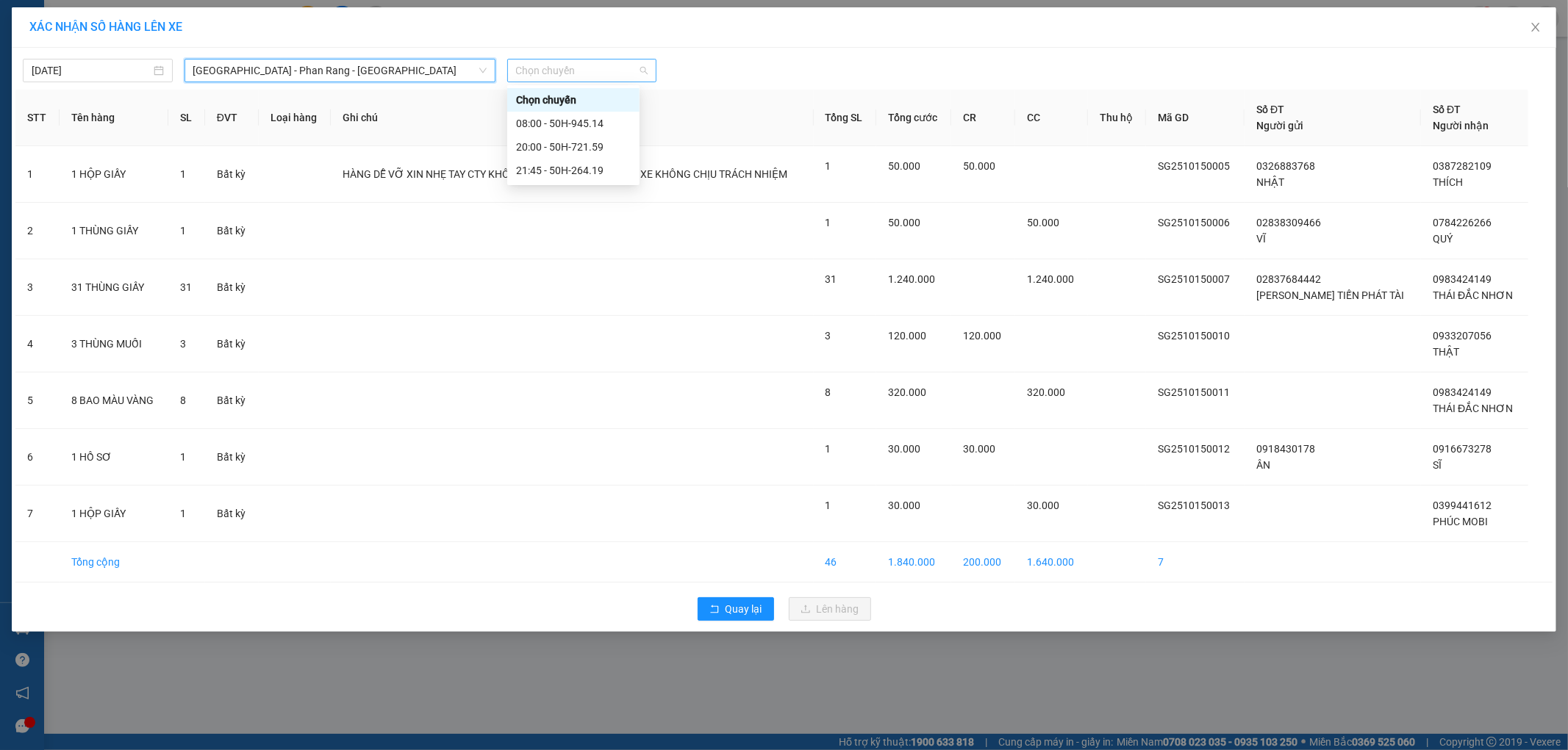
click at [533, 58] on div "Chọn chuyến" at bounding box center [582, 70] width 150 height 23
click at [591, 163] on div "21:45 - 50H-264.19" at bounding box center [574, 170] width 115 height 17
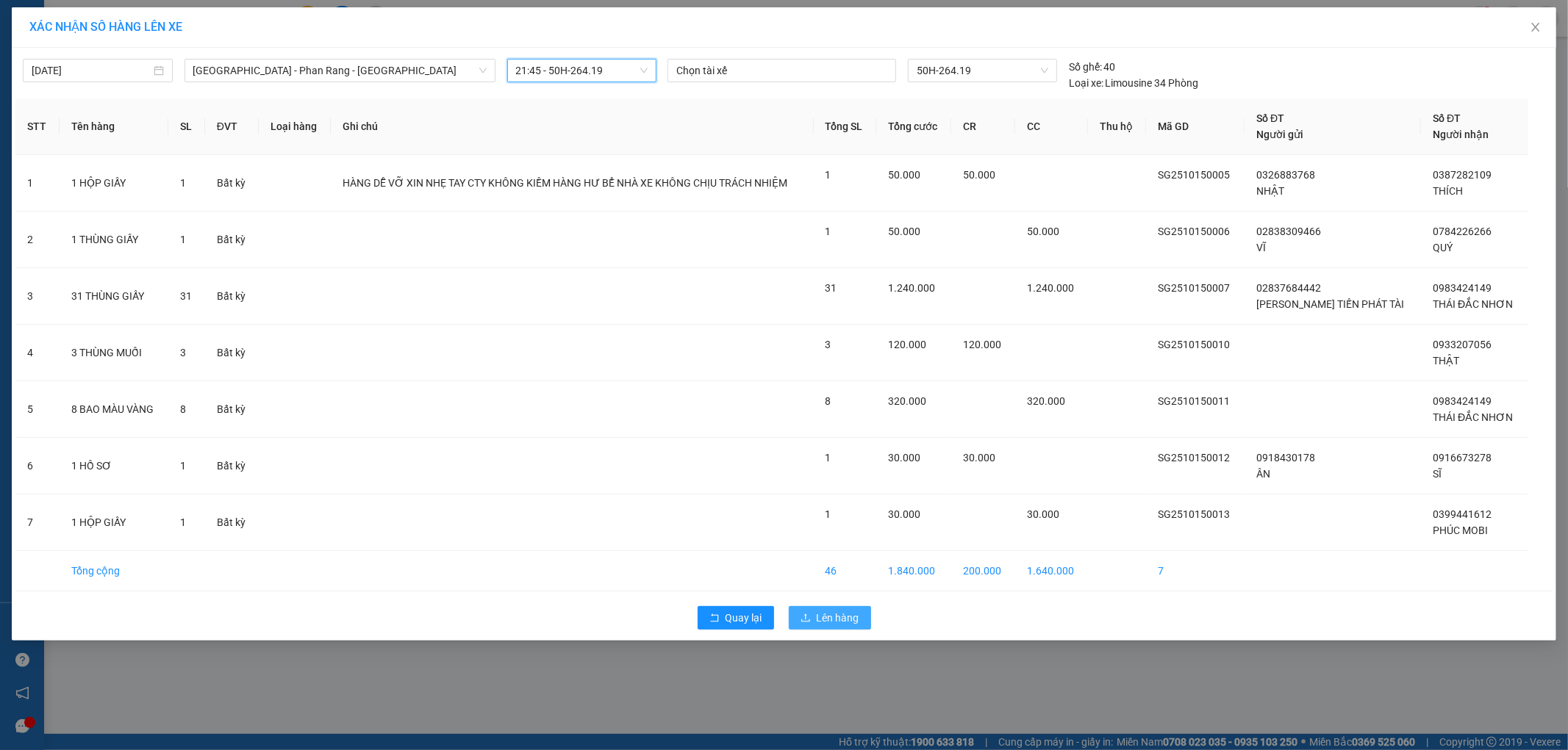
click at [813, 615] on button "Lên hàng" at bounding box center [829, 618] width 83 height 23
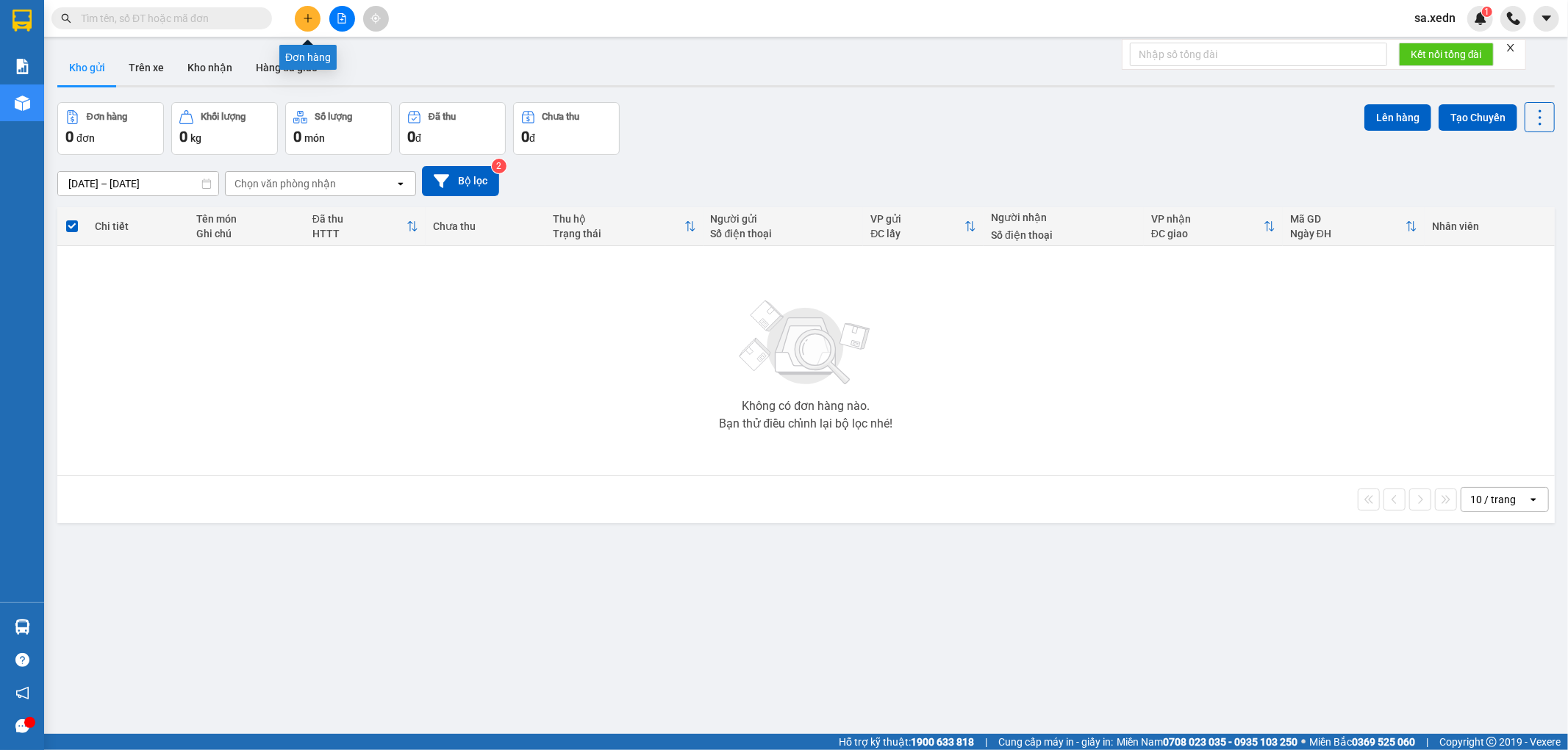
click at [309, 8] on button at bounding box center [307, 18] width 25 height 25
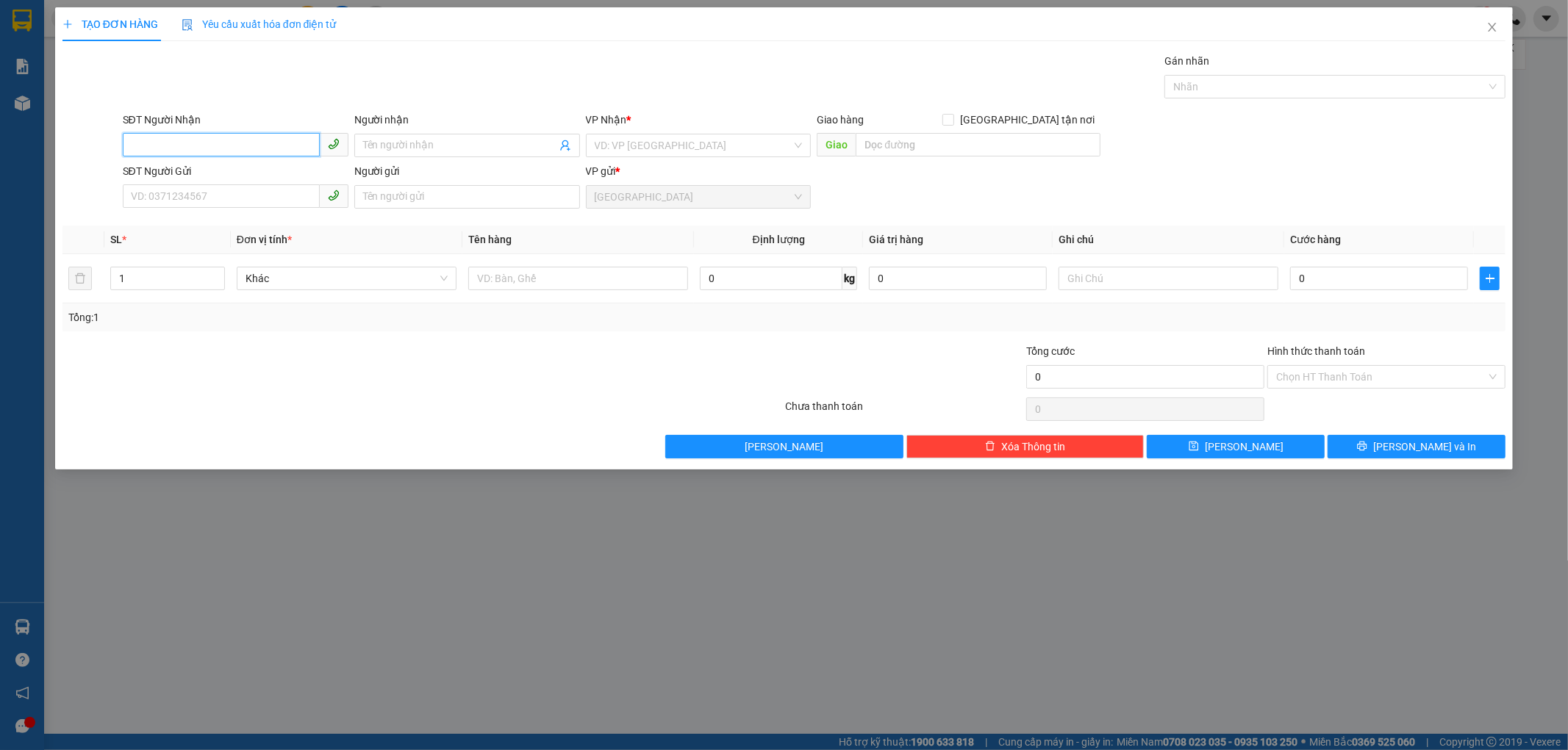
click at [180, 138] on input "SĐT Người Nhận" at bounding box center [221, 145] width 197 height 23
click at [218, 175] on div "0363299122 - SƠ HUYỀN" at bounding box center [235, 175] width 208 height 17
type input "0363299122"
type input "SƠ HUYỀN"
type input "[PERSON_NAME]"
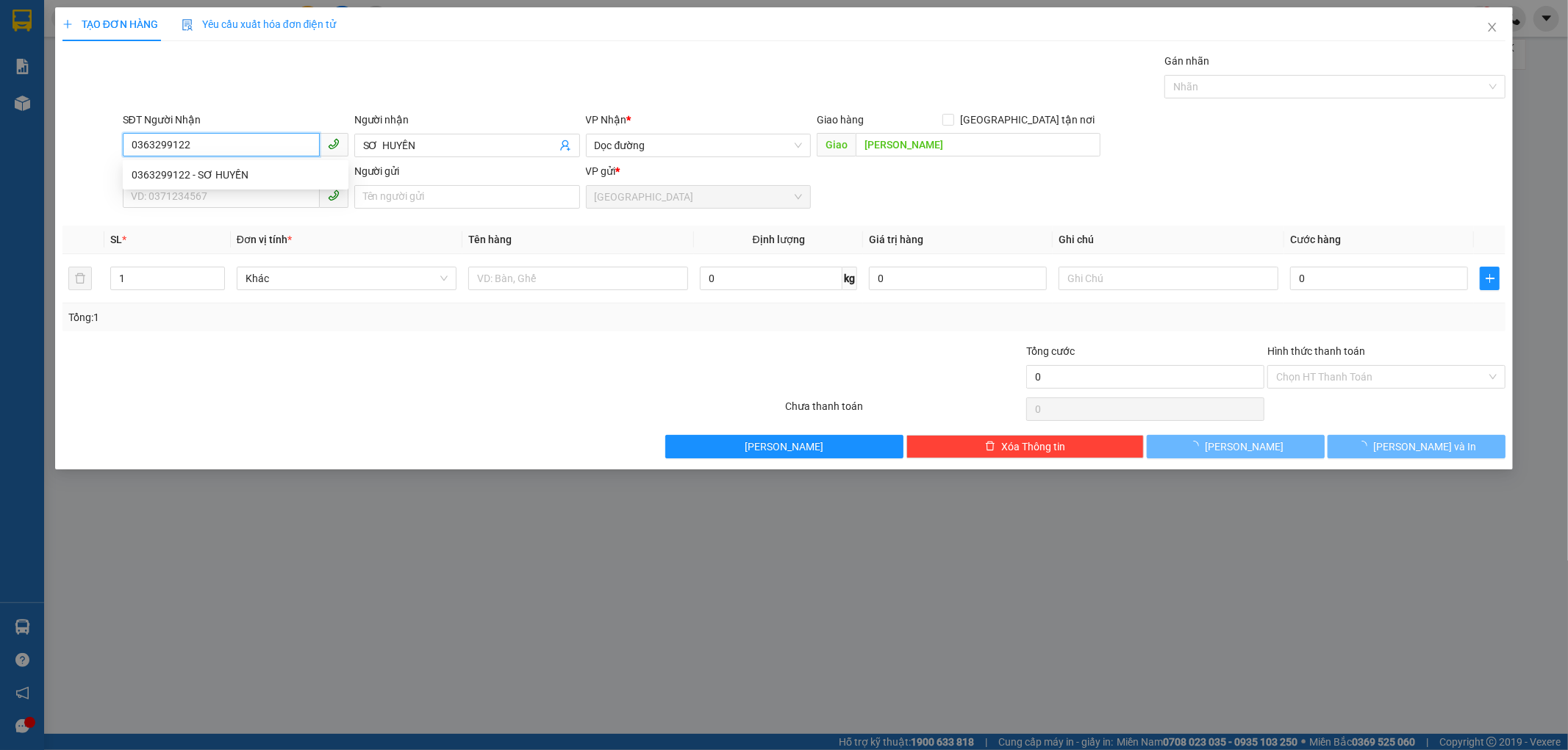
type input "100.000"
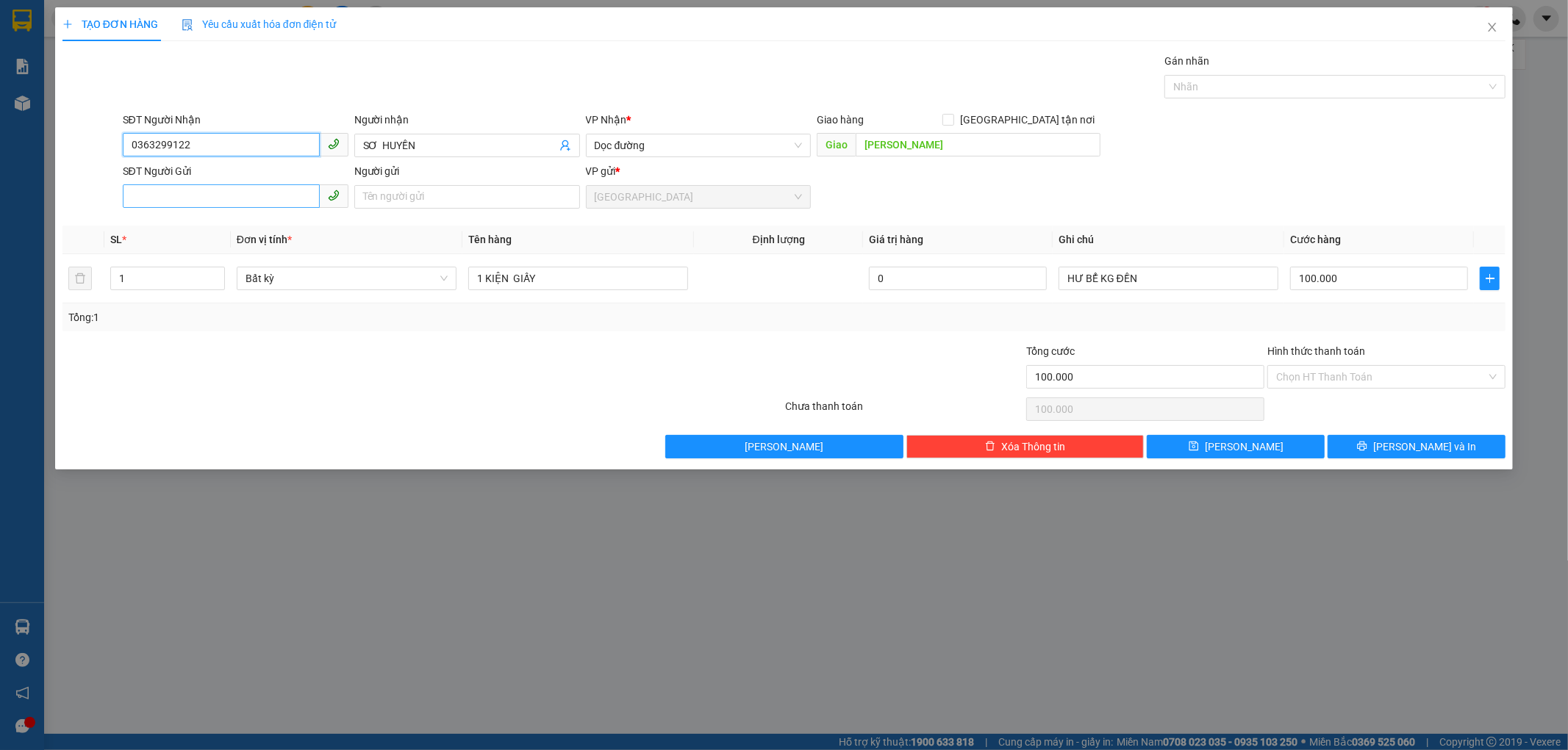
type input "0363299122"
click at [259, 200] on input "SĐT Người Gửi" at bounding box center [221, 196] width 197 height 23
click at [256, 229] on div "09093220660 - CỬA HÀNG LONG LAN" at bounding box center [235, 226] width 208 height 17
type input "09093220660"
type input "CỬA HÀNG LONG LAN"
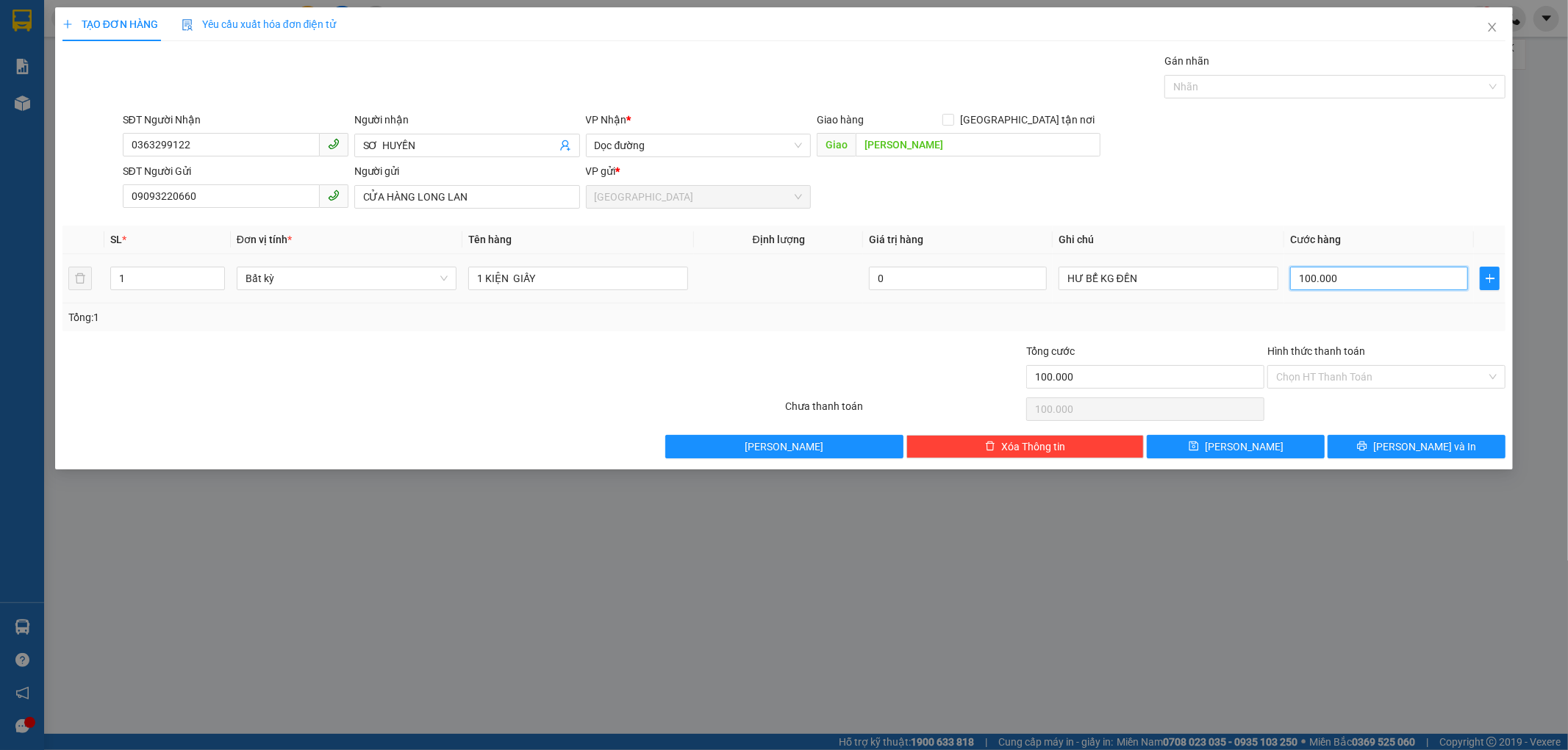
click at [1339, 281] on input "100.000" at bounding box center [1378, 279] width 178 height 23
type input "0"
type input "06"
type input "6"
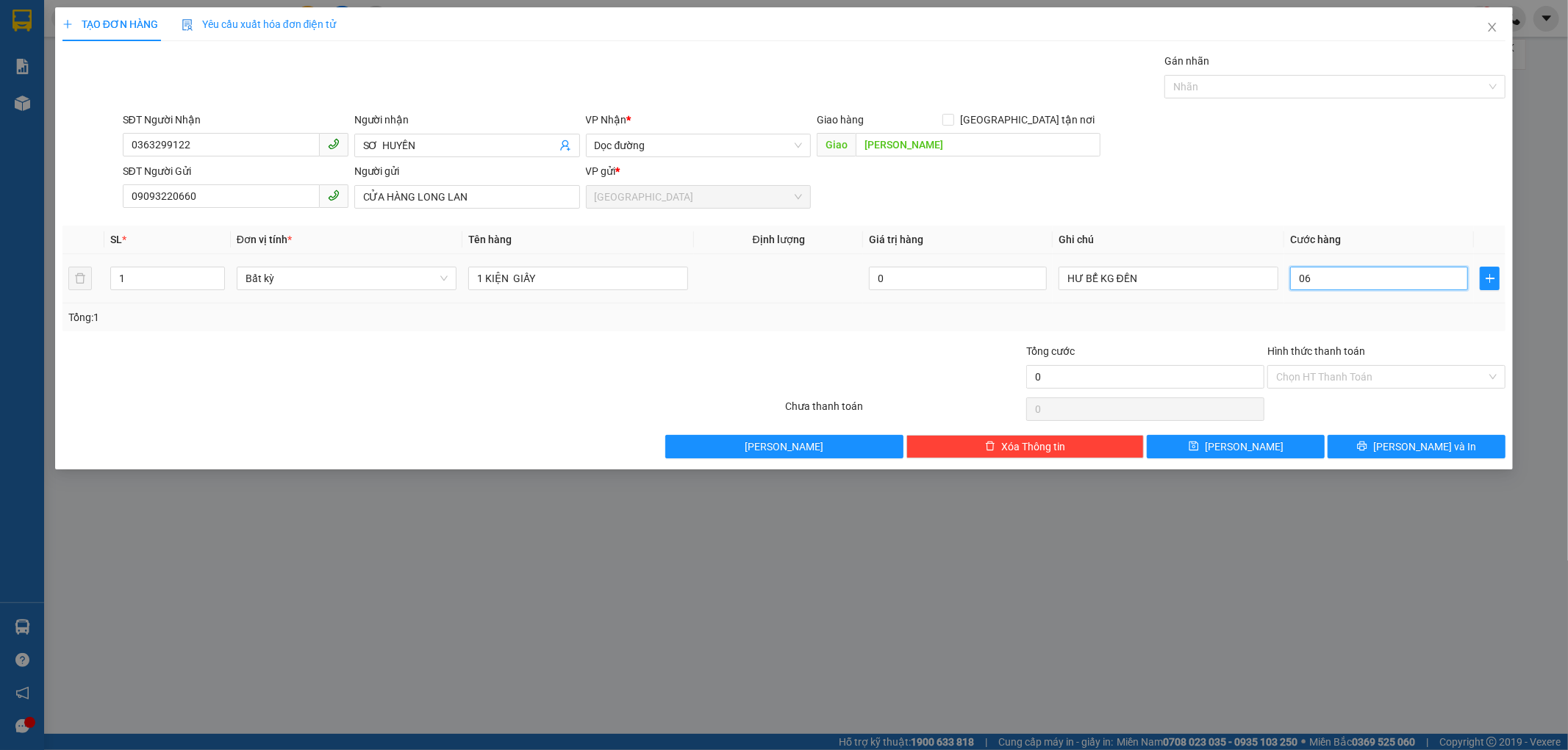
type input "6"
type input "060"
type input "60"
type input "060"
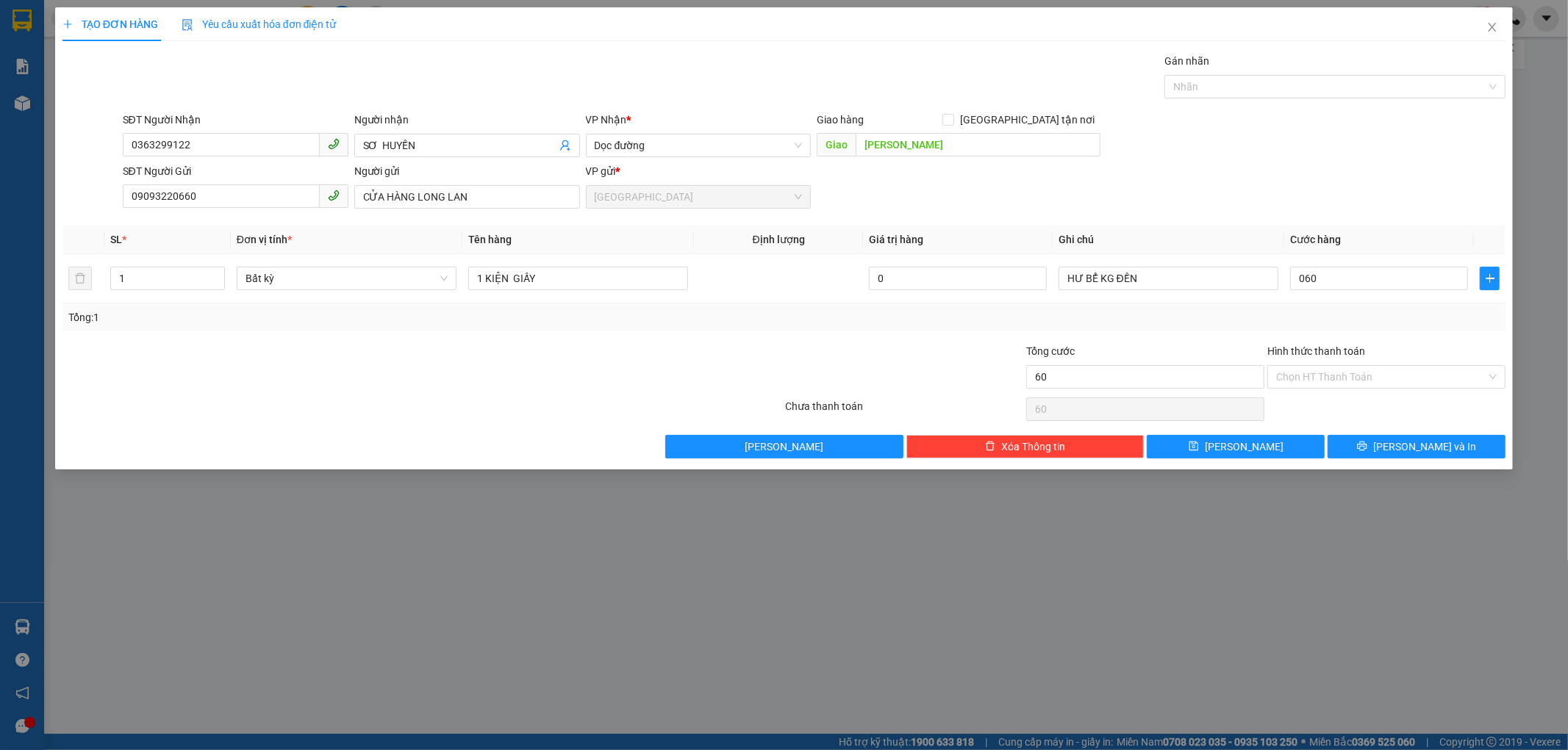
type input "60.000"
click at [1341, 310] on div "Tổng: 1" at bounding box center [784, 317] width 1432 height 17
click at [1152, 276] on input "HƯ BỂ KG ĐỀN" at bounding box center [1168, 279] width 220 height 23
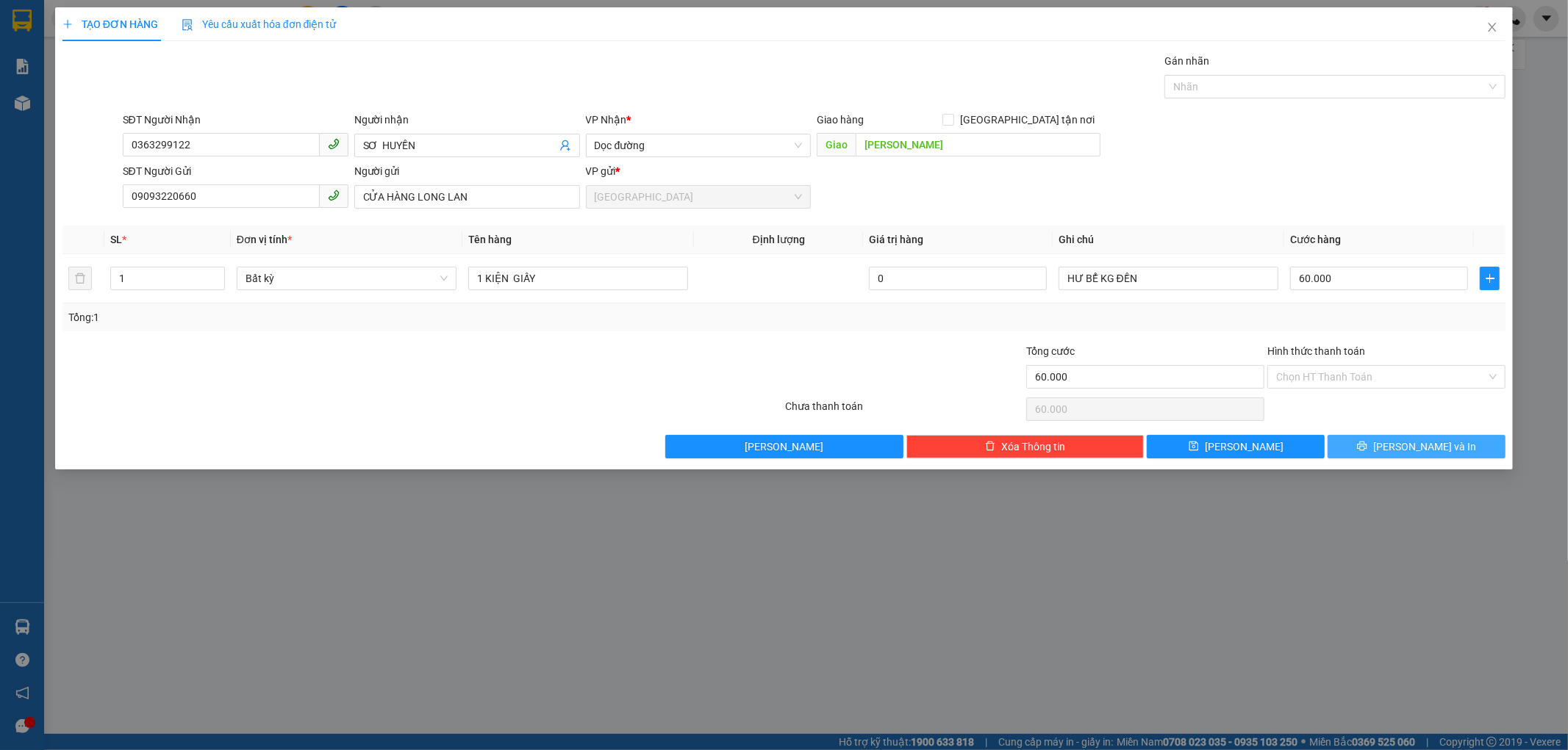
click at [1337, 443] on button "[PERSON_NAME] và In" at bounding box center [1416, 447] width 178 height 23
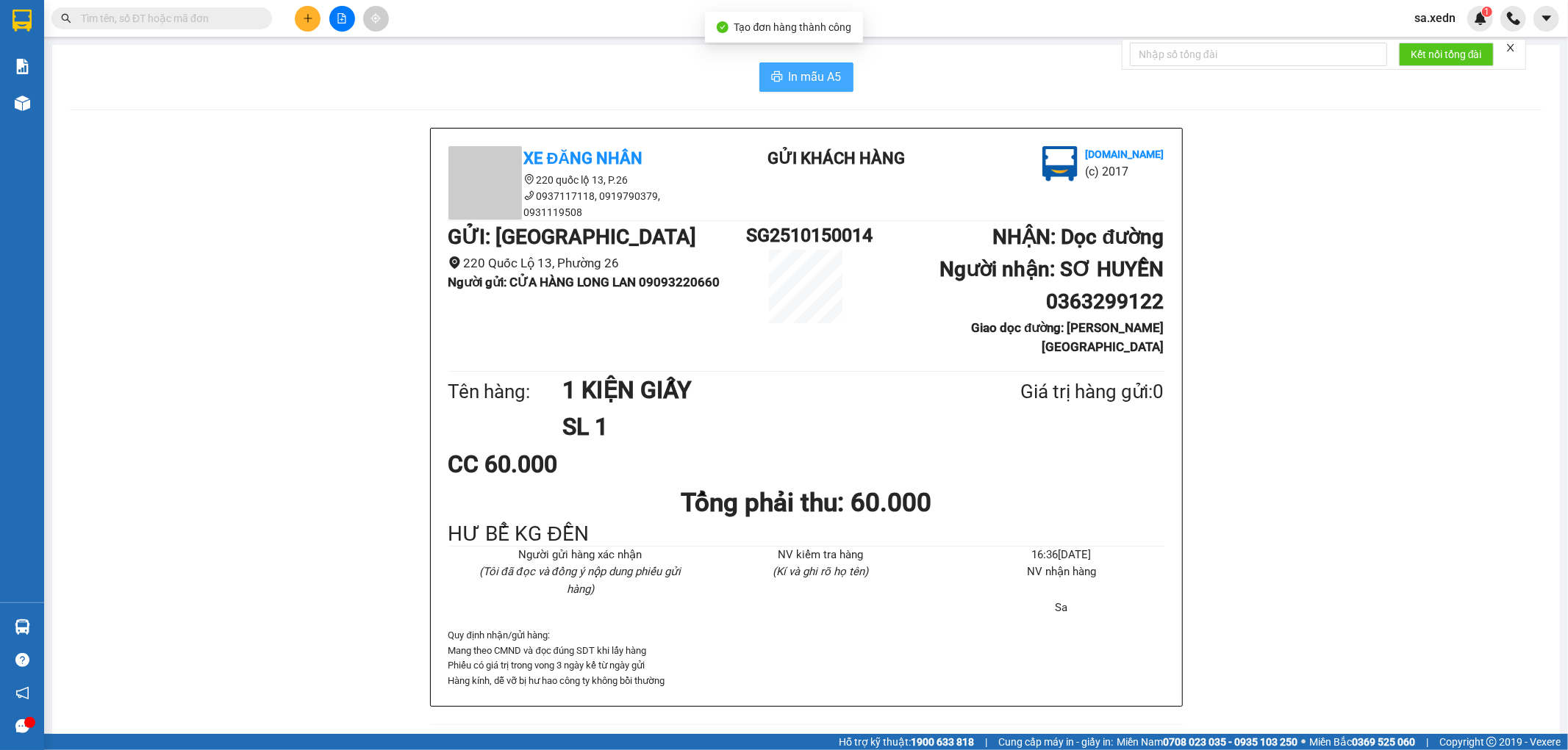
click at [788, 75] on span "In mẫu A5" at bounding box center [815, 77] width 52 height 18
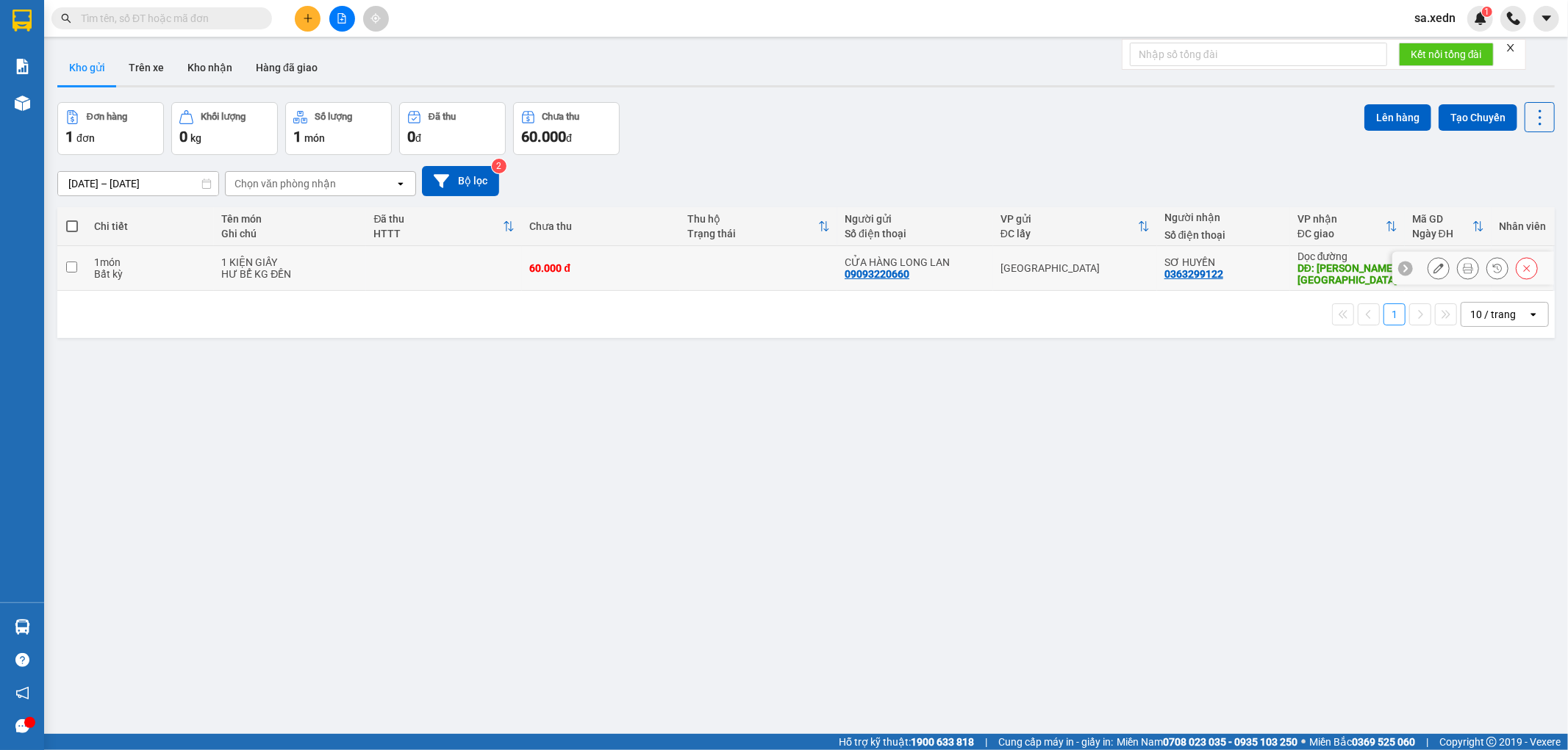
click at [62, 267] on td at bounding box center [72, 268] width 29 height 45
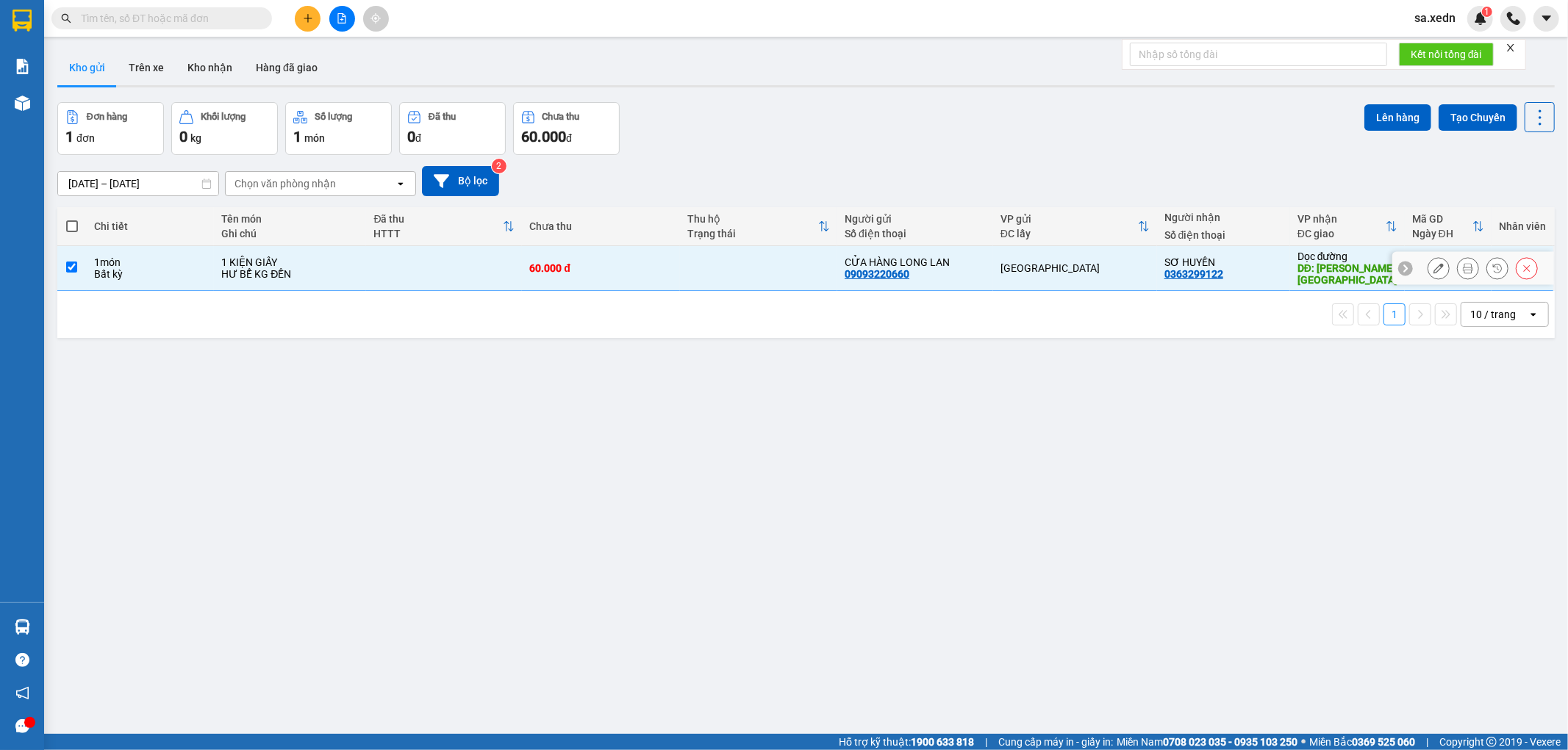
checkbox input "true"
click at [1376, 113] on button "Lên hàng" at bounding box center [1398, 117] width 67 height 26
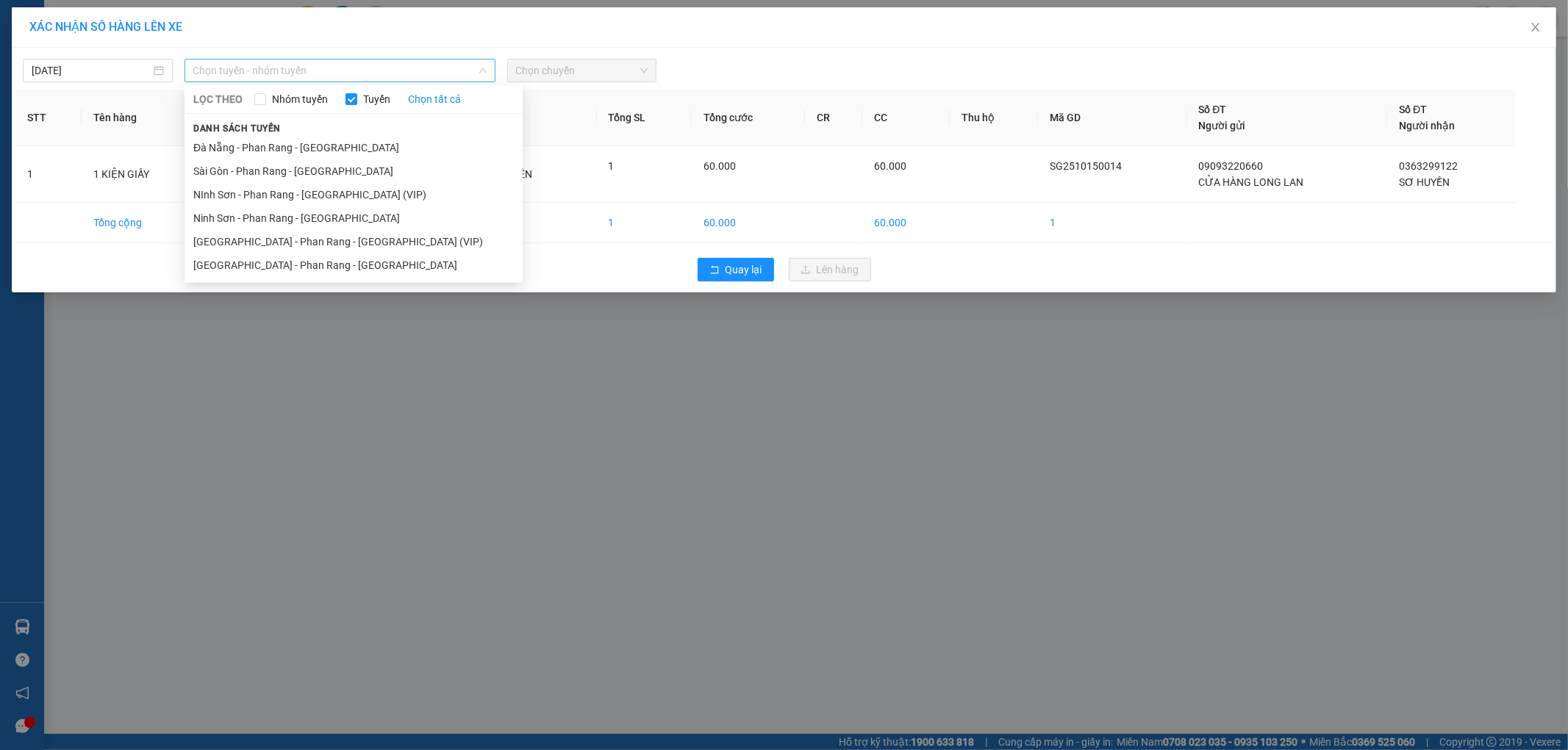
click at [461, 66] on span "Chọn tuyến - nhóm tuyến" at bounding box center [340, 70] width 294 height 22
click at [379, 267] on li "[GEOGRAPHIC_DATA] - Phan Rang - [GEOGRAPHIC_DATA]" at bounding box center [354, 265] width 338 height 23
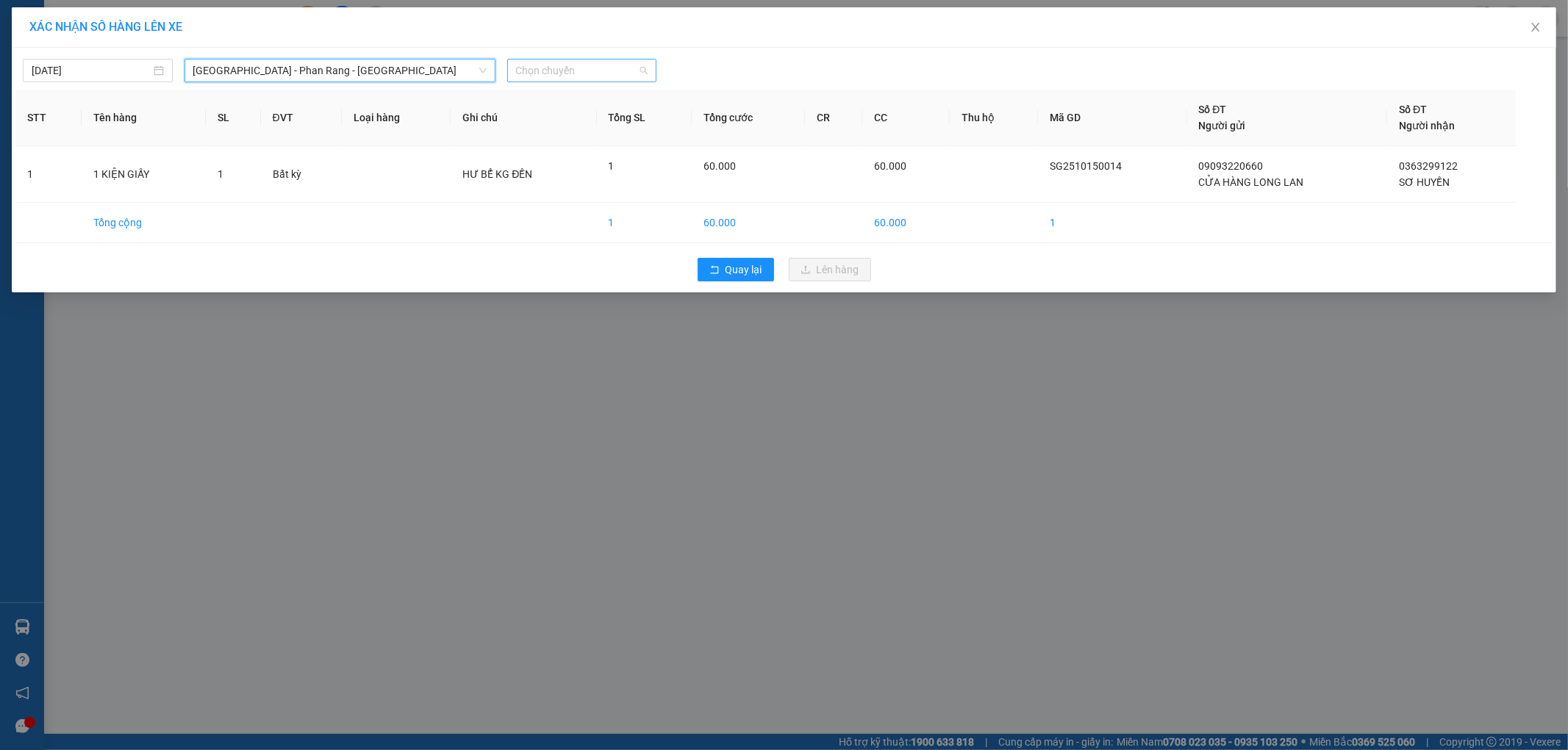
click at [637, 76] on span "Chọn chuyến" at bounding box center [582, 70] width 132 height 22
click at [599, 147] on div "20:00 - 50H-721.59" at bounding box center [574, 147] width 115 height 17
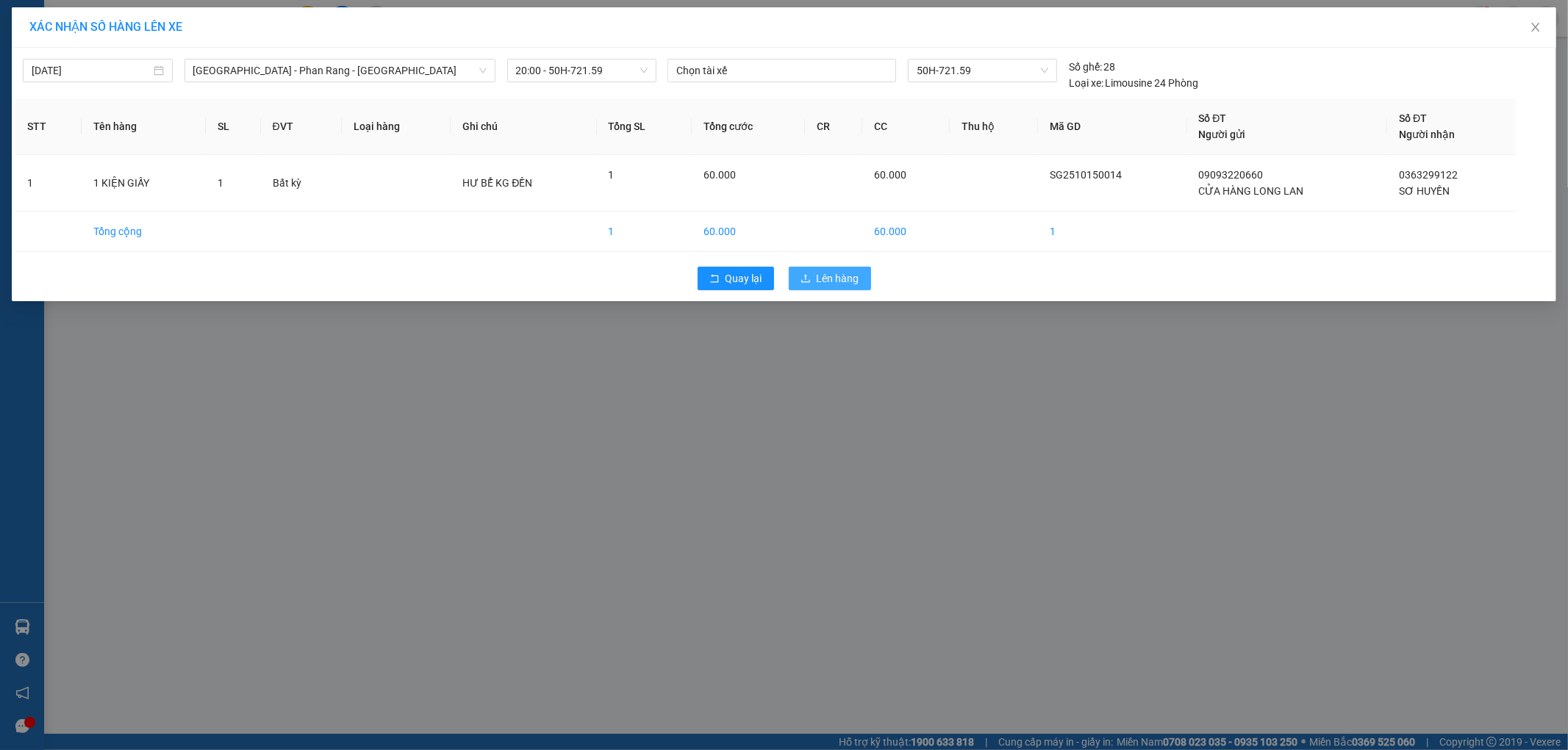
click at [831, 275] on span "Lên hàng" at bounding box center [838, 278] width 43 height 17
